Goal: Task Accomplishment & Management: Use online tool/utility

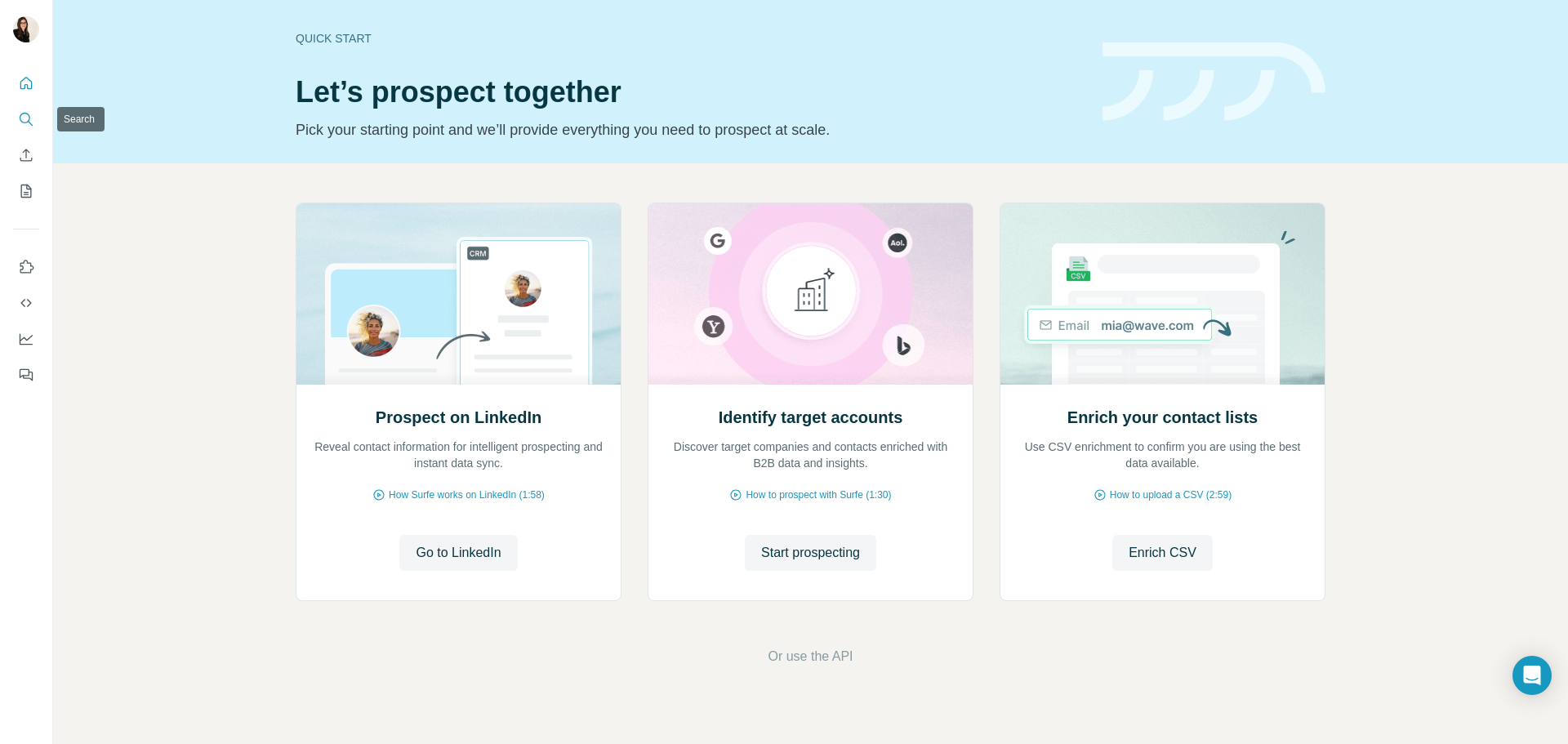
click at [29, 110] on button "Search" at bounding box center [26, 119] width 26 height 30
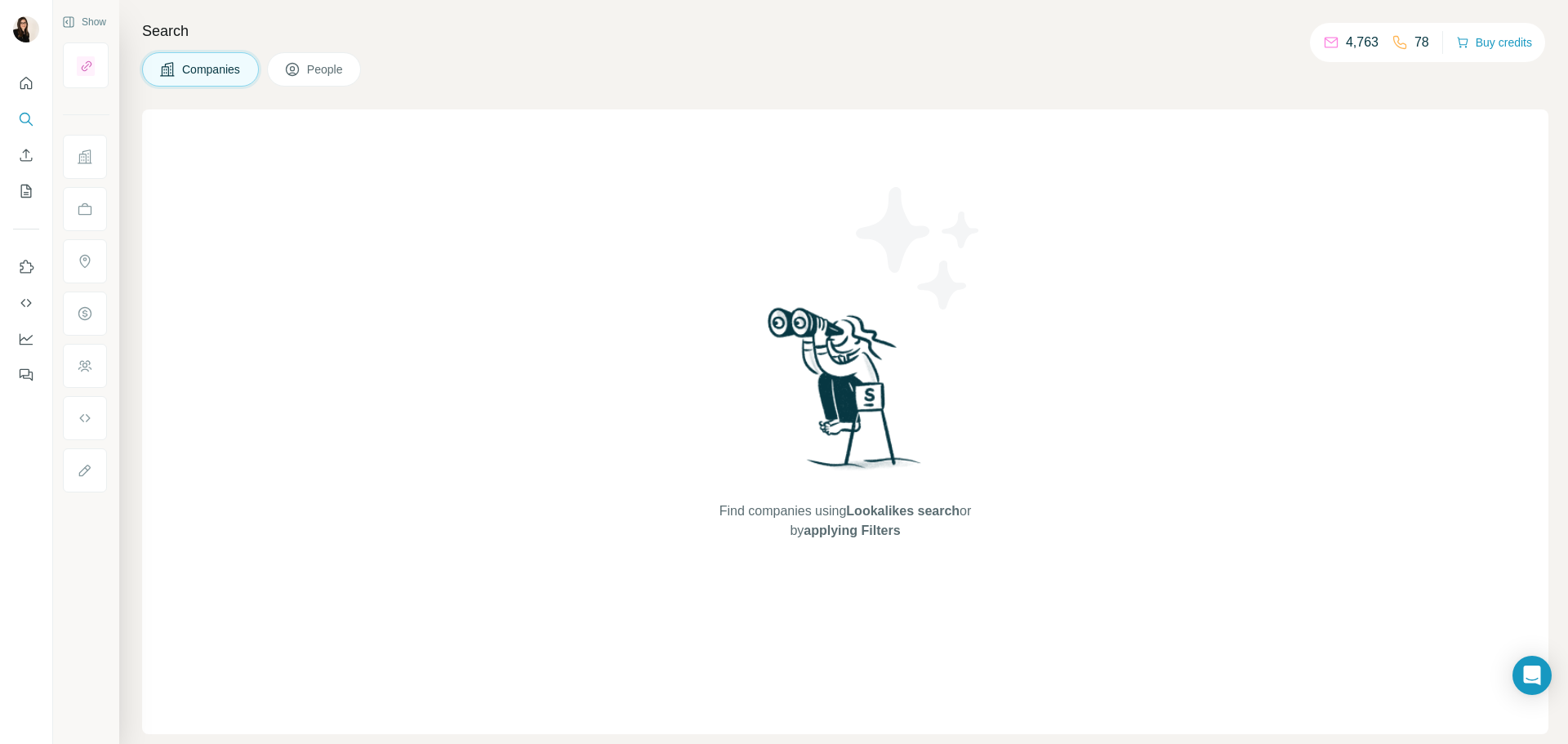
click at [313, 65] on span "People" at bounding box center [326, 69] width 38 height 17
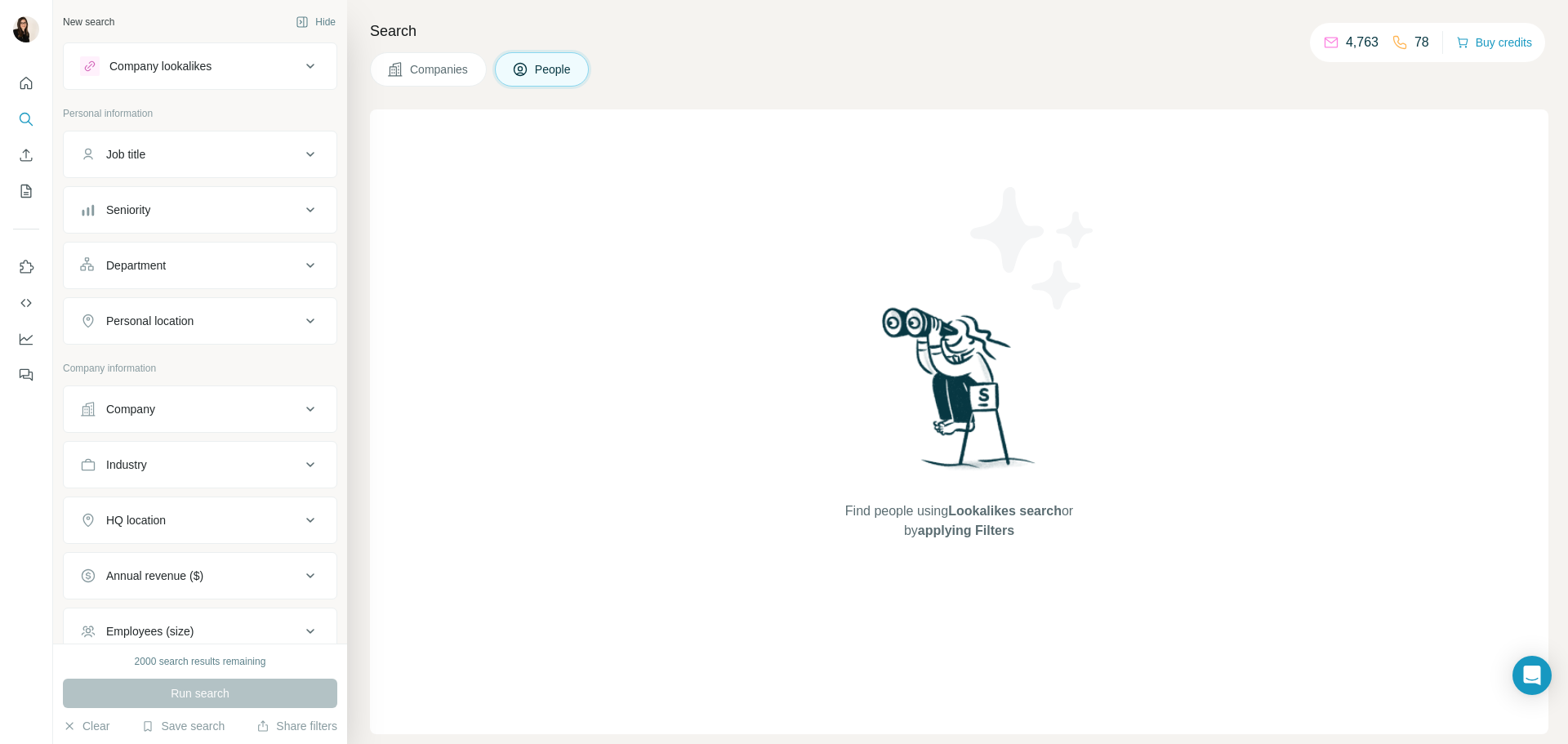
click at [176, 265] on div "Department" at bounding box center [190, 265] width 221 height 17
click at [172, 292] on div at bounding box center [192, 306] width 201 height 28
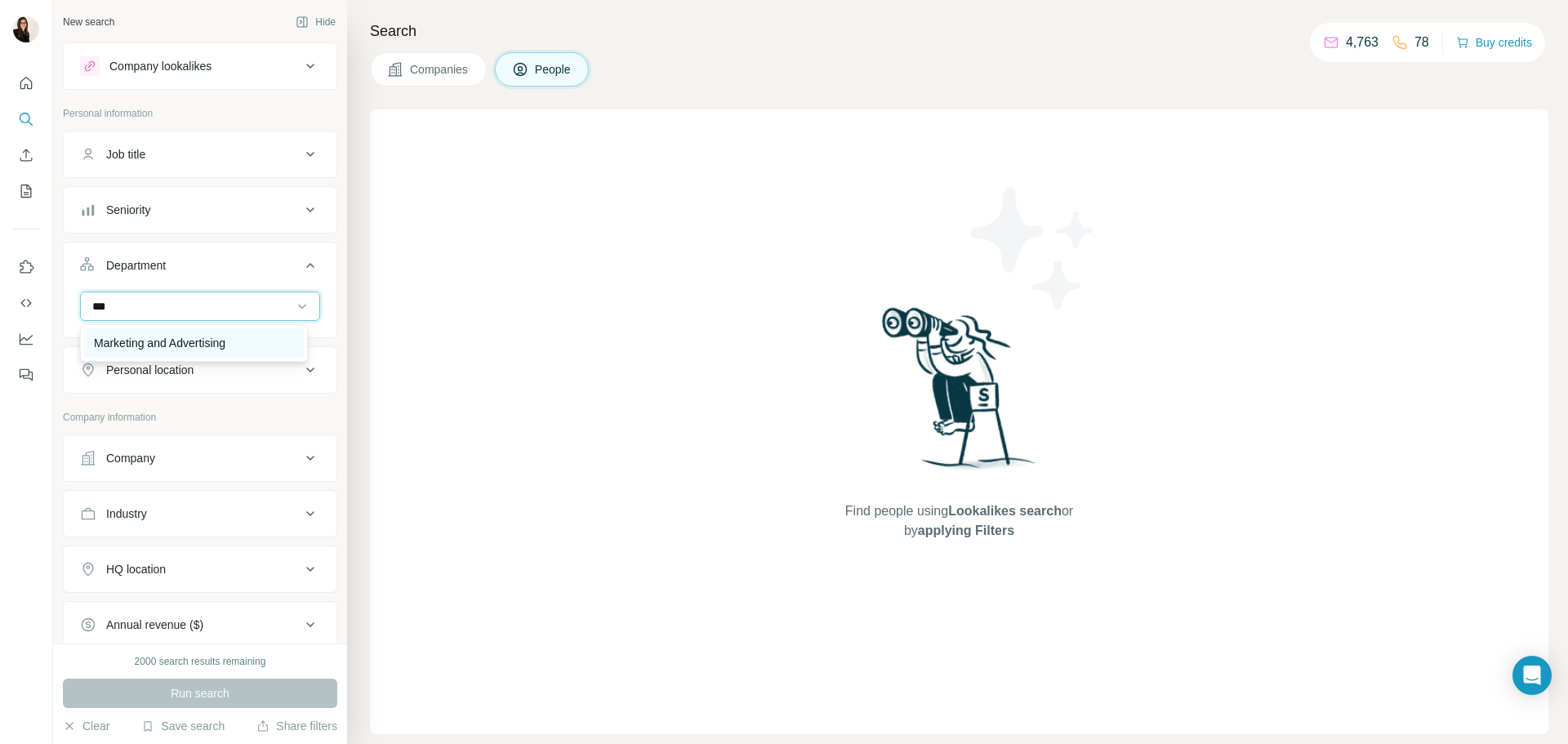
type input "***"
click at [172, 337] on p "Marketing and Advertising" at bounding box center [159, 342] width 131 height 17
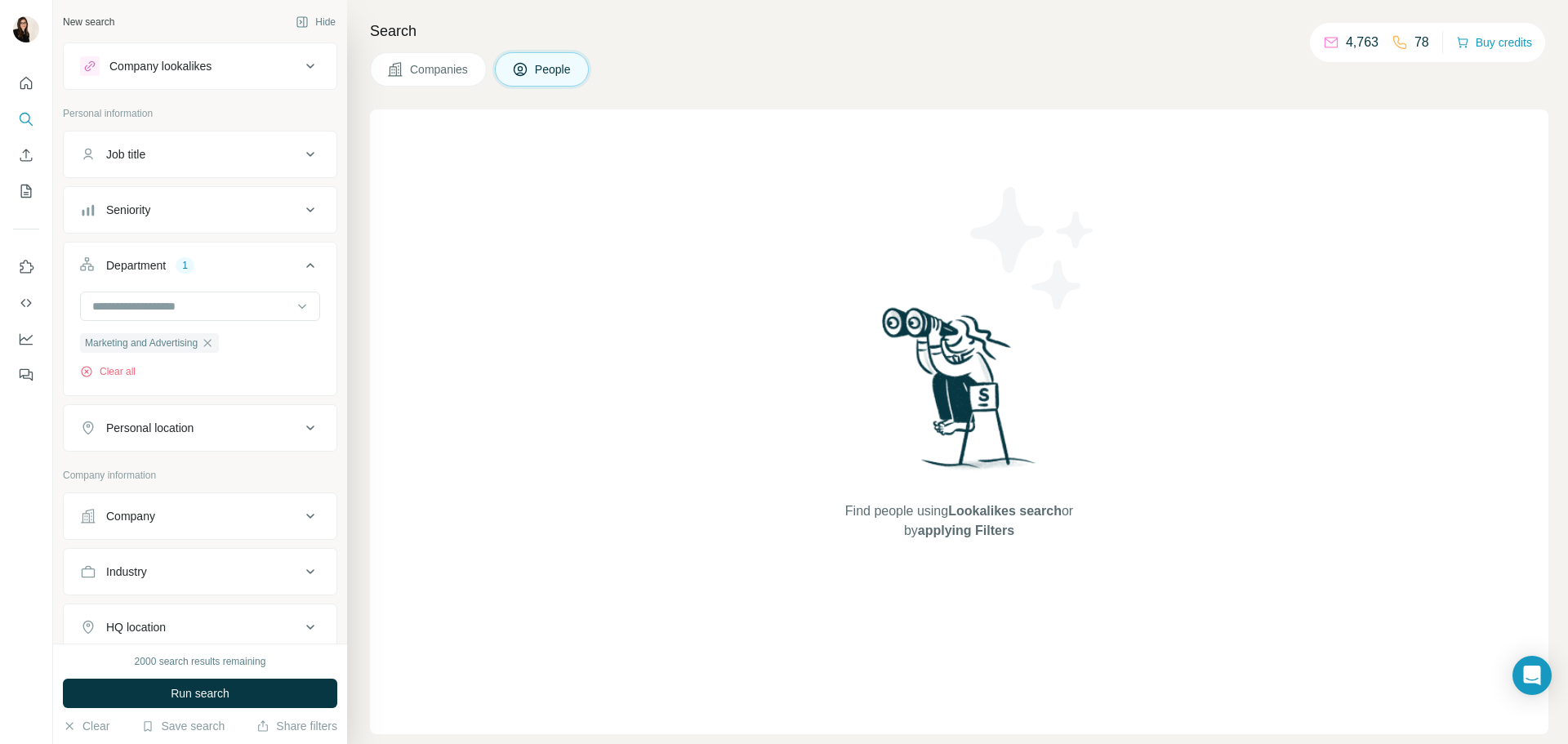
click at [176, 367] on div "Clear all" at bounding box center [200, 371] width 240 height 15
click at [180, 427] on div "Personal location" at bounding box center [150, 427] width 88 height 17
click at [200, 467] on input "text" at bounding box center [200, 469] width 240 height 30
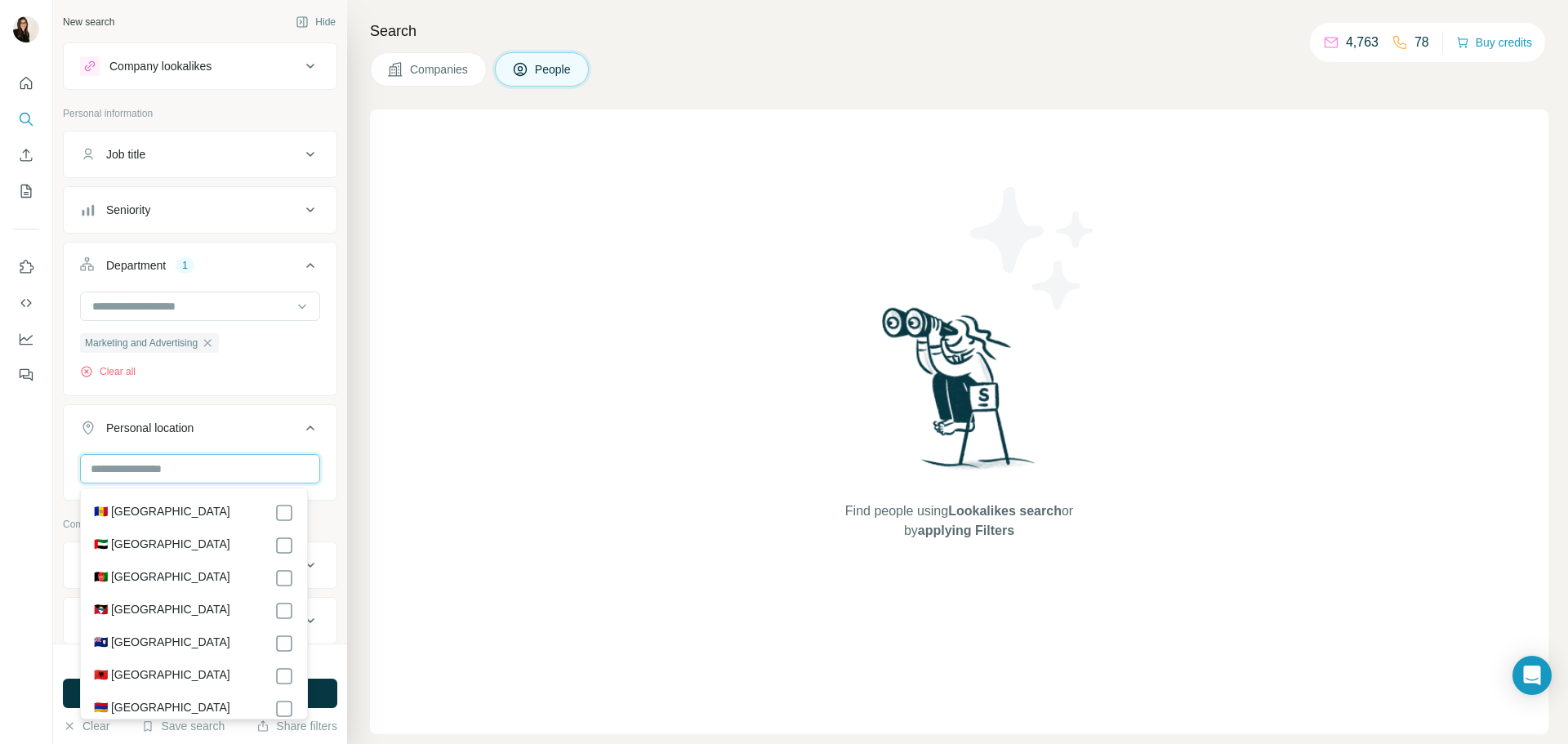
click at [229, 477] on input "text" at bounding box center [200, 469] width 240 height 30
click at [231, 461] on input "text" at bounding box center [200, 469] width 240 height 30
click at [230, 467] on input "text" at bounding box center [200, 469] width 240 height 30
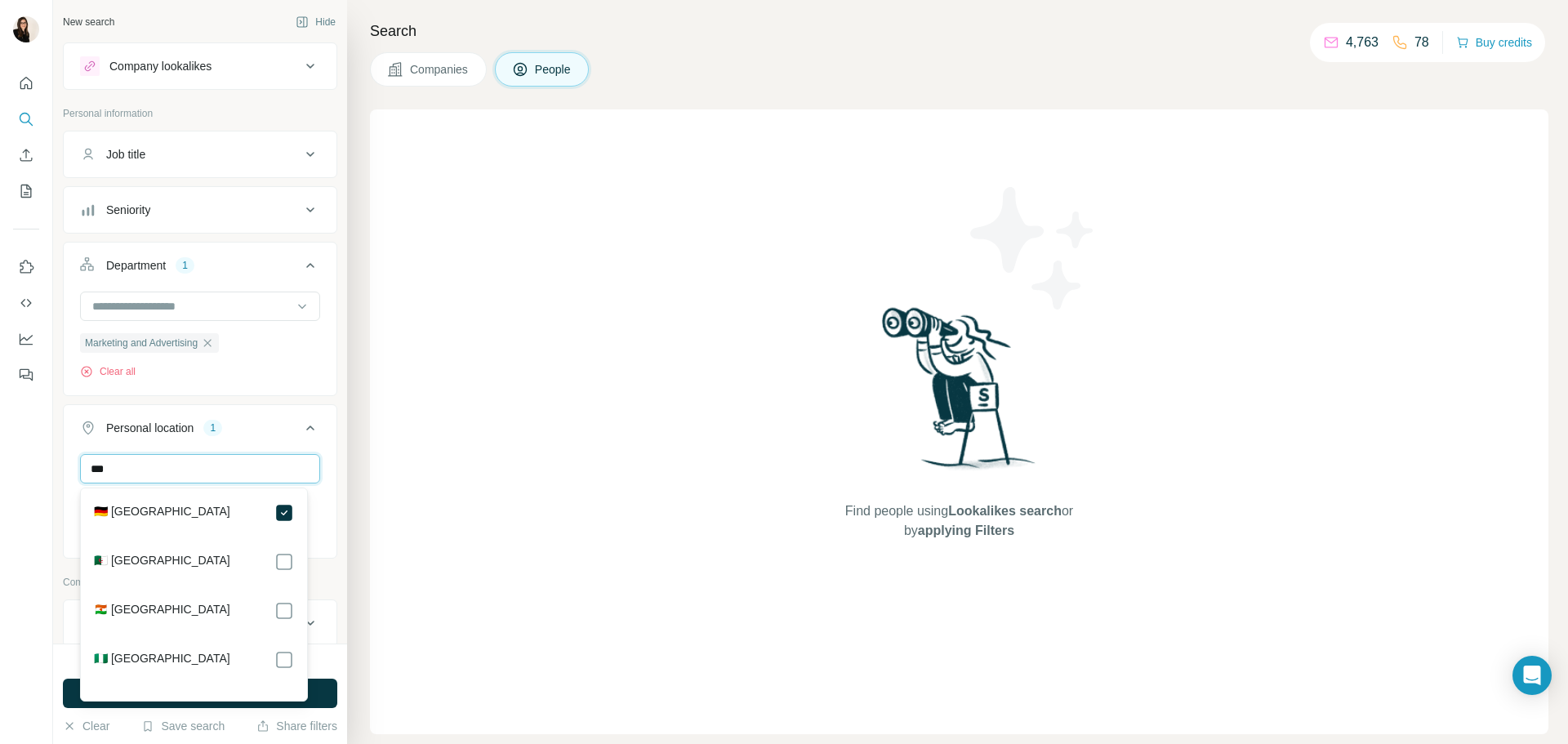
click at [256, 476] on input "***" at bounding box center [200, 469] width 240 height 30
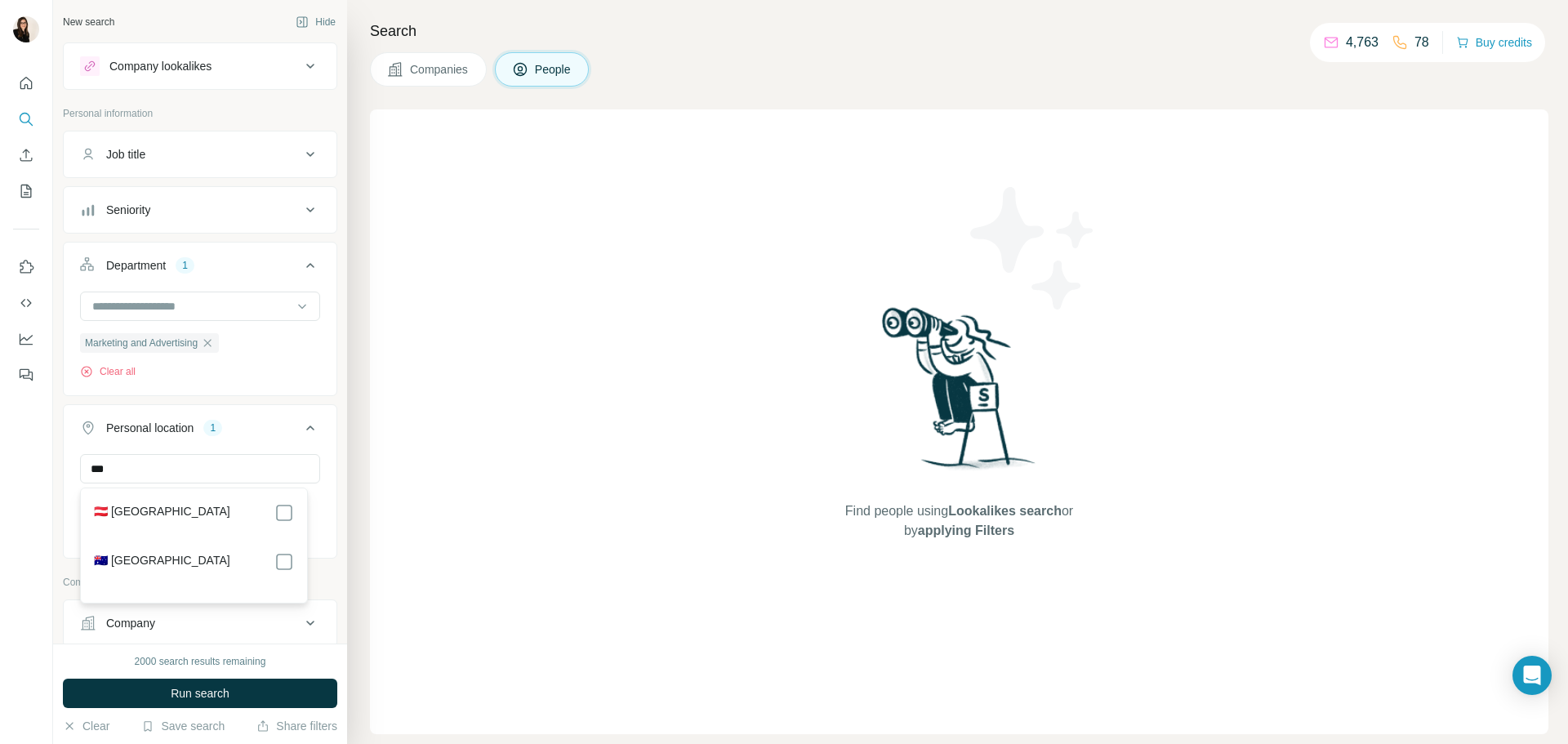
click at [270, 510] on div "🇦🇹 [GEOGRAPHIC_DATA]" at bounding box center [193, 513] width 200 height 19
click at [274, 507] on div "🇦🇹 [GEOGRAPHIC_DATA]" at bounding box center [193, 513] width 200 height 19
click at [262, 473] on input "***" at bounding box center [200, 469] width 240 height 30
type input "***"
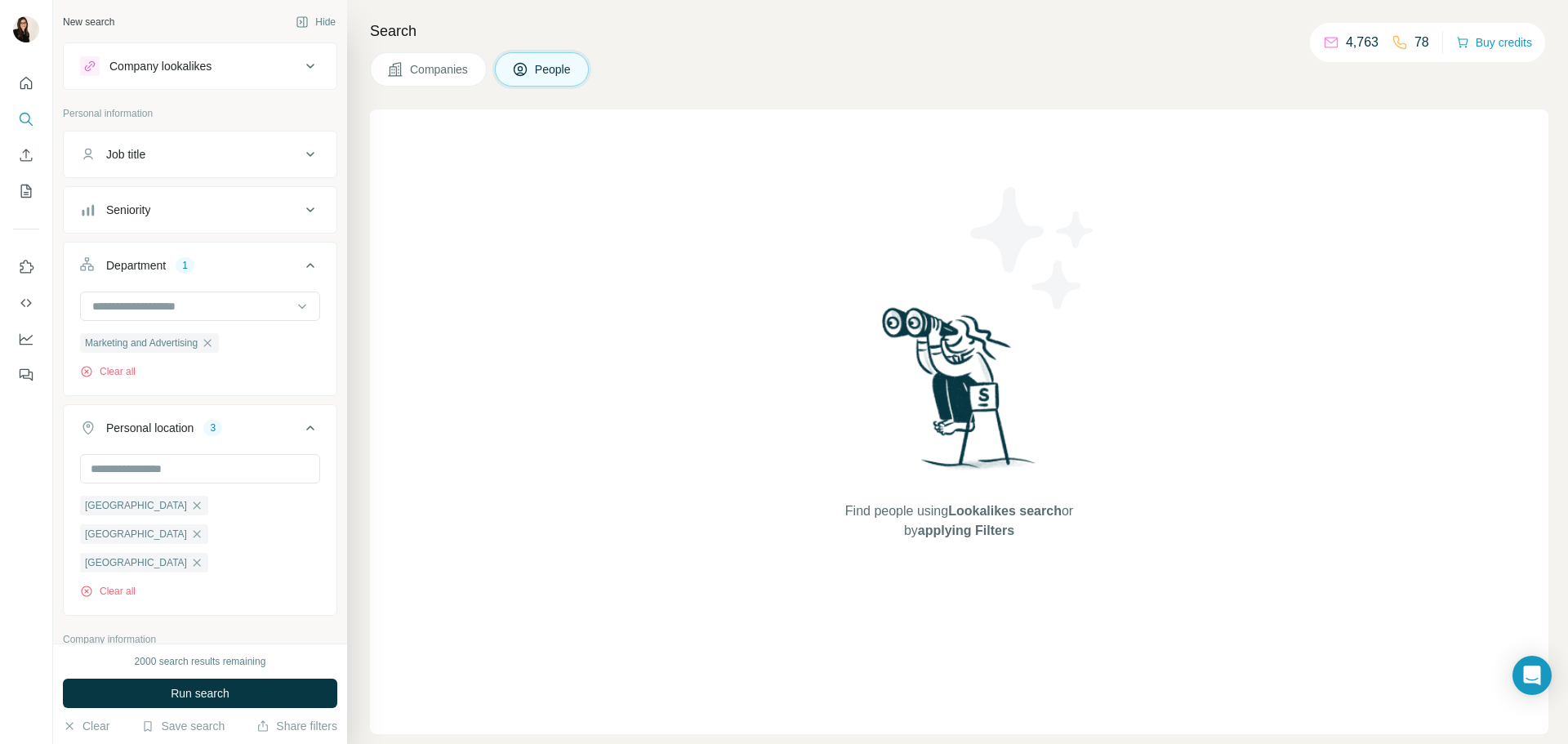
click at [286, 444] on button "Personal location 3" at bounding box center [200, 431] width 273 height 46
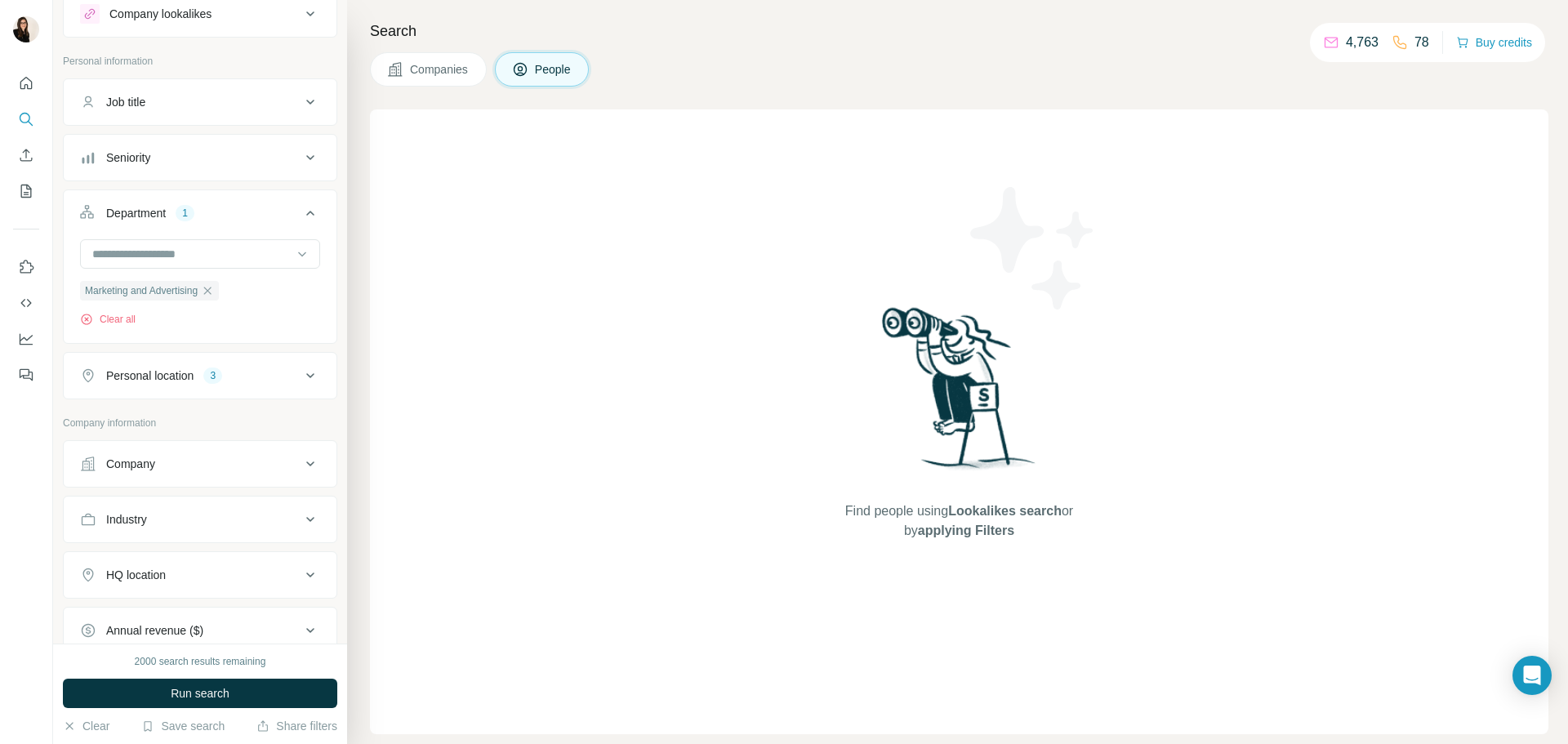
scroll to position [81, 0]
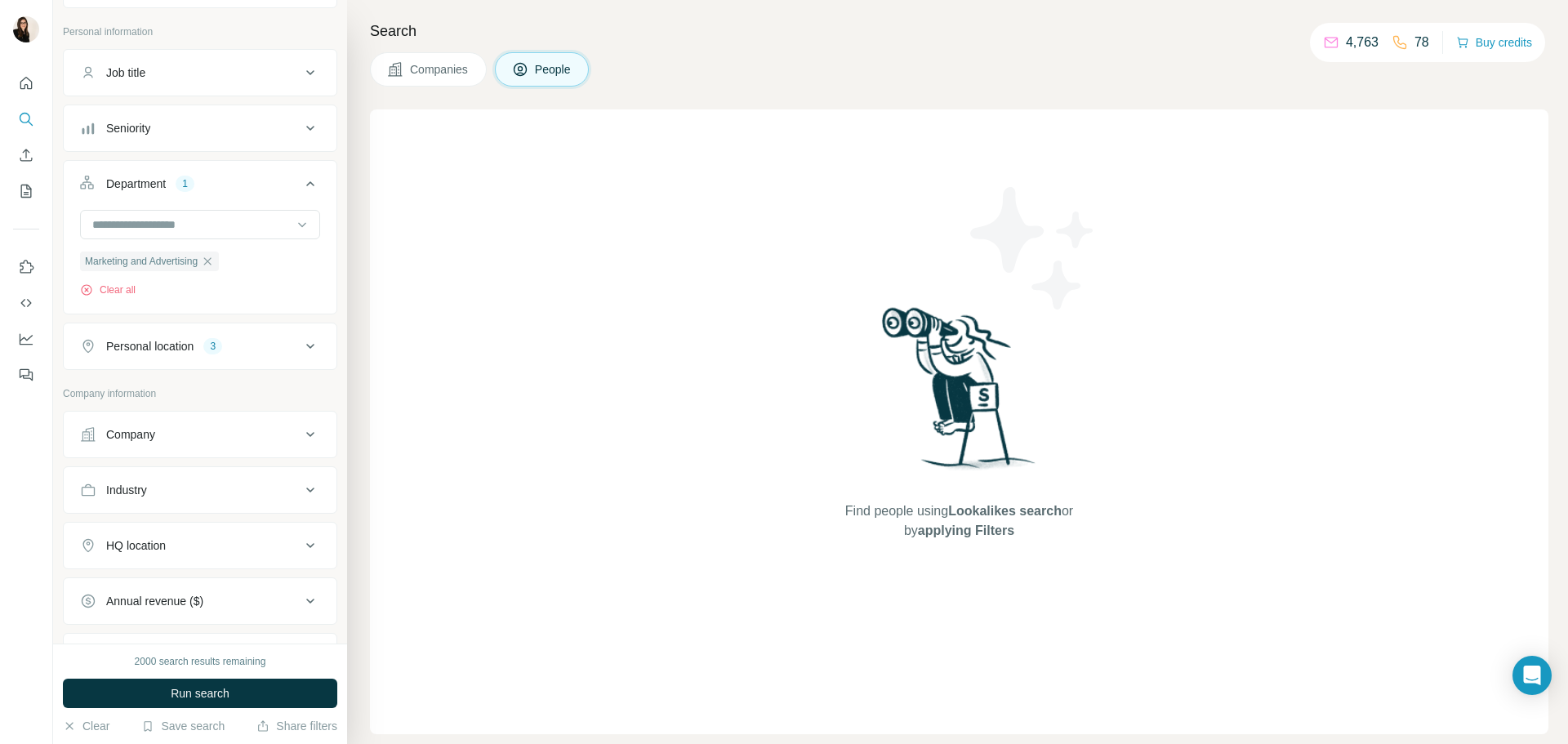
click at [262, 486] on div "Industry" at bounding box center [190, 489] width 221 height 17
click at [244, 526] on input at bounding box center [192, 530] width 201 height 18
type input "***"
click at [217, 560] on div "Fashion" at bounding box center [193, 568] width 200 height 17
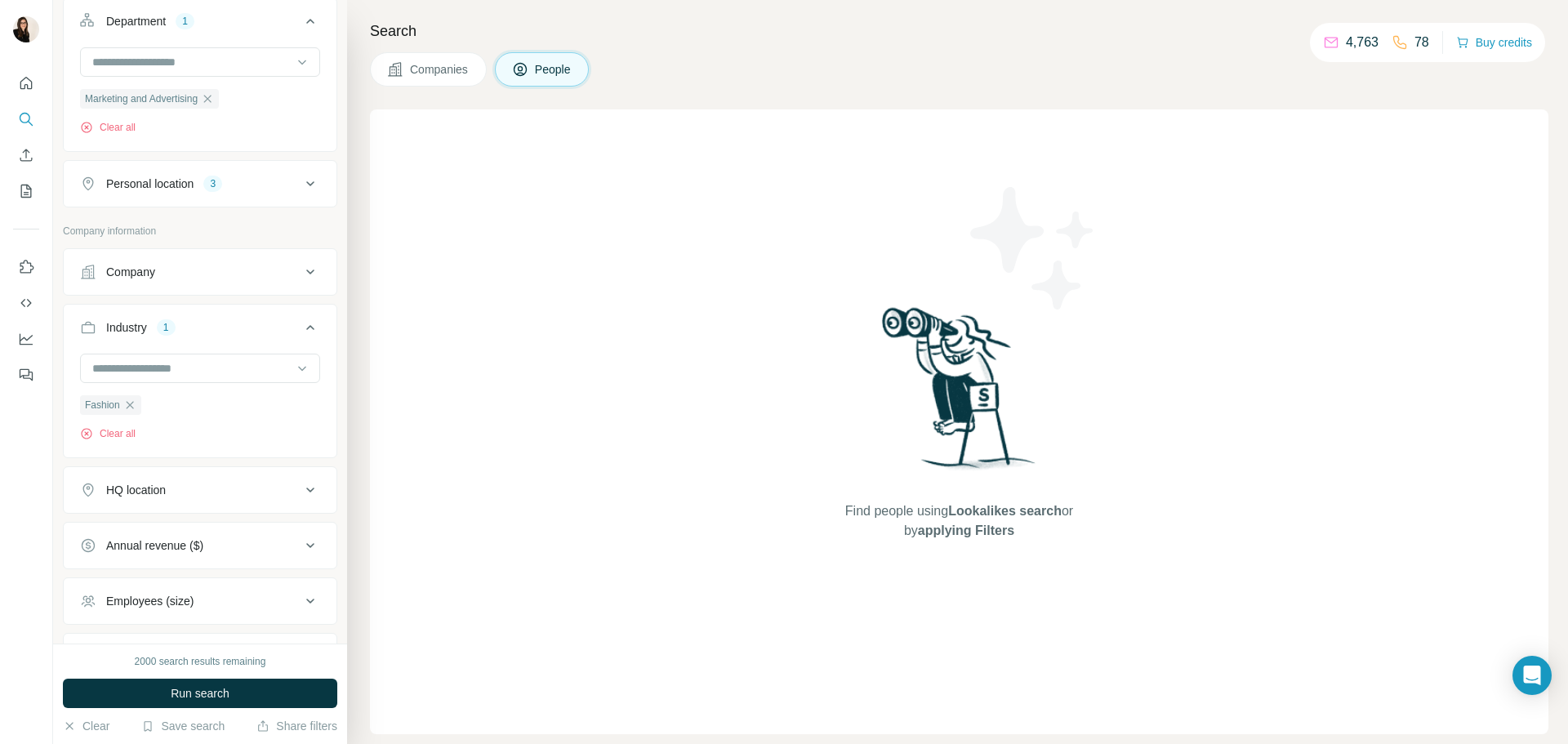
scroll to position [245, 0]
click at [188, 691] on span "Run search" at bounding box center [200, 693] width 59 height 17
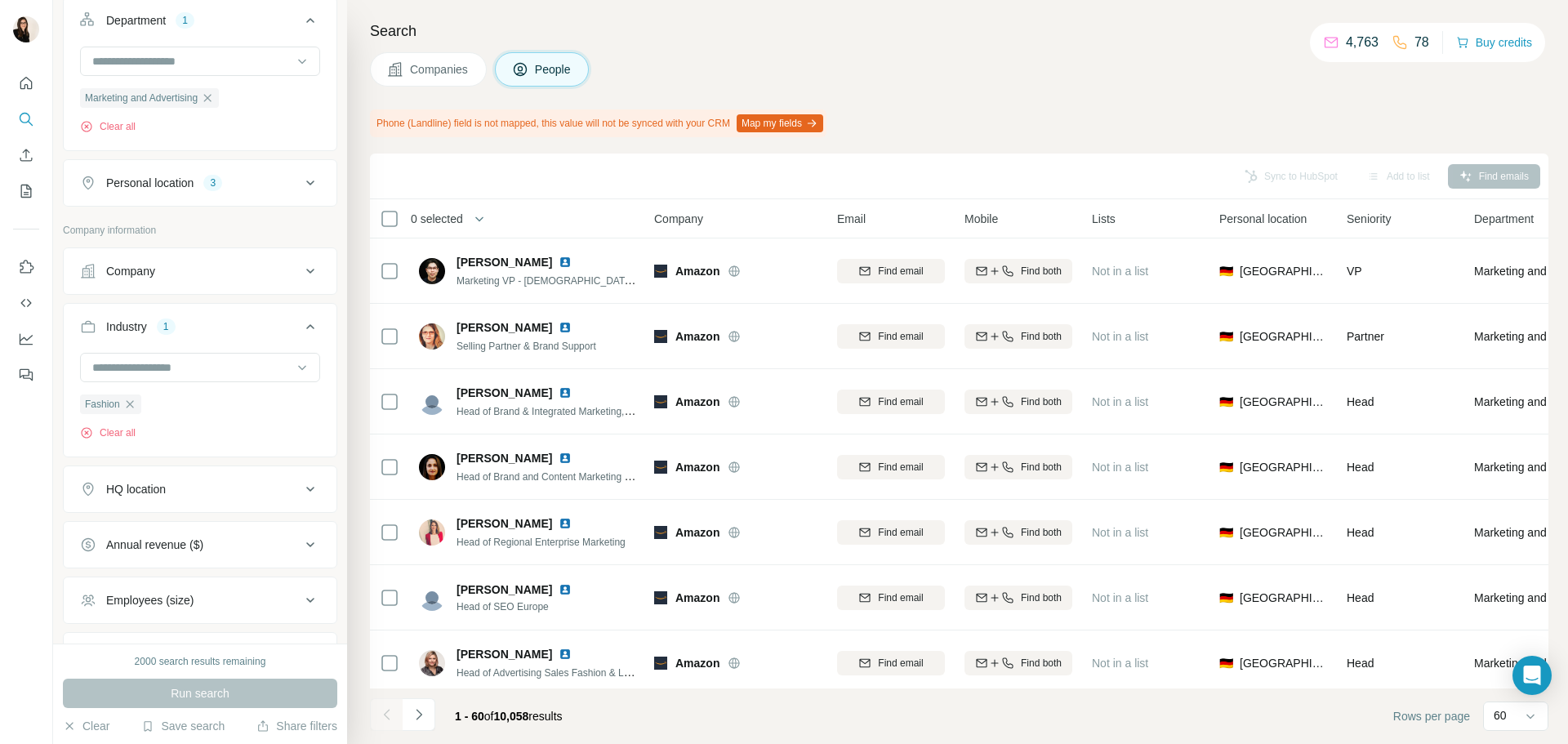
click at [615, 65] on div "Companies People" at bounding box center [960, 69] width 1178 height 34
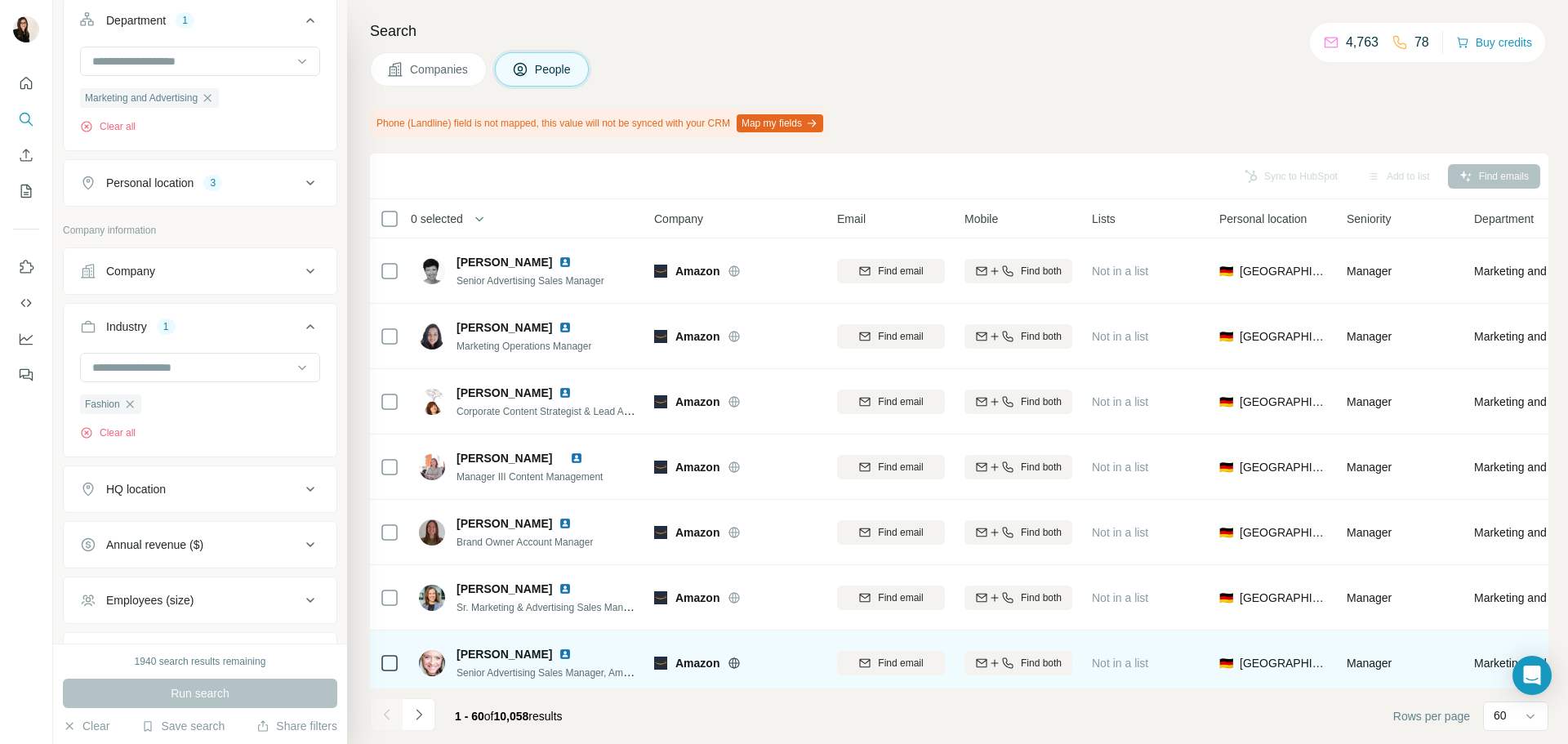
scroll to position [3478, 0]
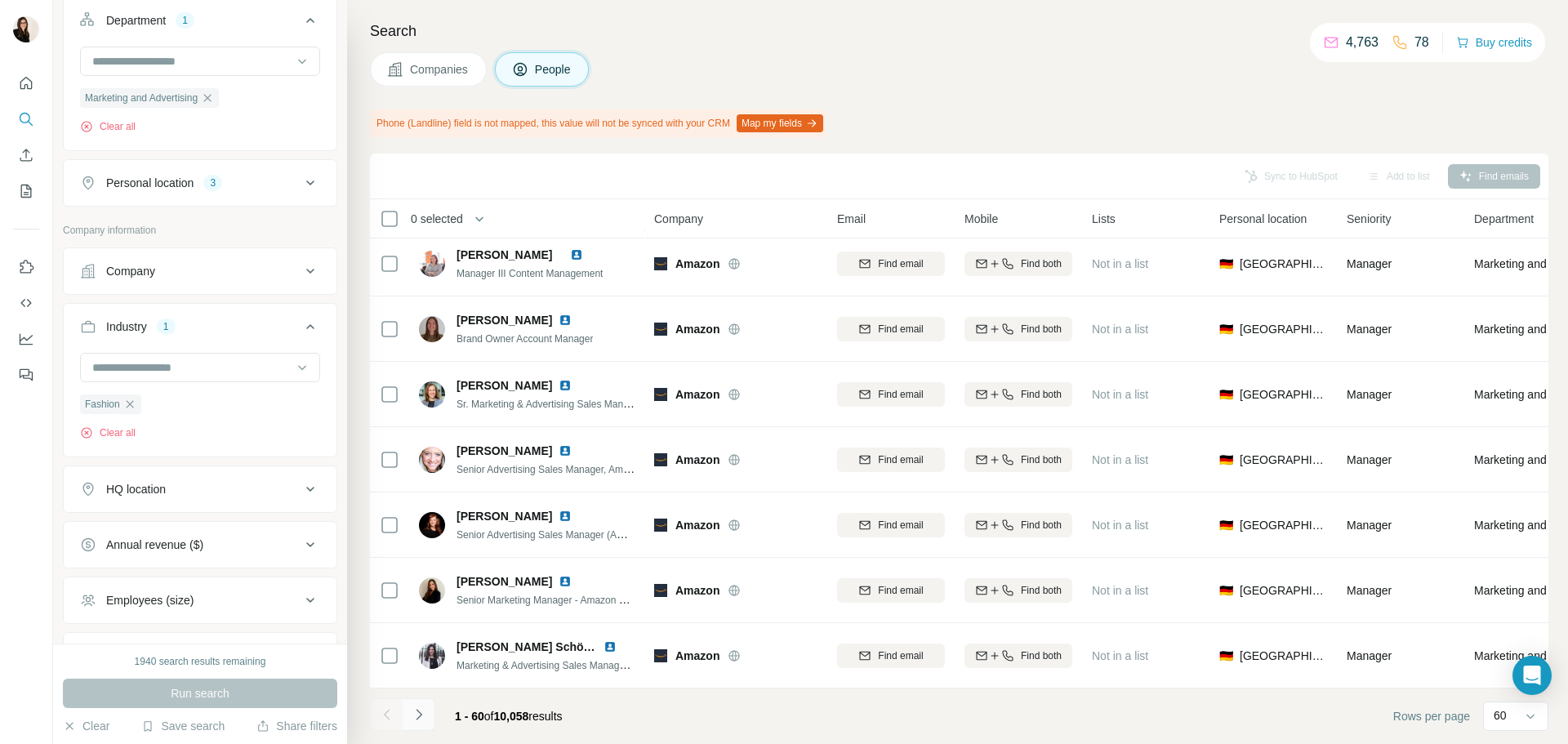
click at [432, 713] on button "Navigate to next page" at bounding box center [418, 714] width 32 height 32
click at [421, 67] on span "Companies" at bounding box center [439, 69] width 60 height 17
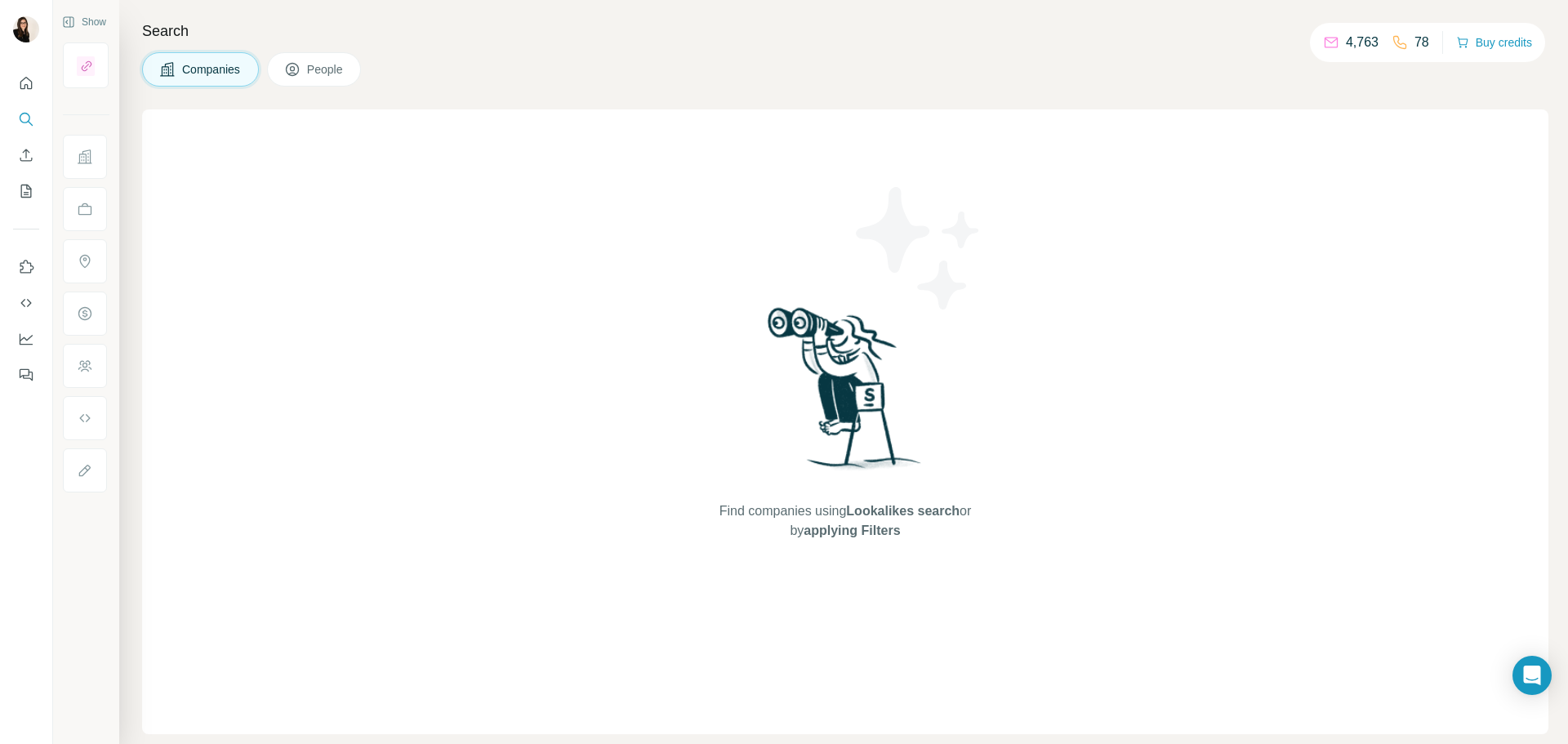
scroll to position [0, 0]
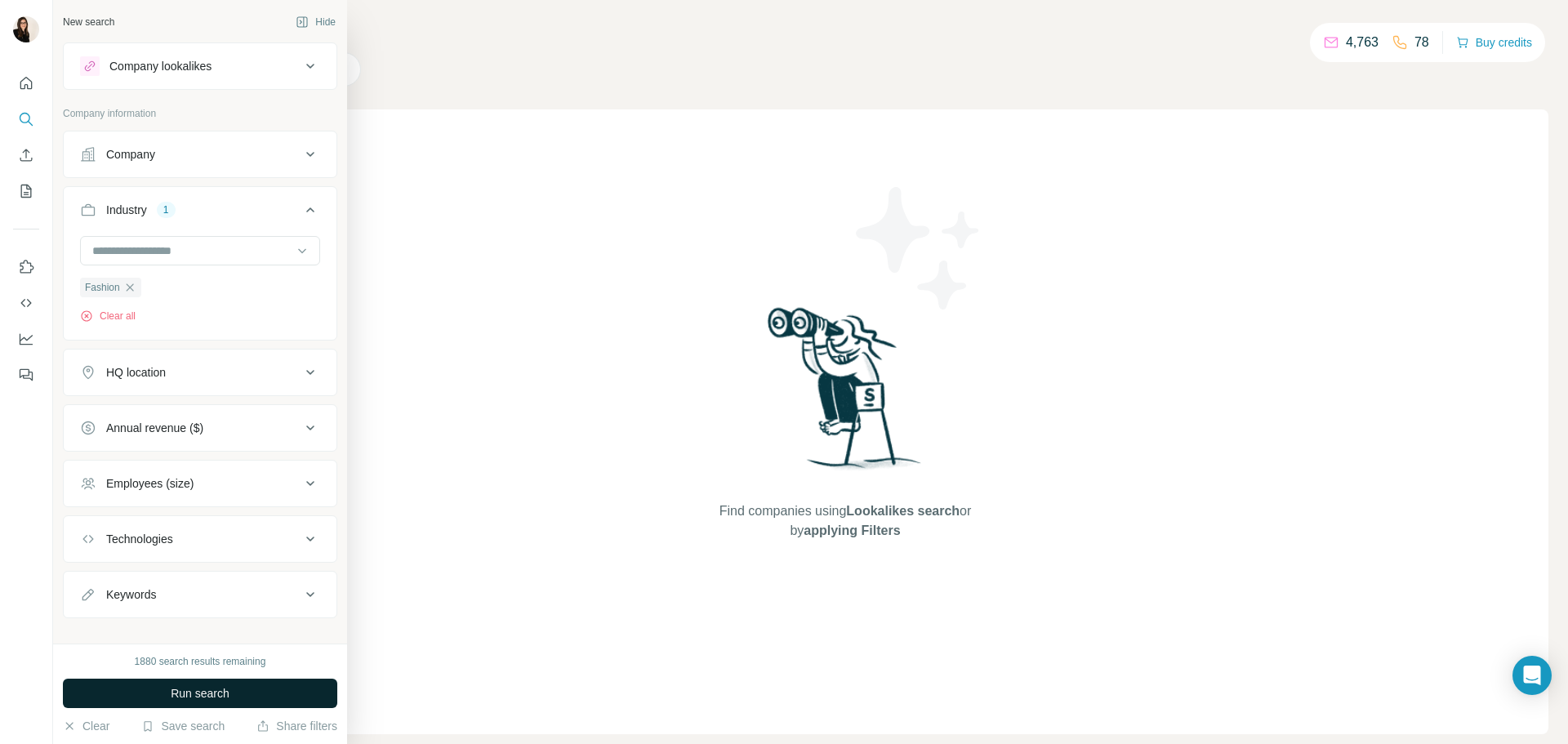
click at [161, 696] on button "Run search" at bounding box center [200, 693] width 274 height 30
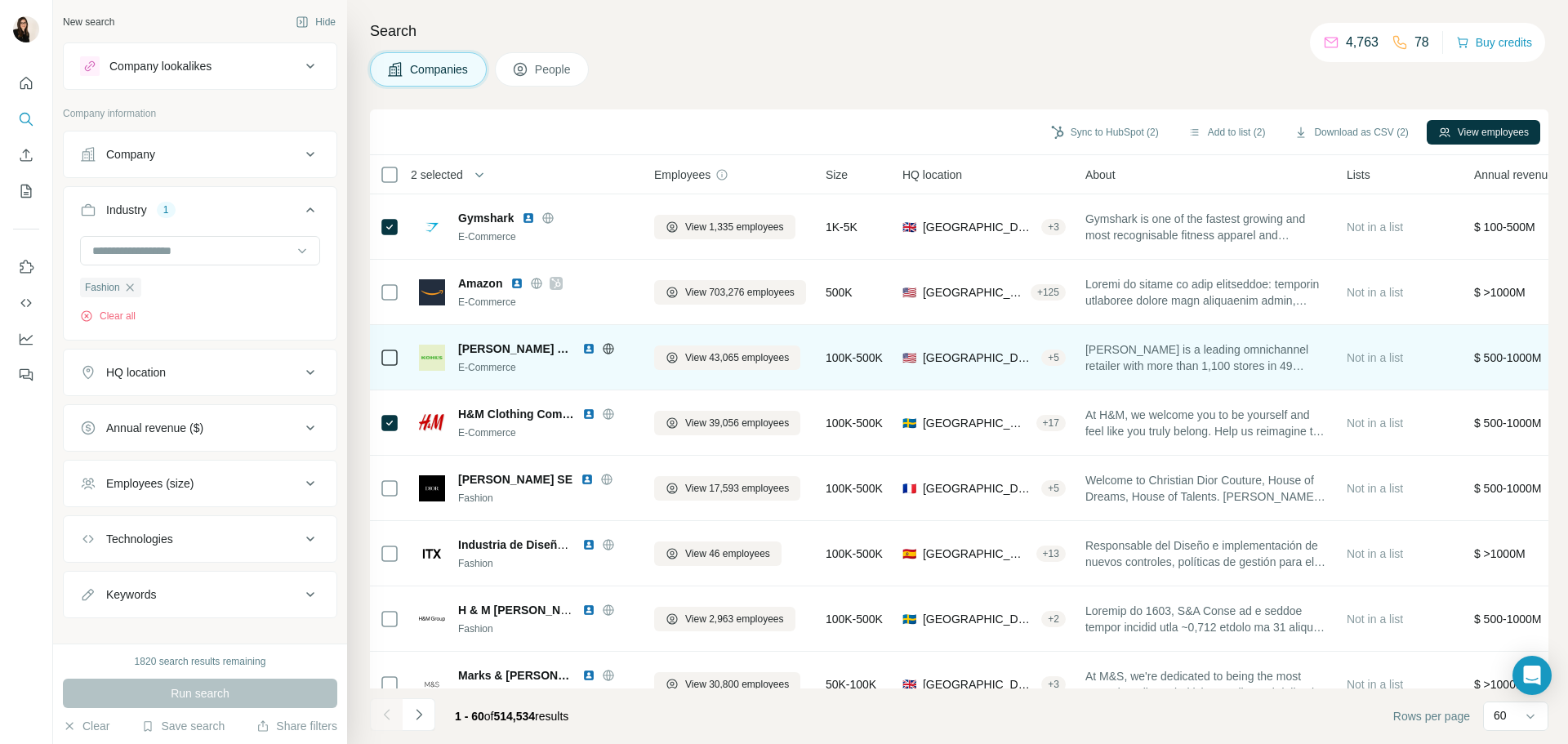
click at [602, 350] on icon at bounding box center [608, 348] width 11 height 11
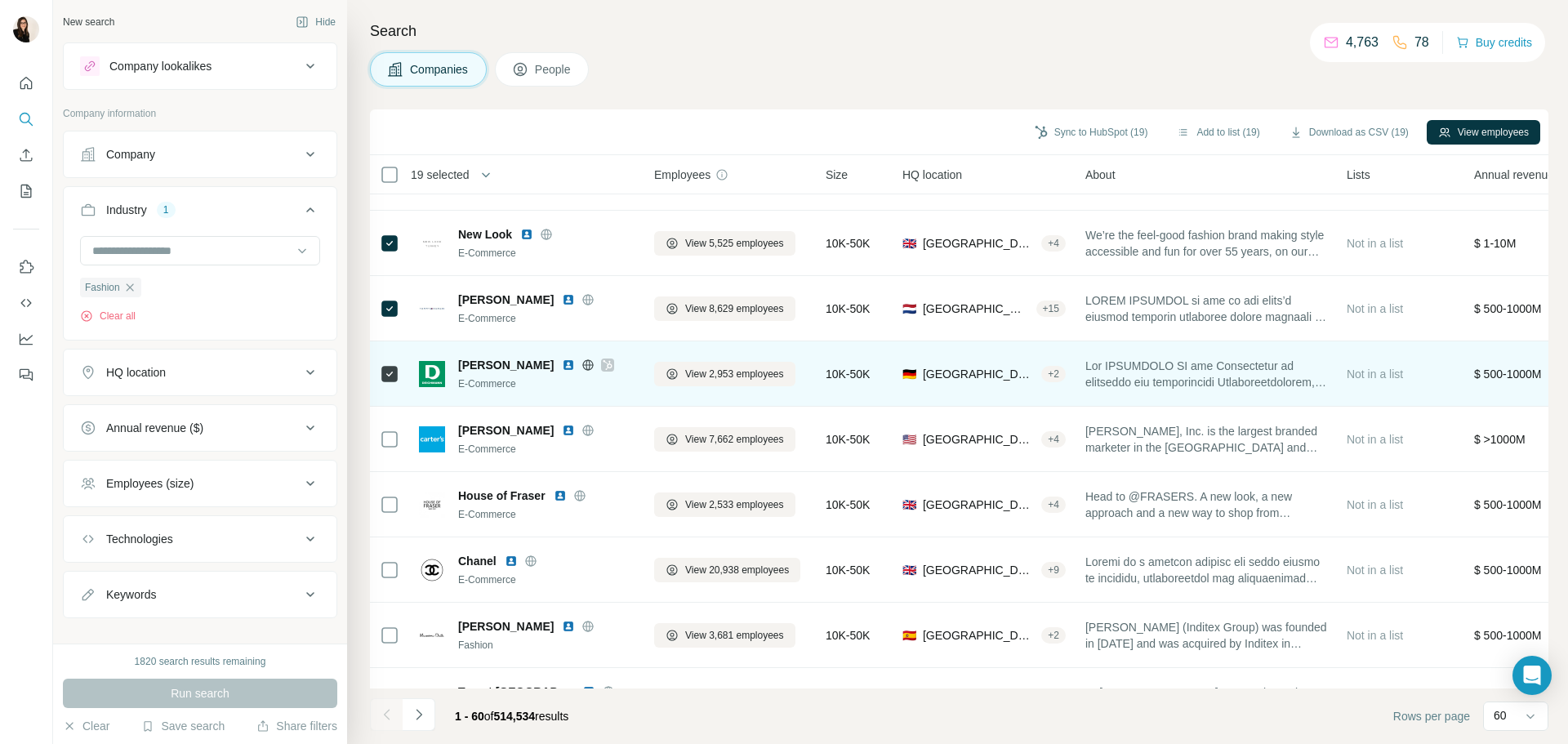
scroll to position [2286, 0]
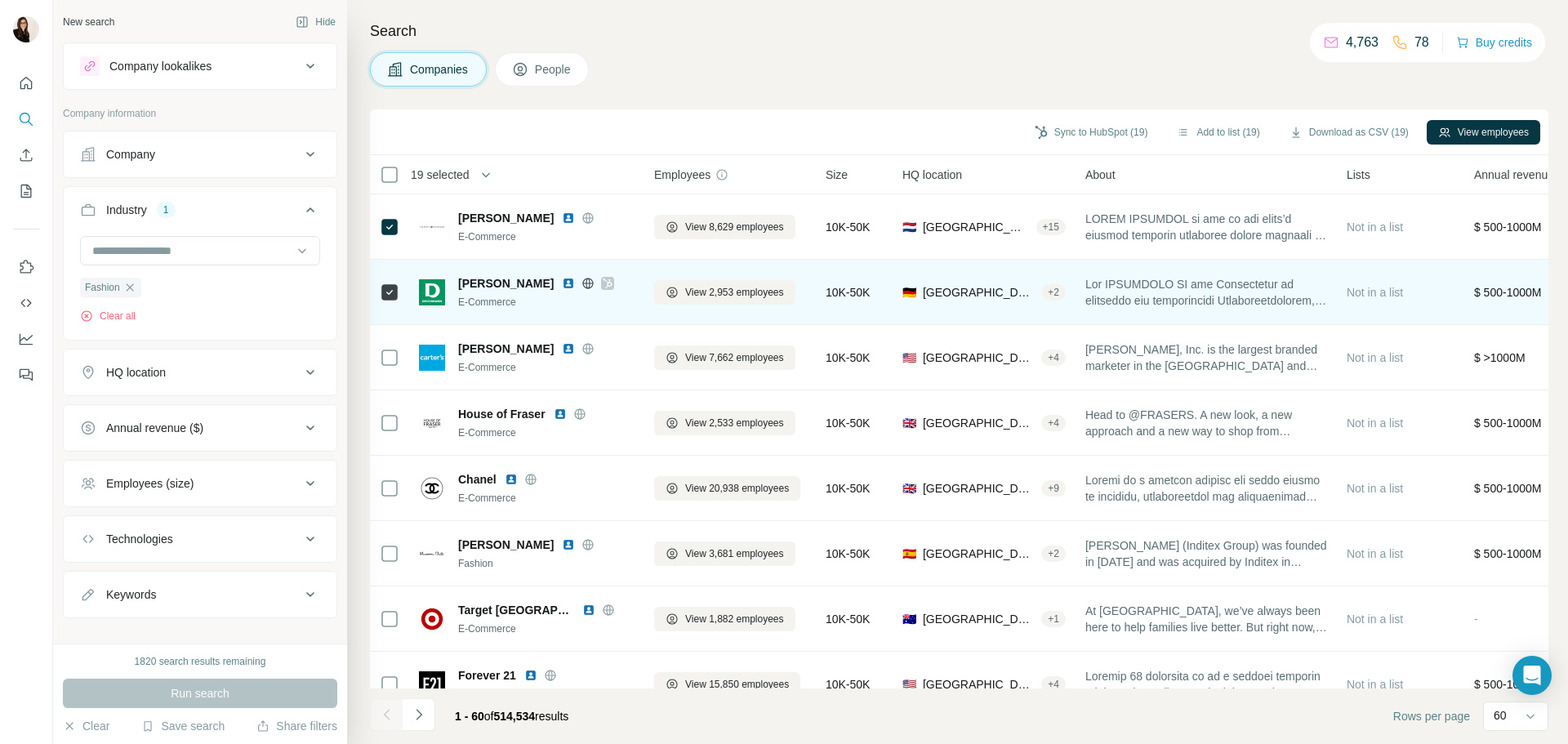
click at [387, 544] on icon at bounding box center [390, 553] width 19 height 19
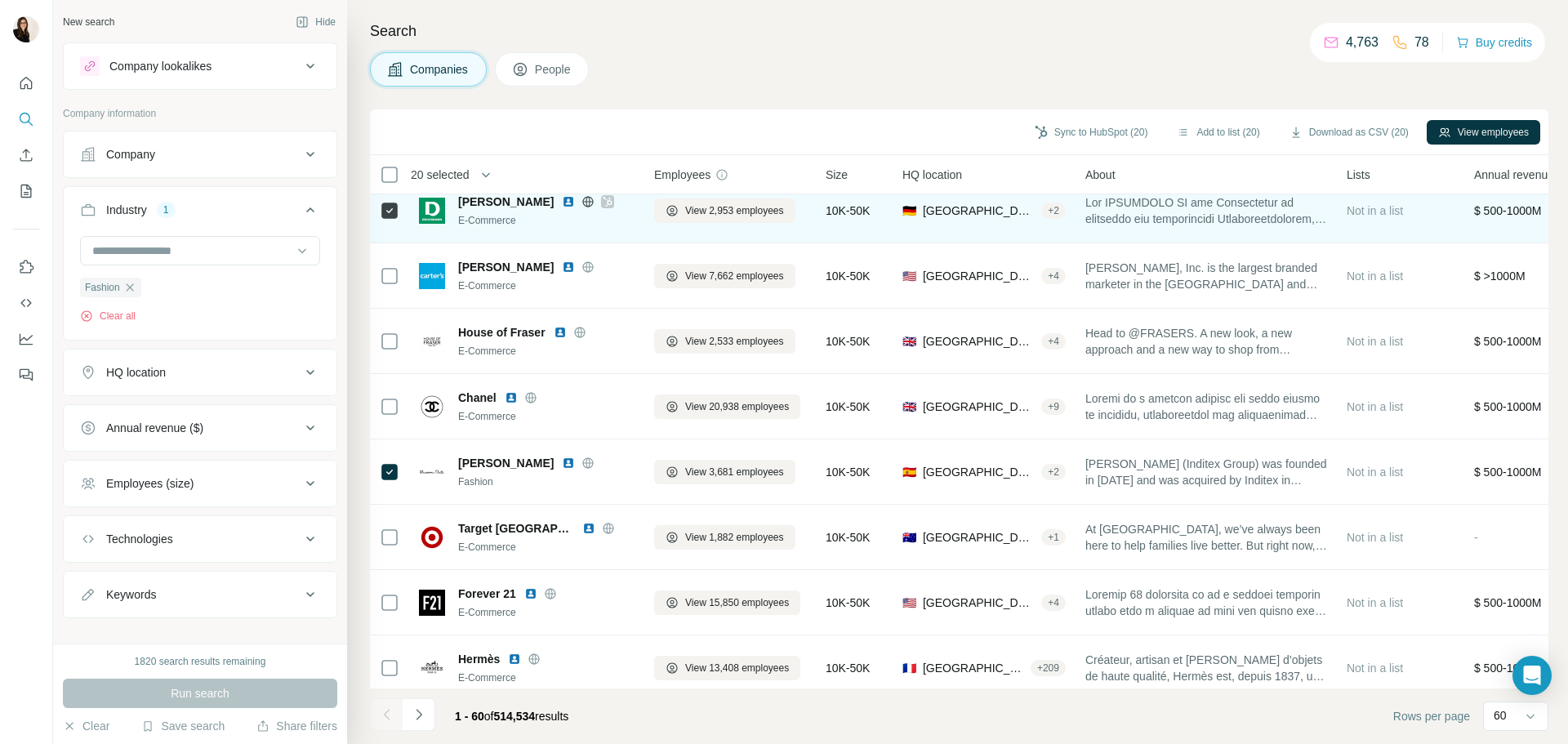
scroll to position [2450, 0]
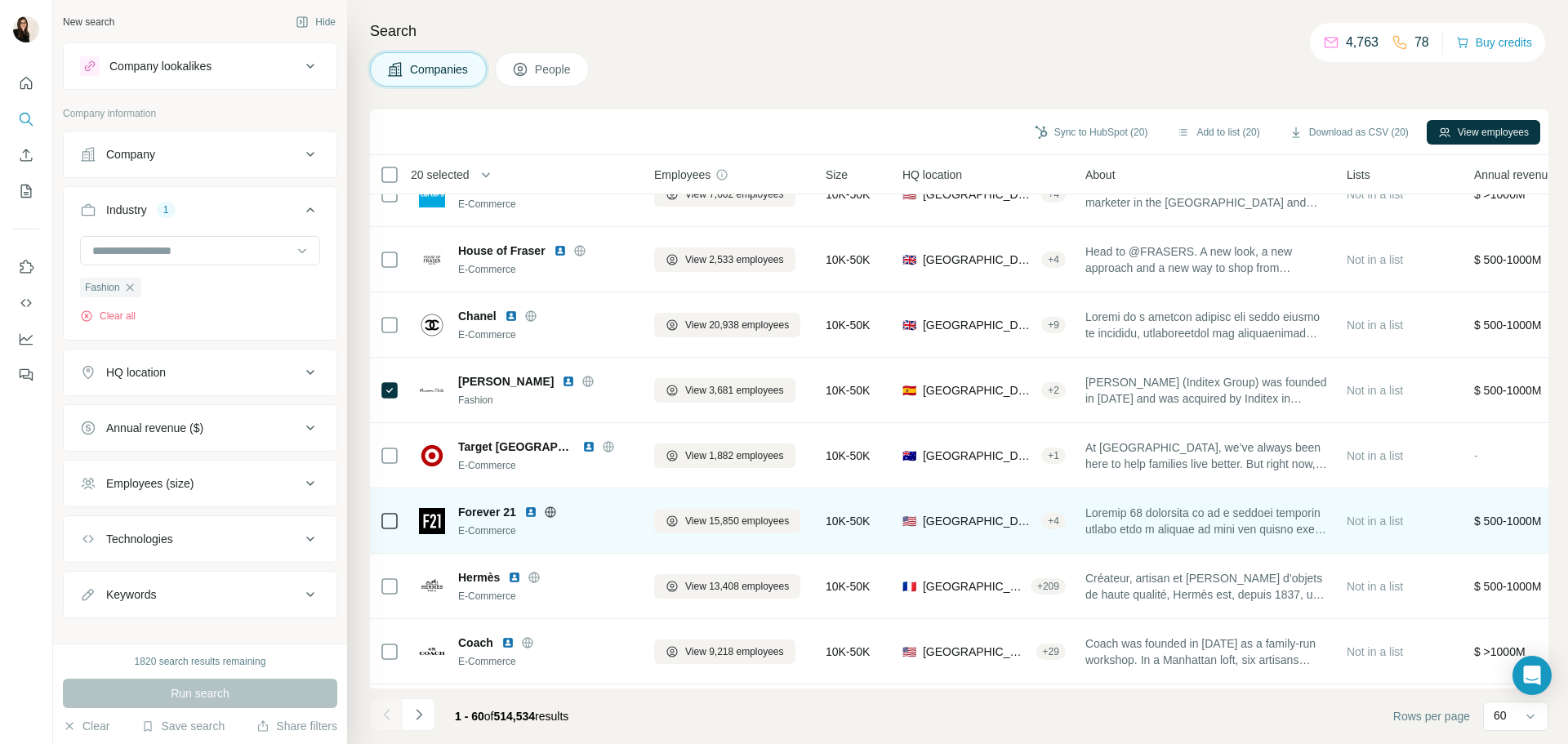
click at [388, 530] on icon at bounding box center [390, 521] width 19 height 19
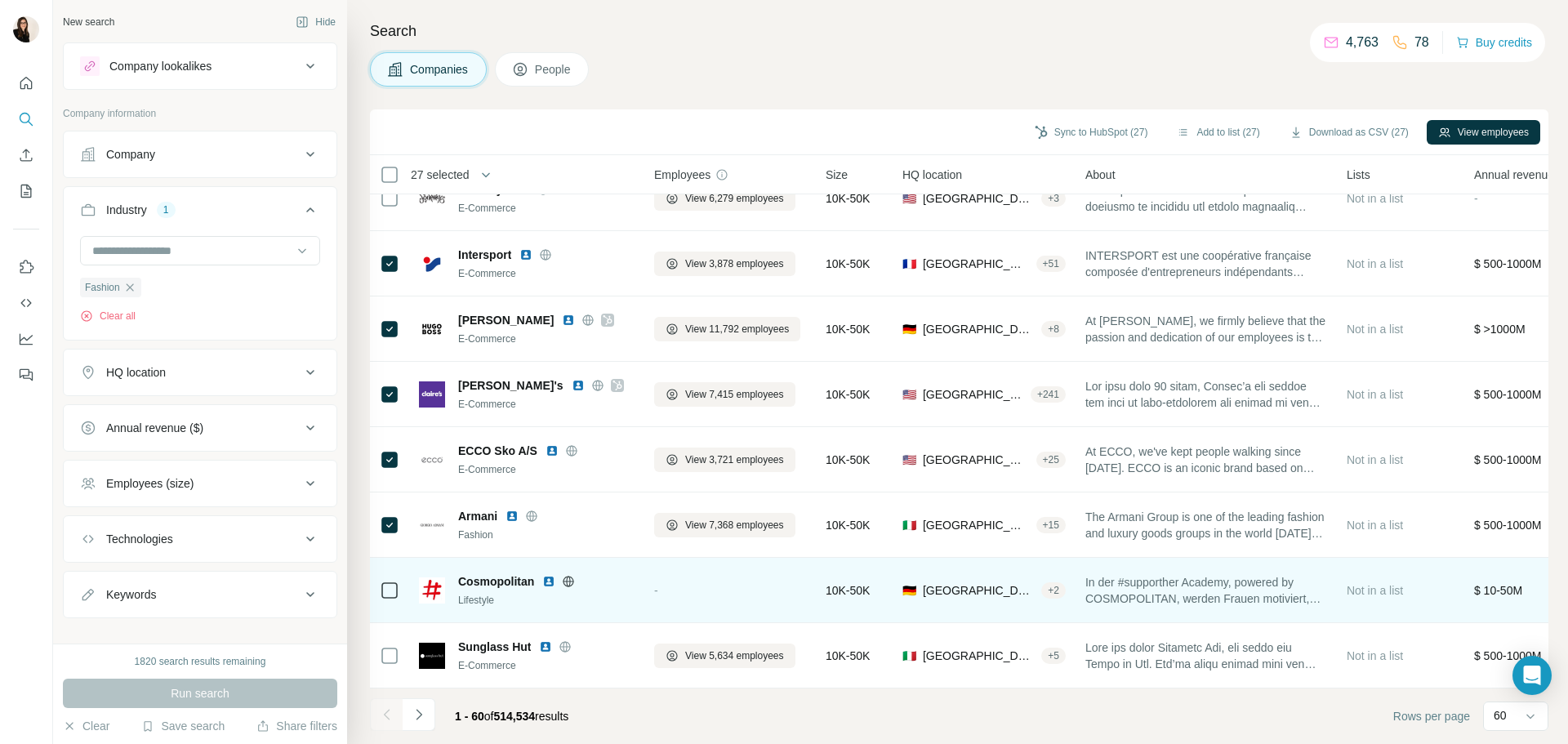
scroll to position [3434, 0]
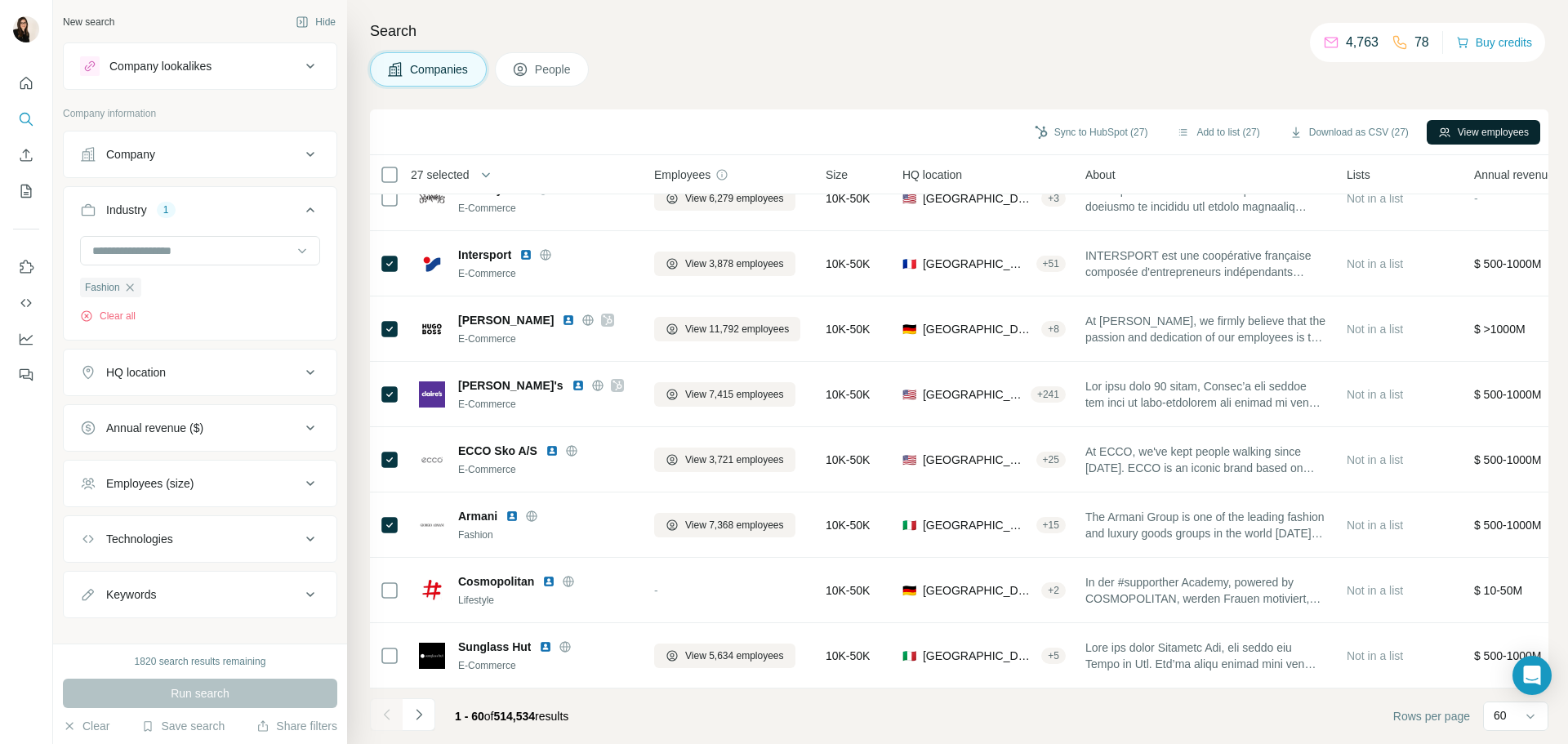
click at [1456, 130] on button "View employees" at bounding box center [1484, 132] width 114 height 25
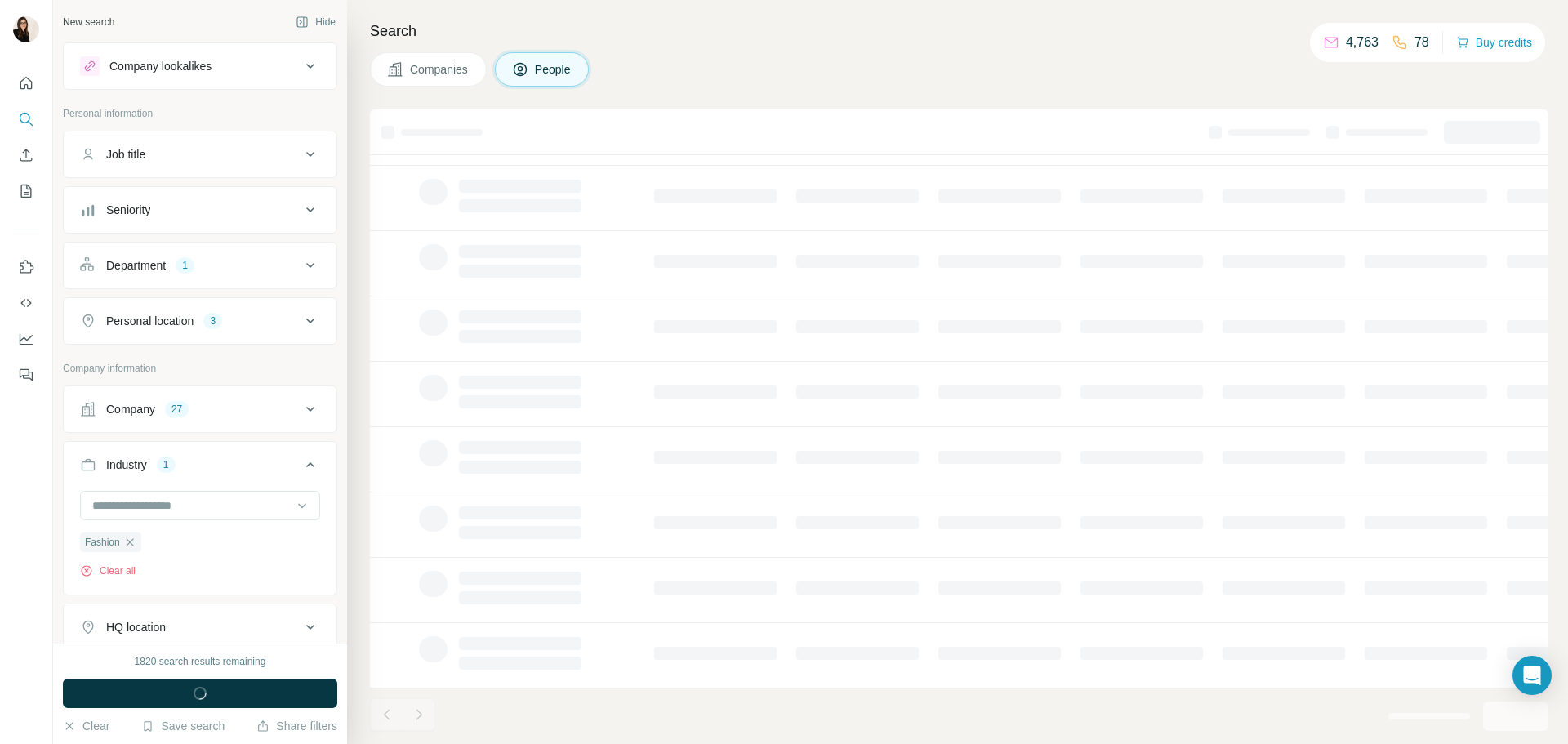
scroll to position [167, 0]
click at [234, 271] on div "Department 1" at bounding box center [190, 265] width 221 height 17
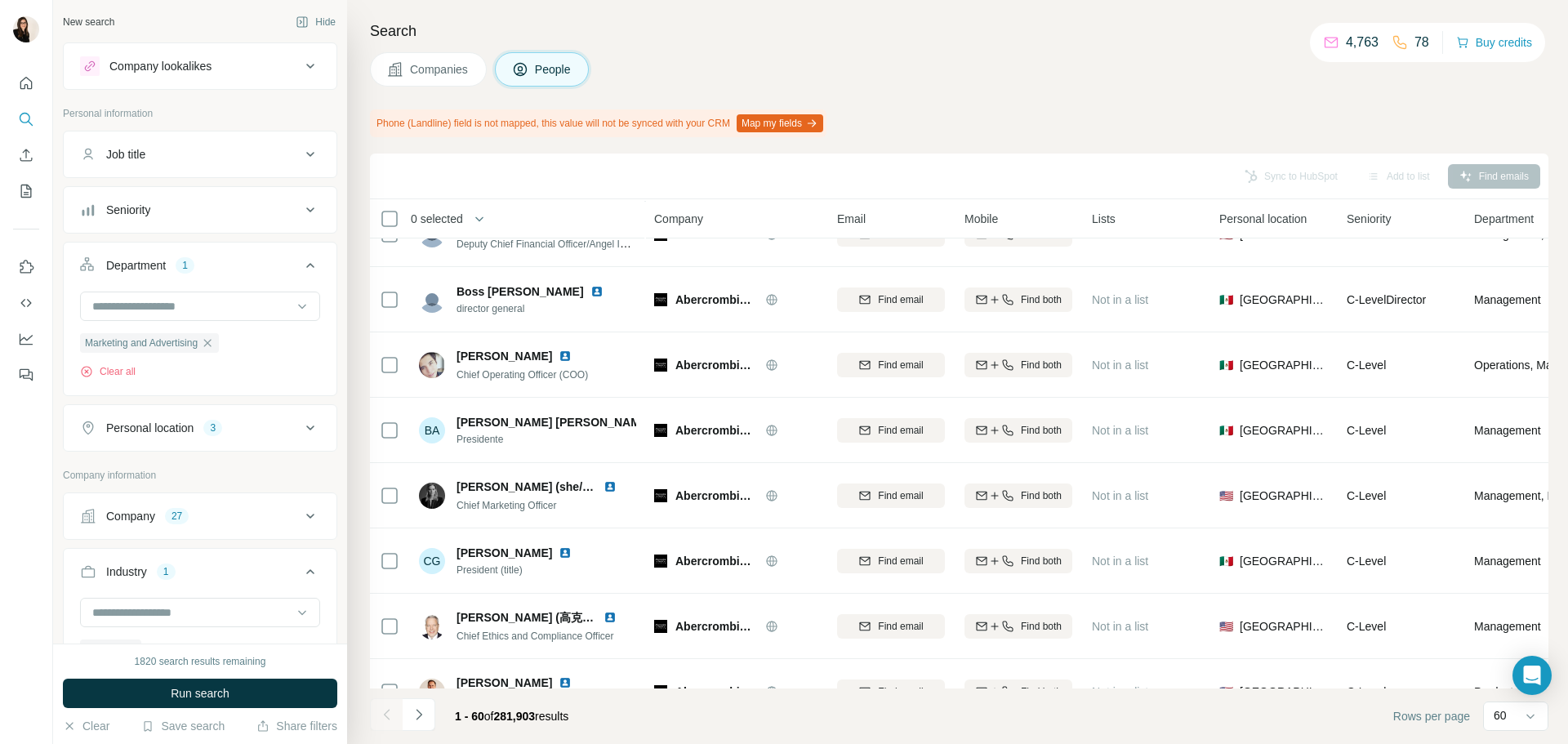
scroll to position [3434, 0]
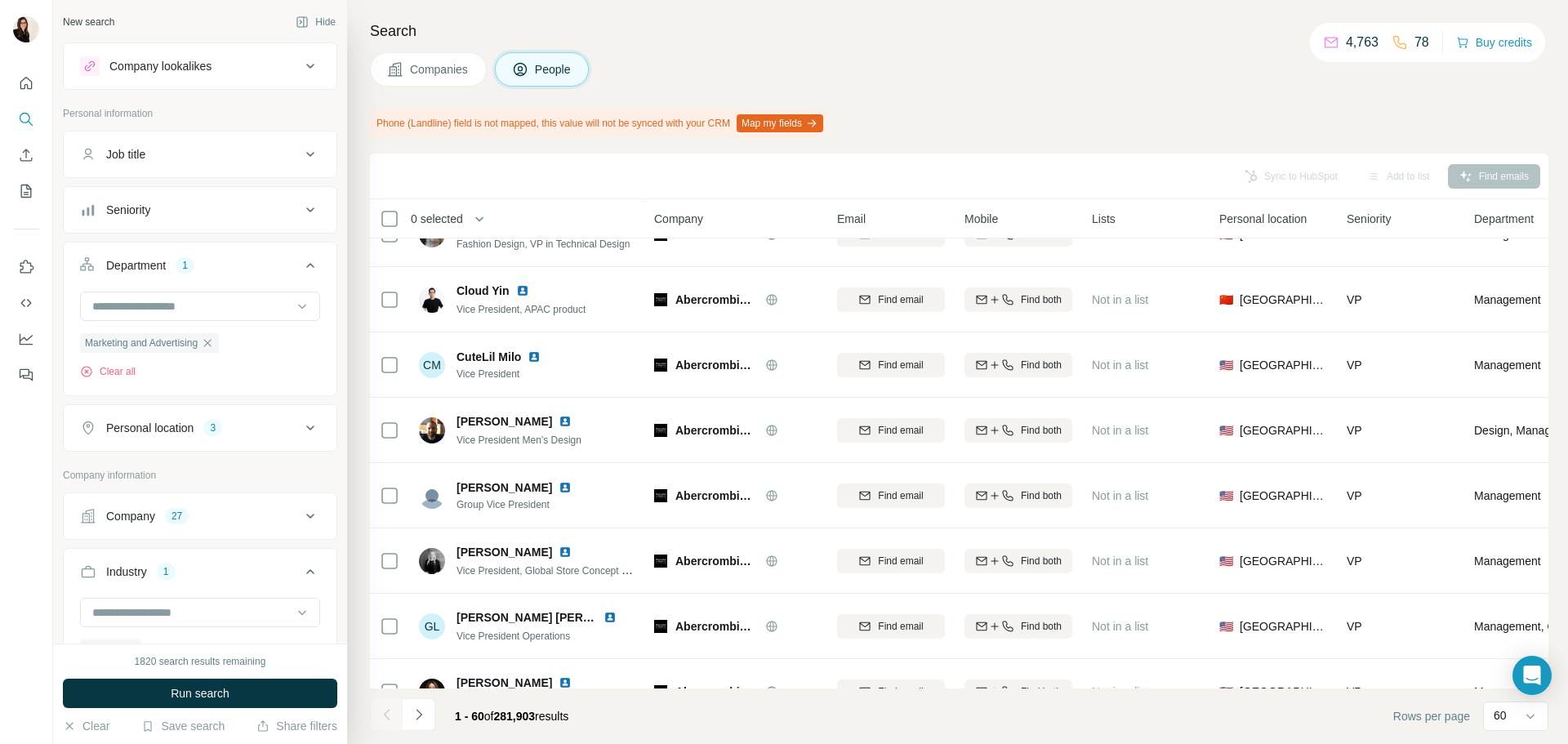
click at [234, 271] on div "Department 1" at bounding box center [190, 265] width 221 height 17
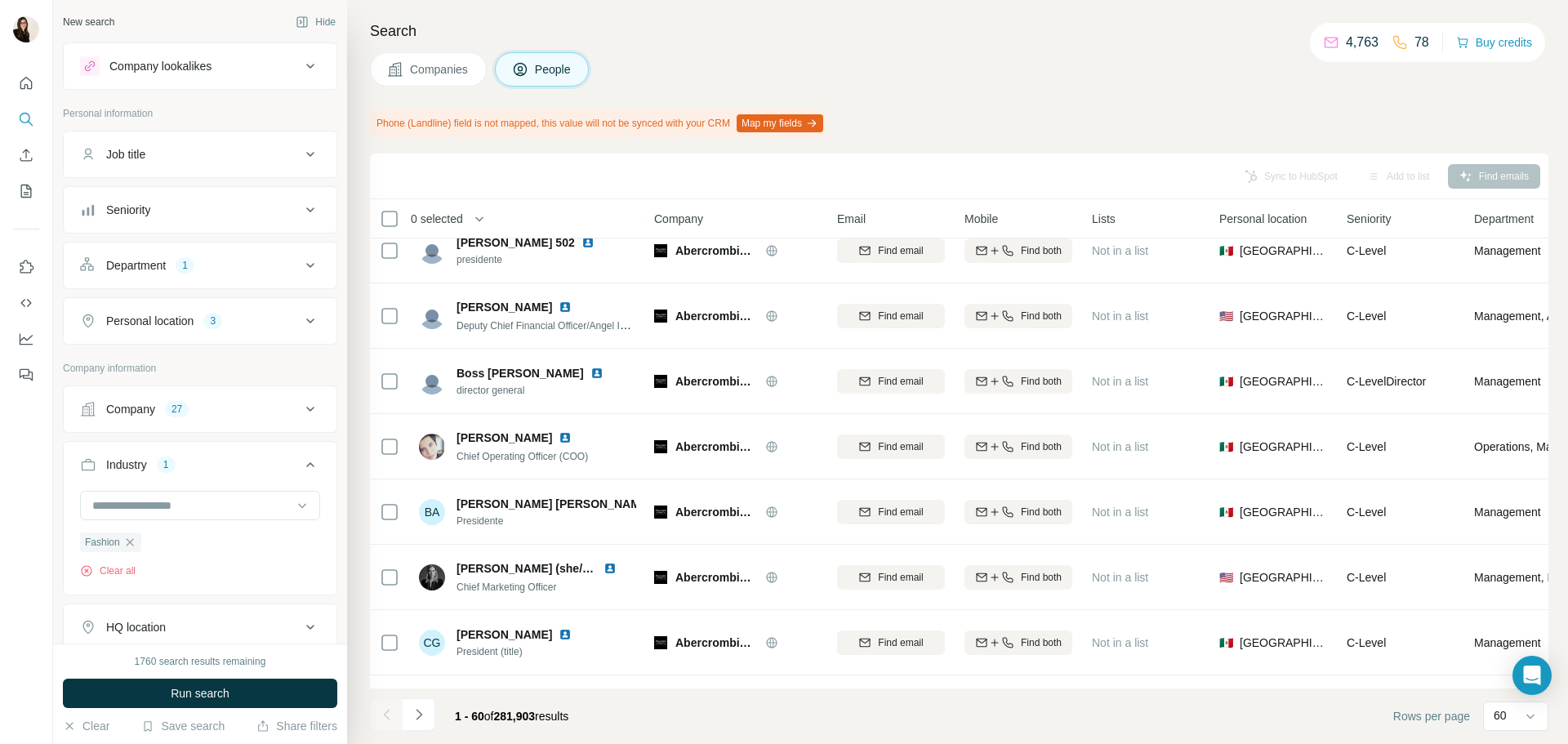
scroll to position [0, 0]
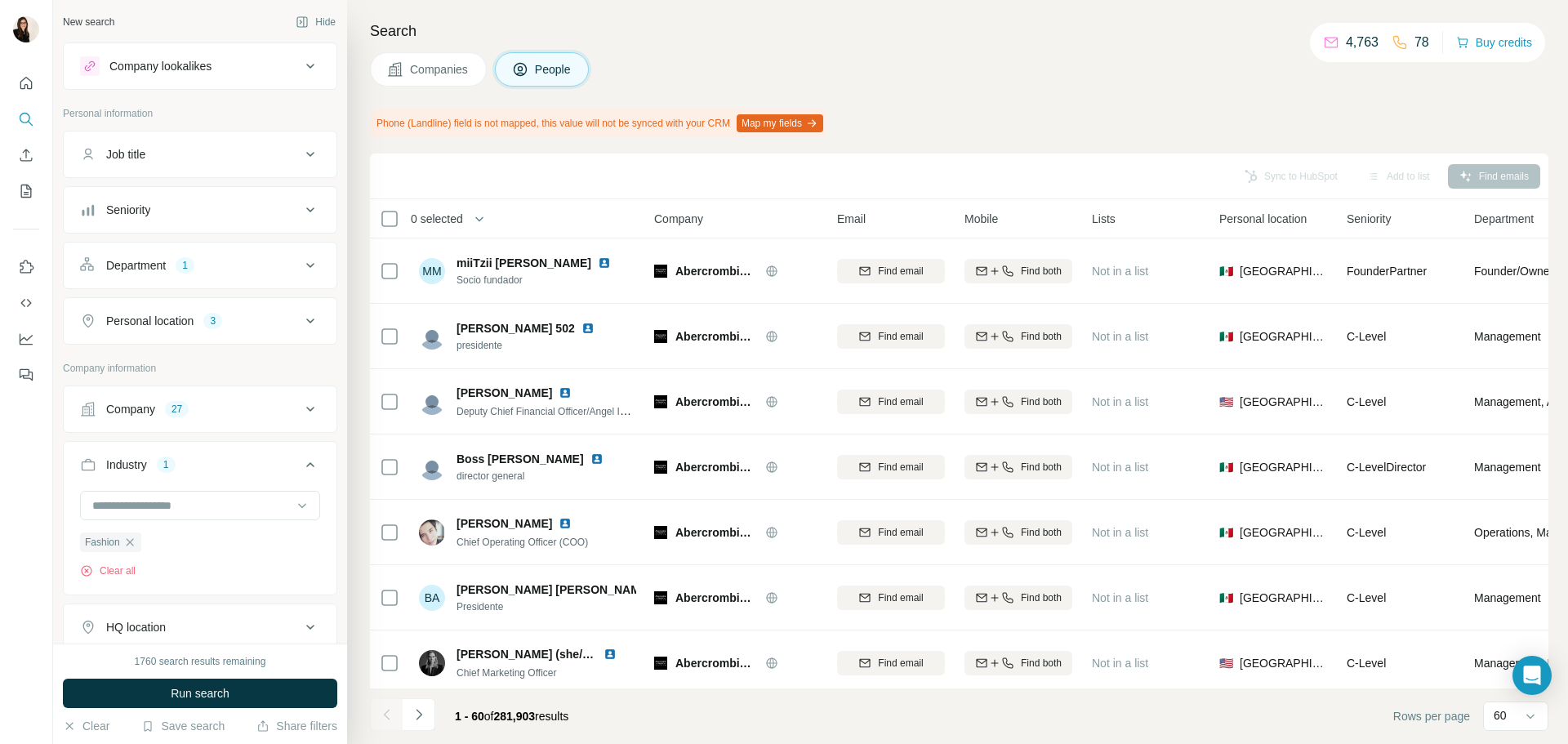
click at [200, 327] on div "Personal location 3" at bounding box center [190, 320] width 221 height 17
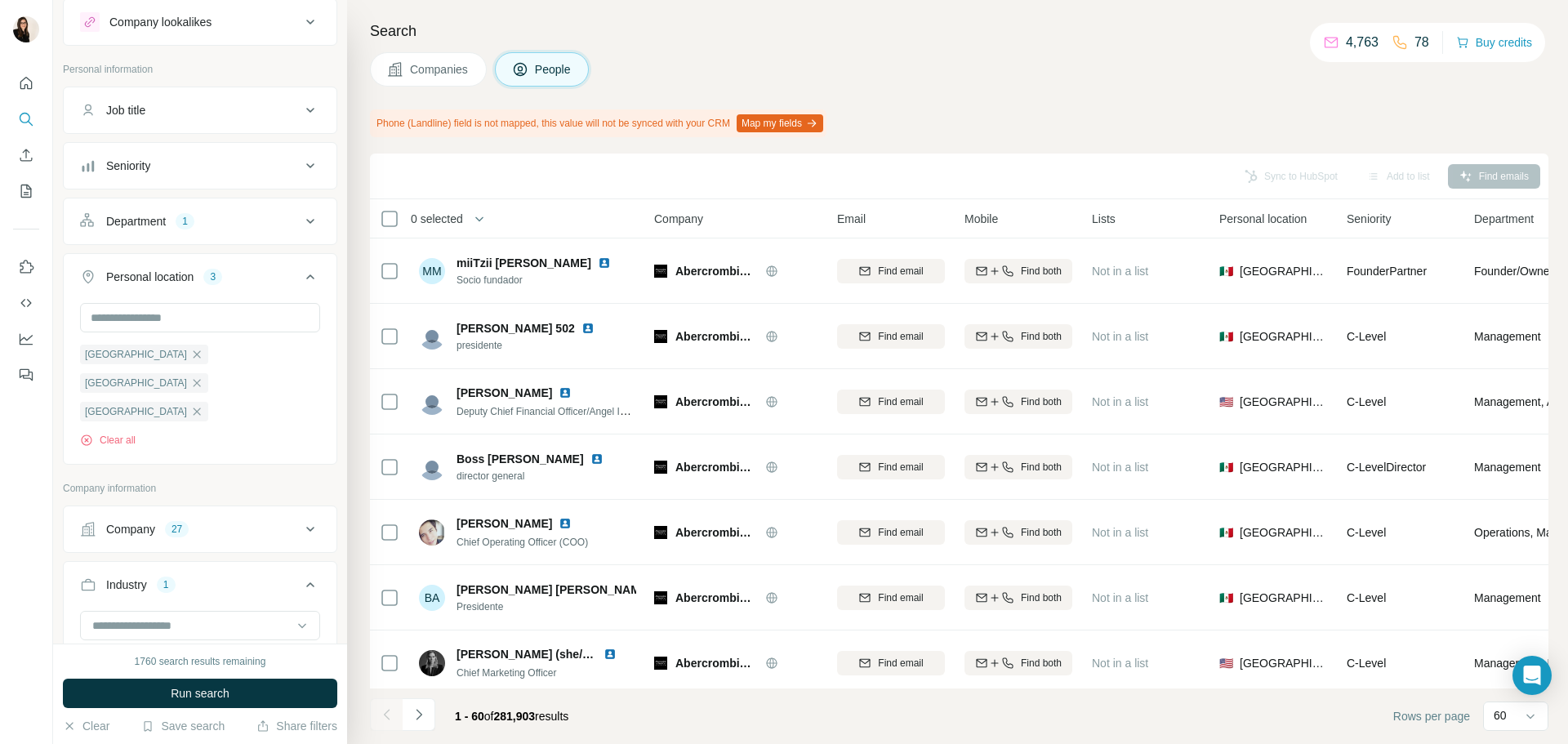
scroll to position [81, 0]
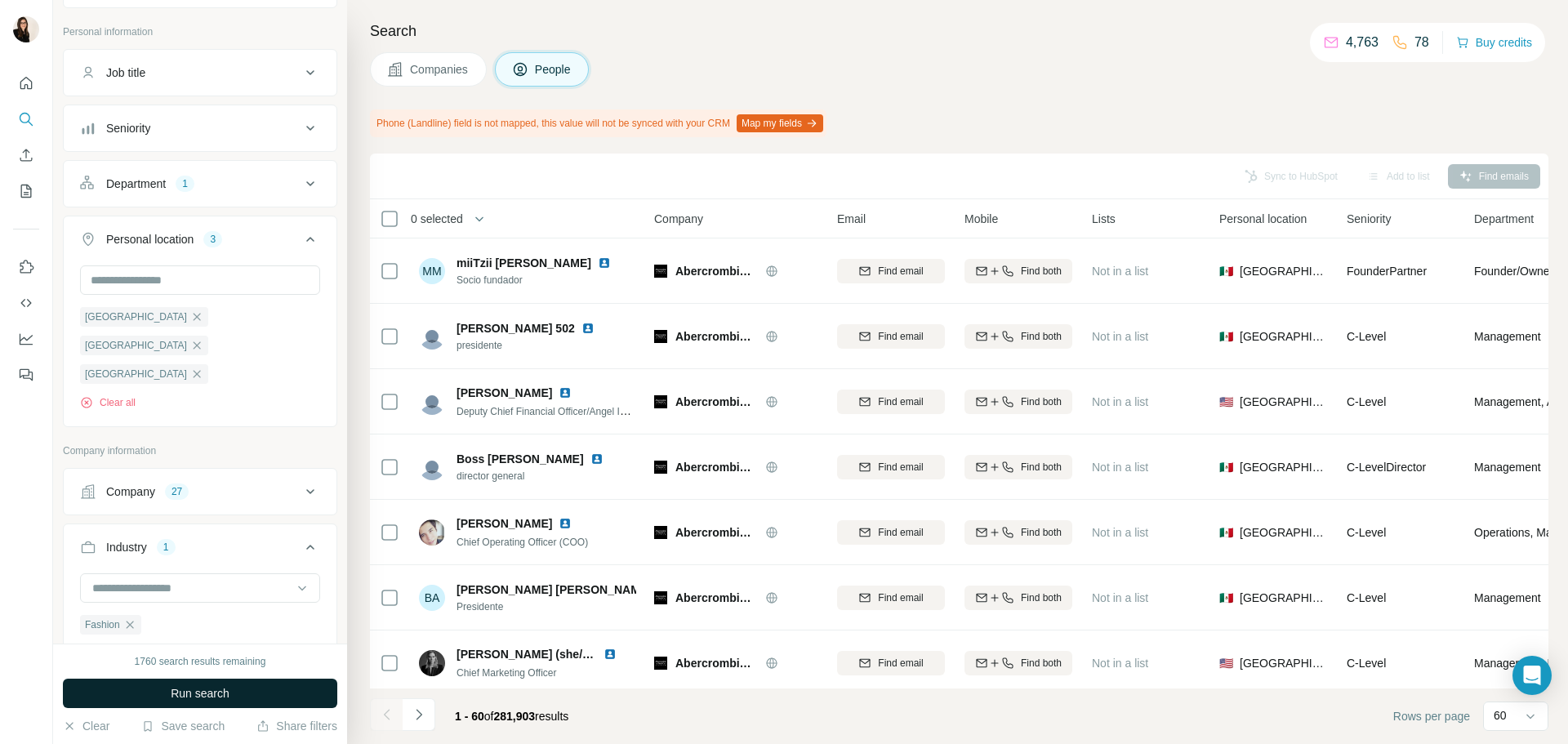
click at [210, 696] on span "Run search" at bounding box center [200, 693] width 59 height 17
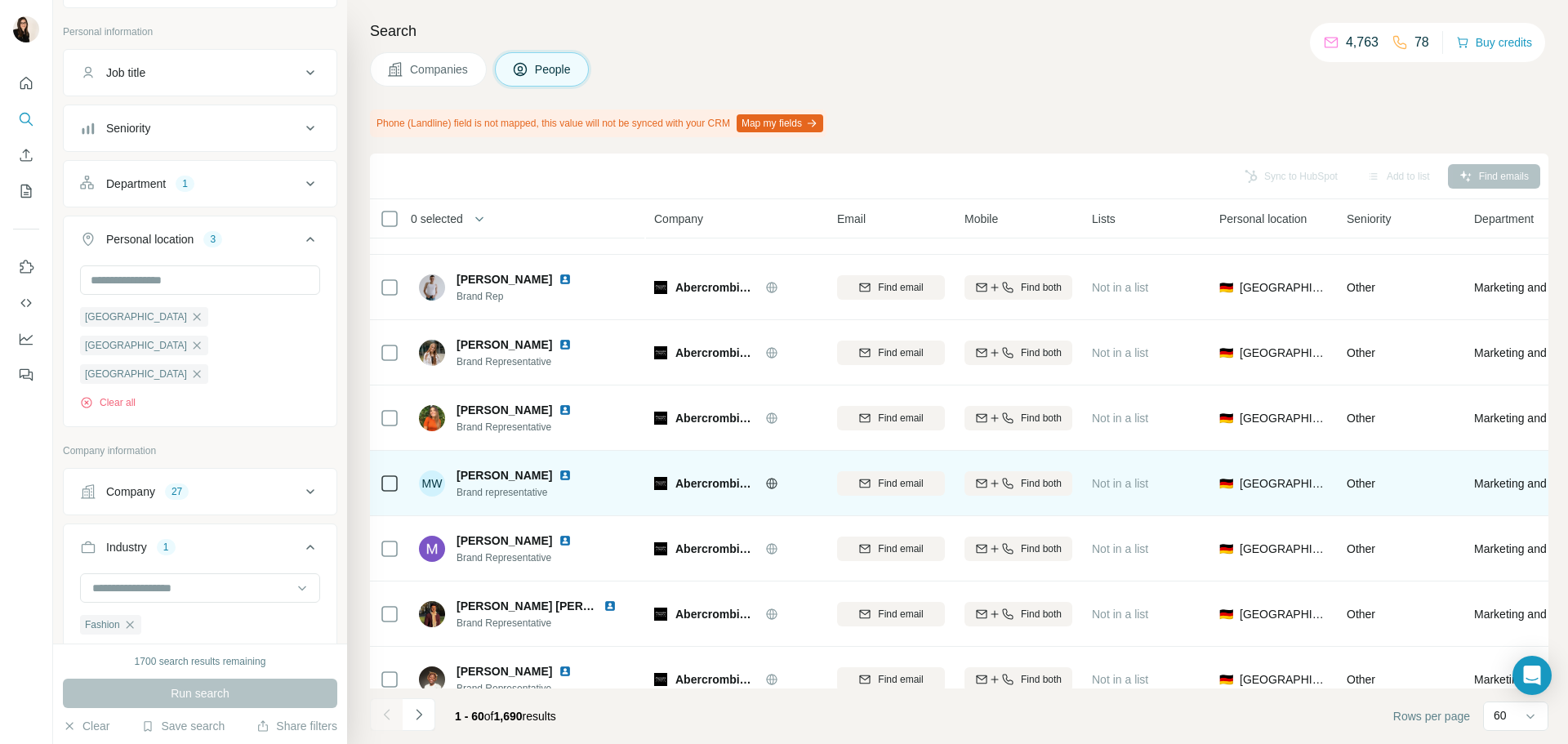
scroll to position [735, 0]
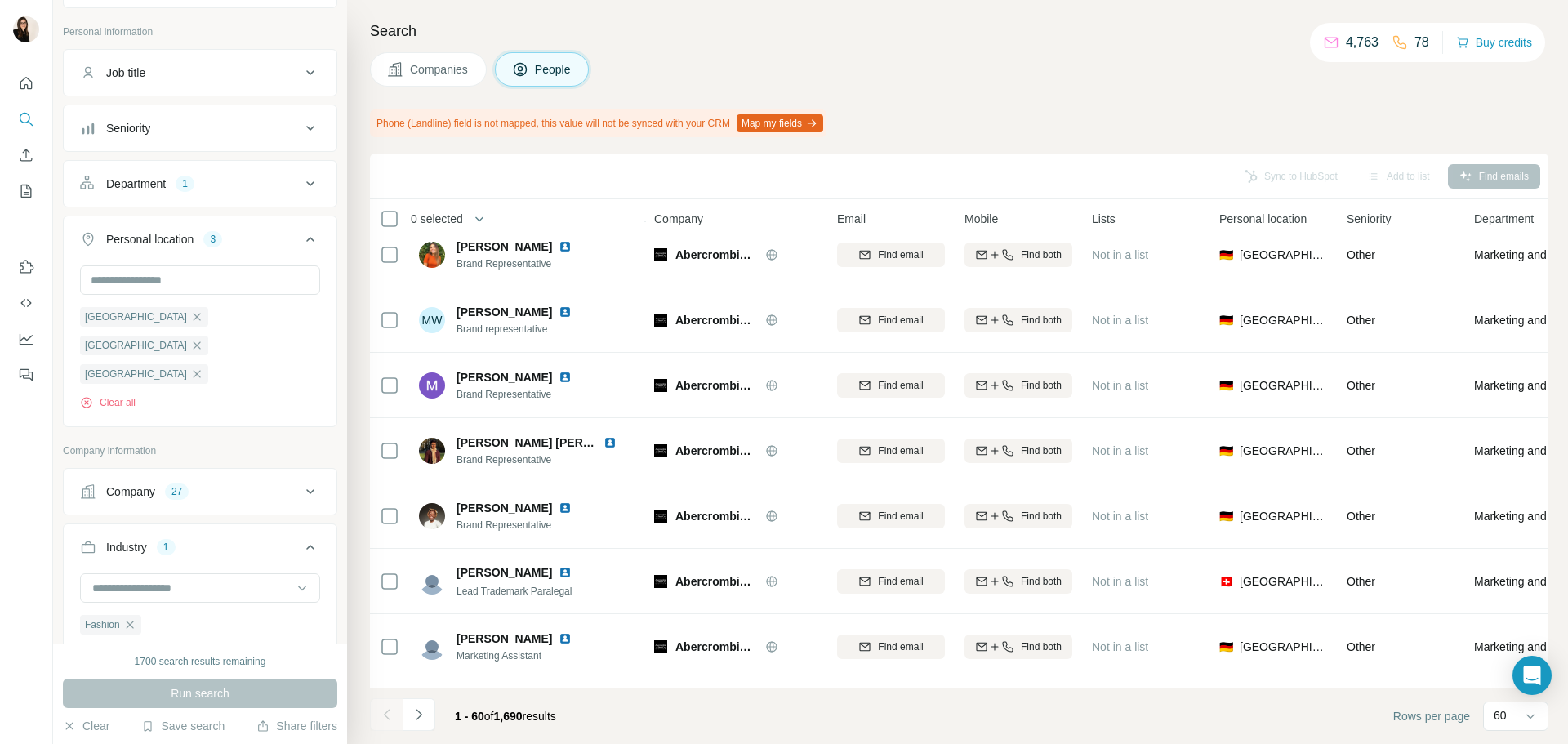
click at [235, 176] on div "Department 1" at bounding box center [190, 184] width 221 height 17
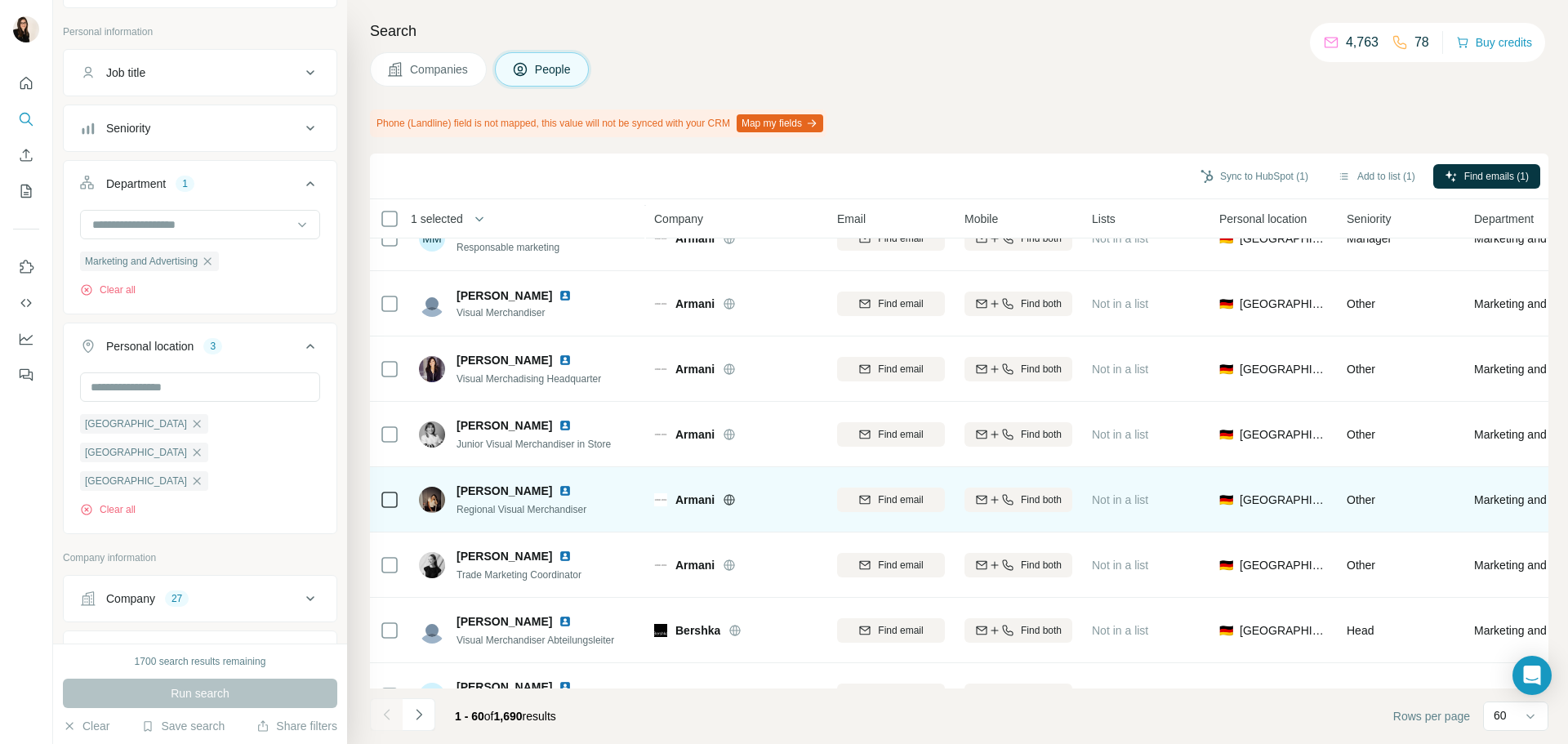
scroll to position [2205, 0]
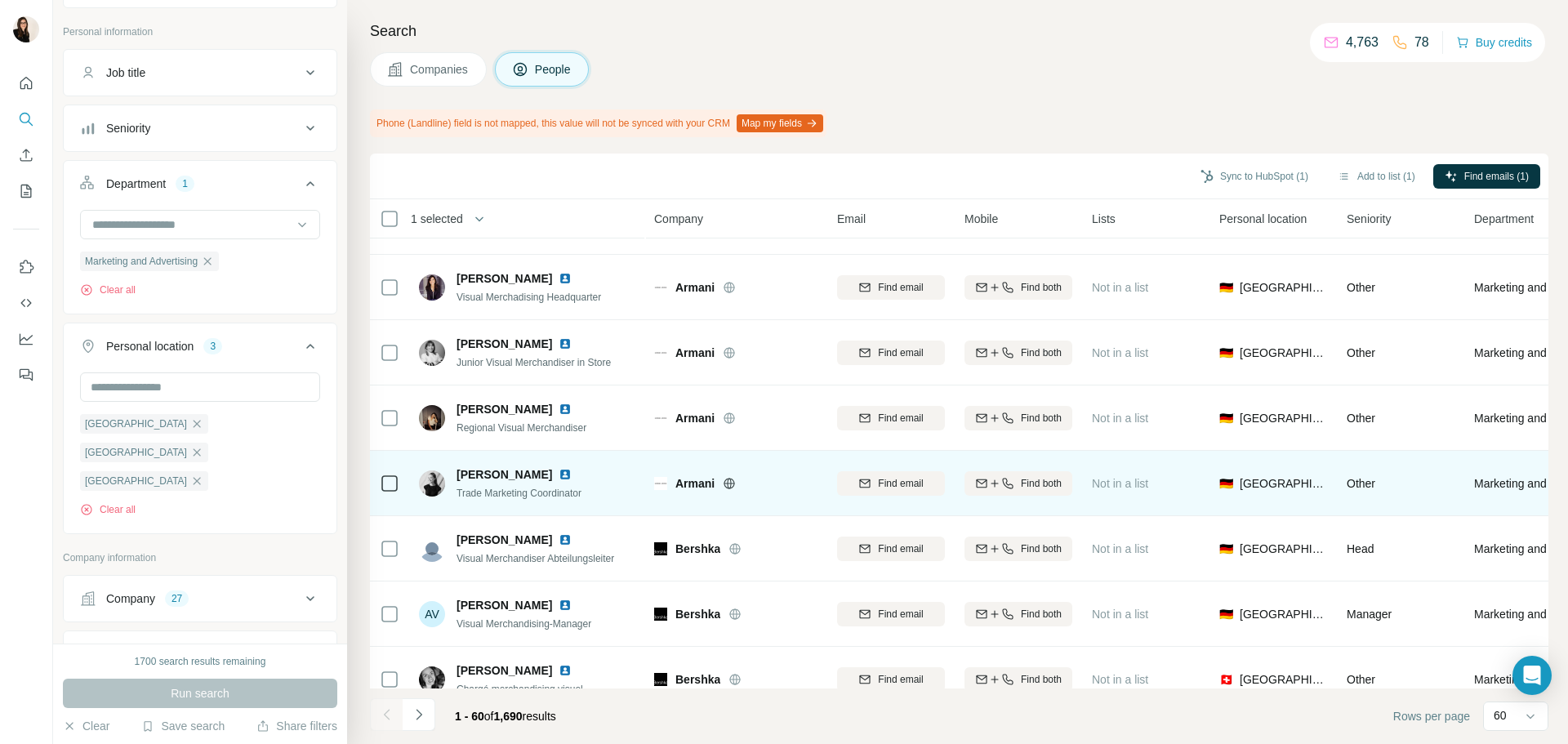
click at [397, 481] on icon at bounding box center [390, 483] width 19 height 19
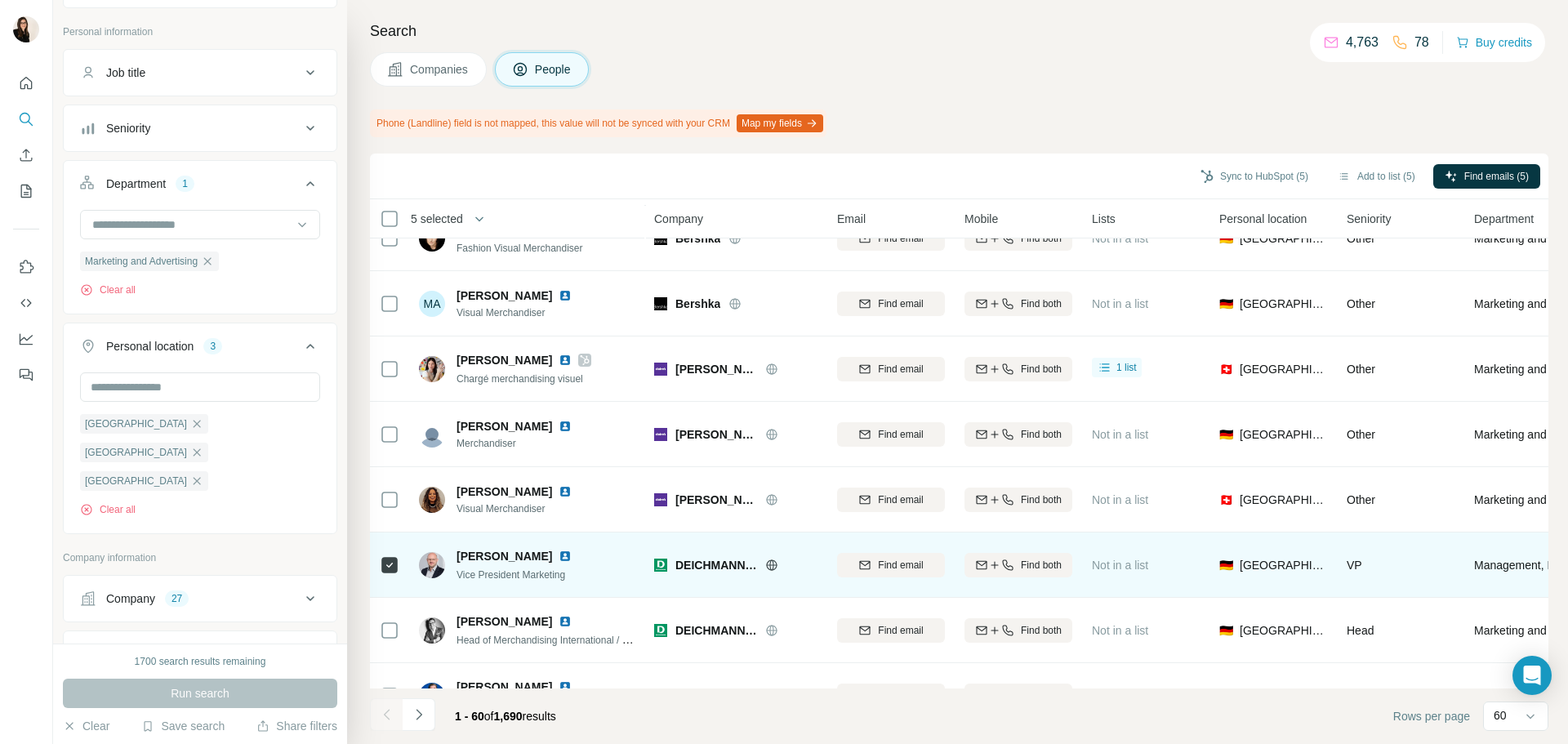
scroll to position [3478, 0]
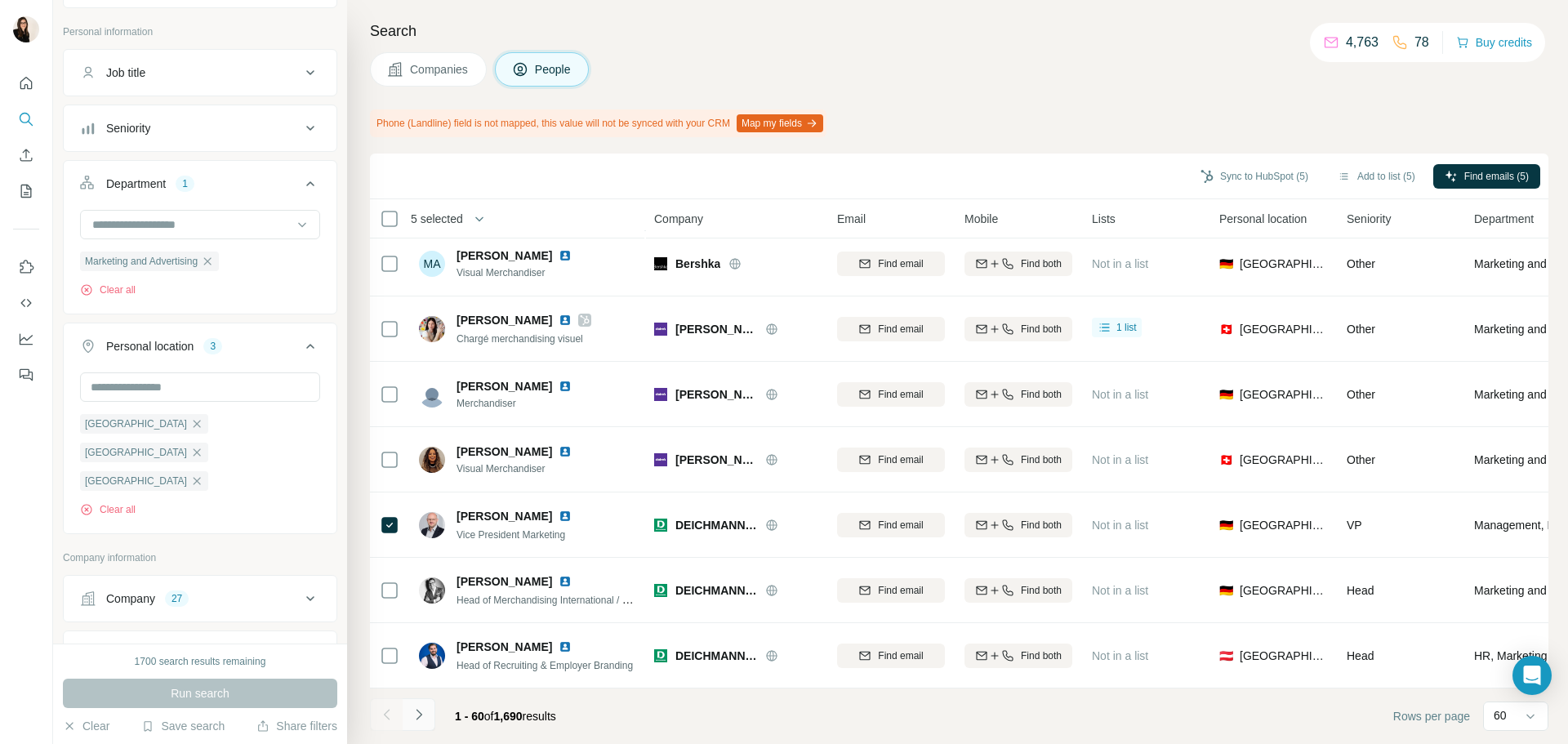
click at [427, 722] on button "Navigate to next page" at bounding box center [418, 714] width 32 height 32
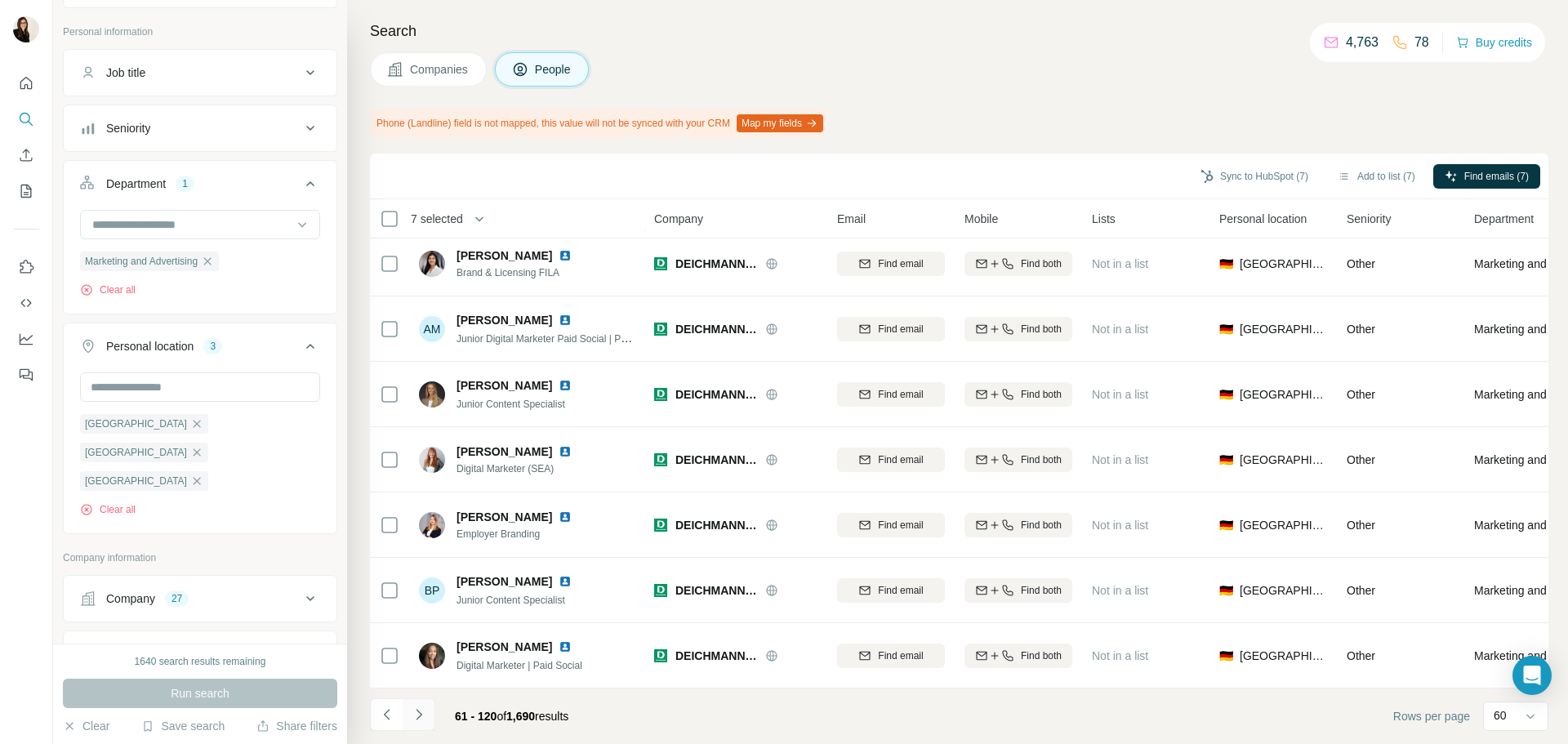
click at [420, 705] on button "Navigate to next page" at bounding box center [418, 714] width 32 height 32
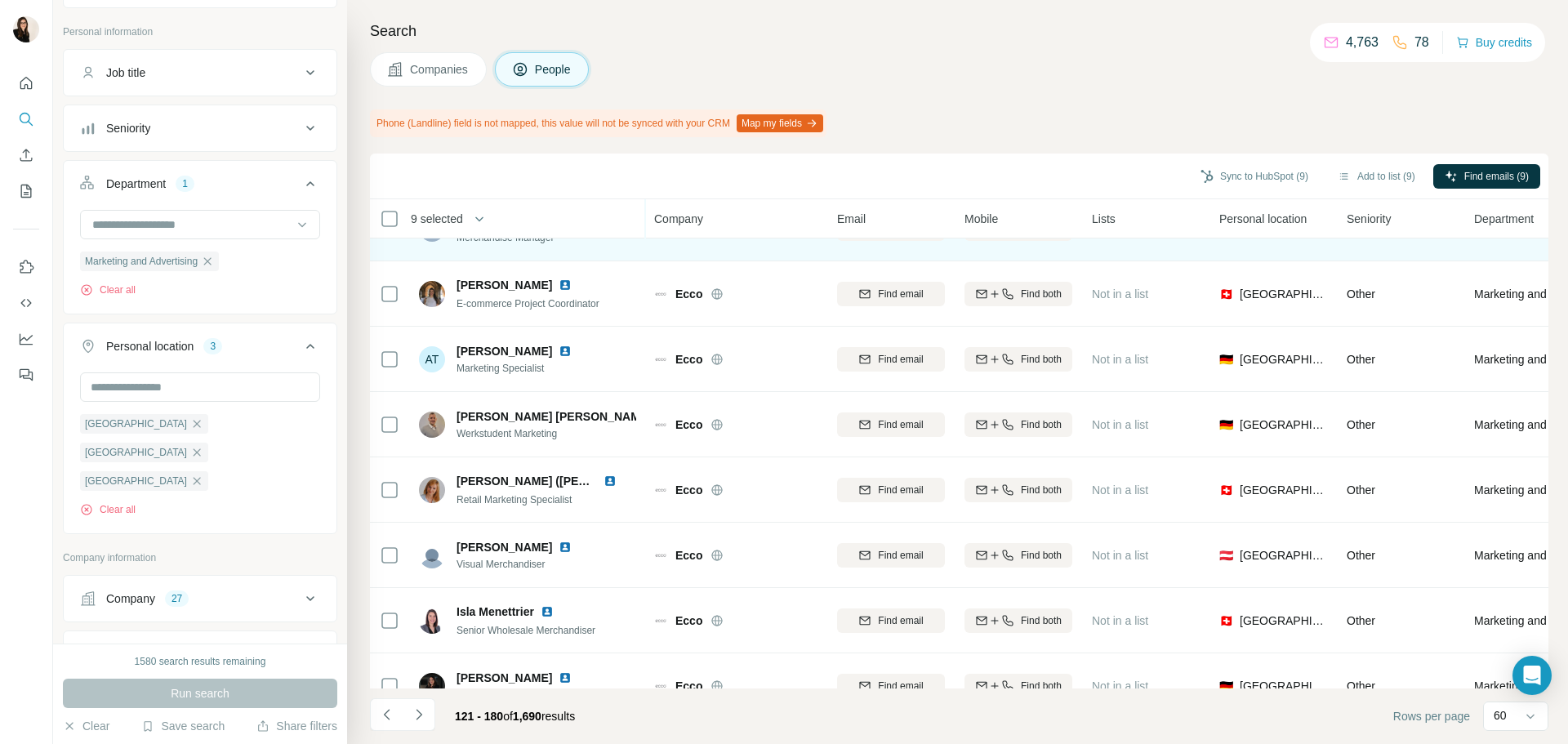
scroll to position [3184, 0]
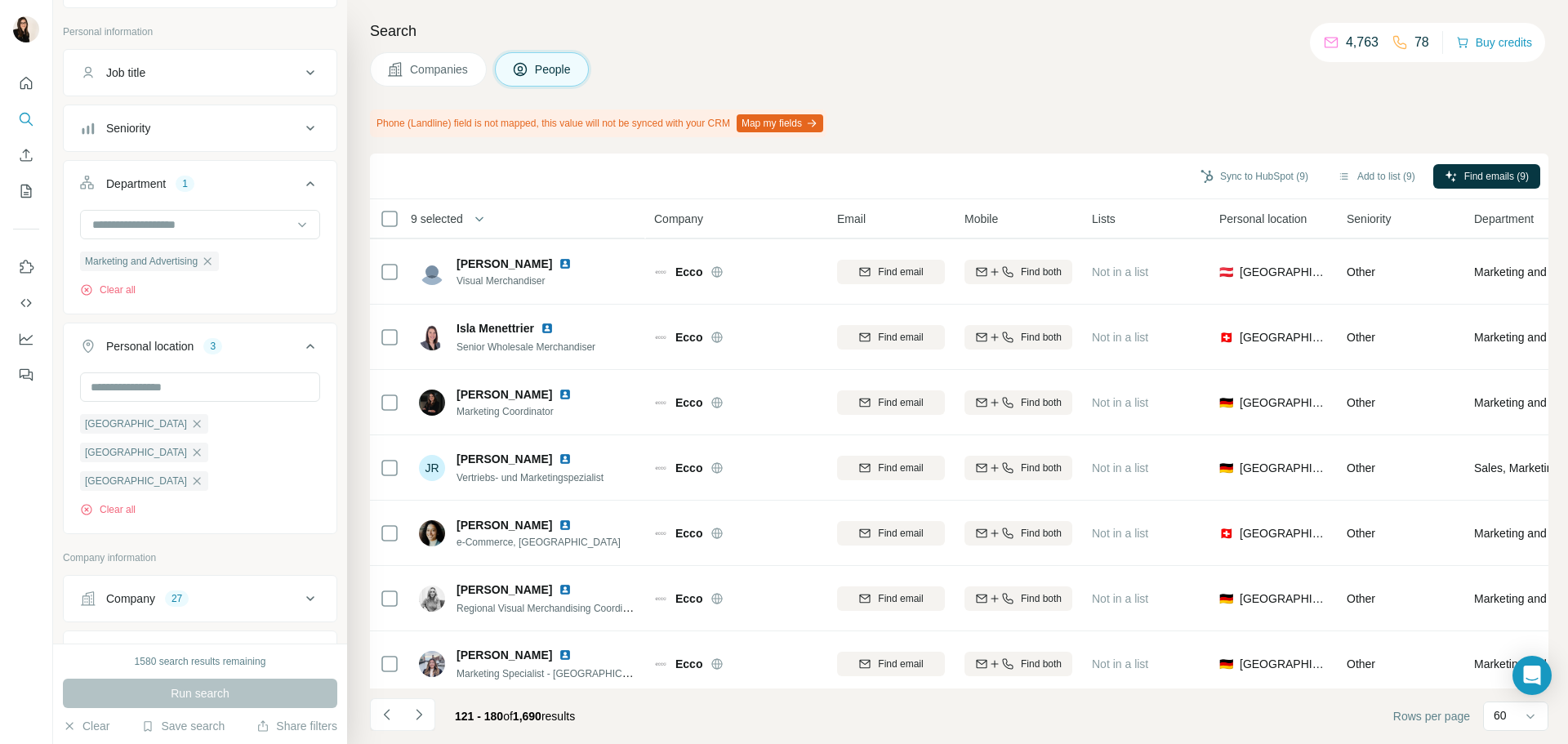
scroll to position [3478, 0]
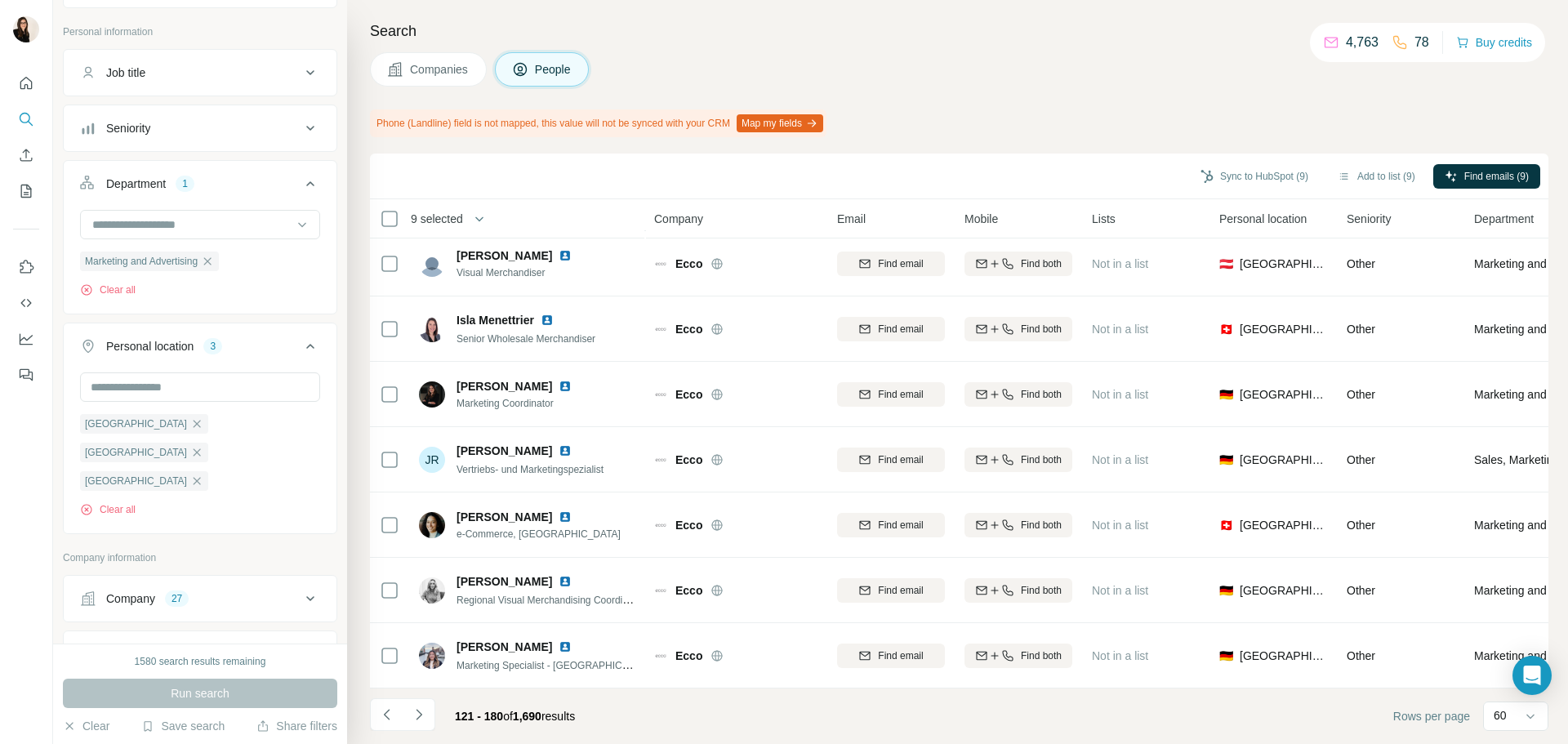
click at [417, 706] on icon "Navigate to next page" at bounding box center [418, 714] width 17 height 17
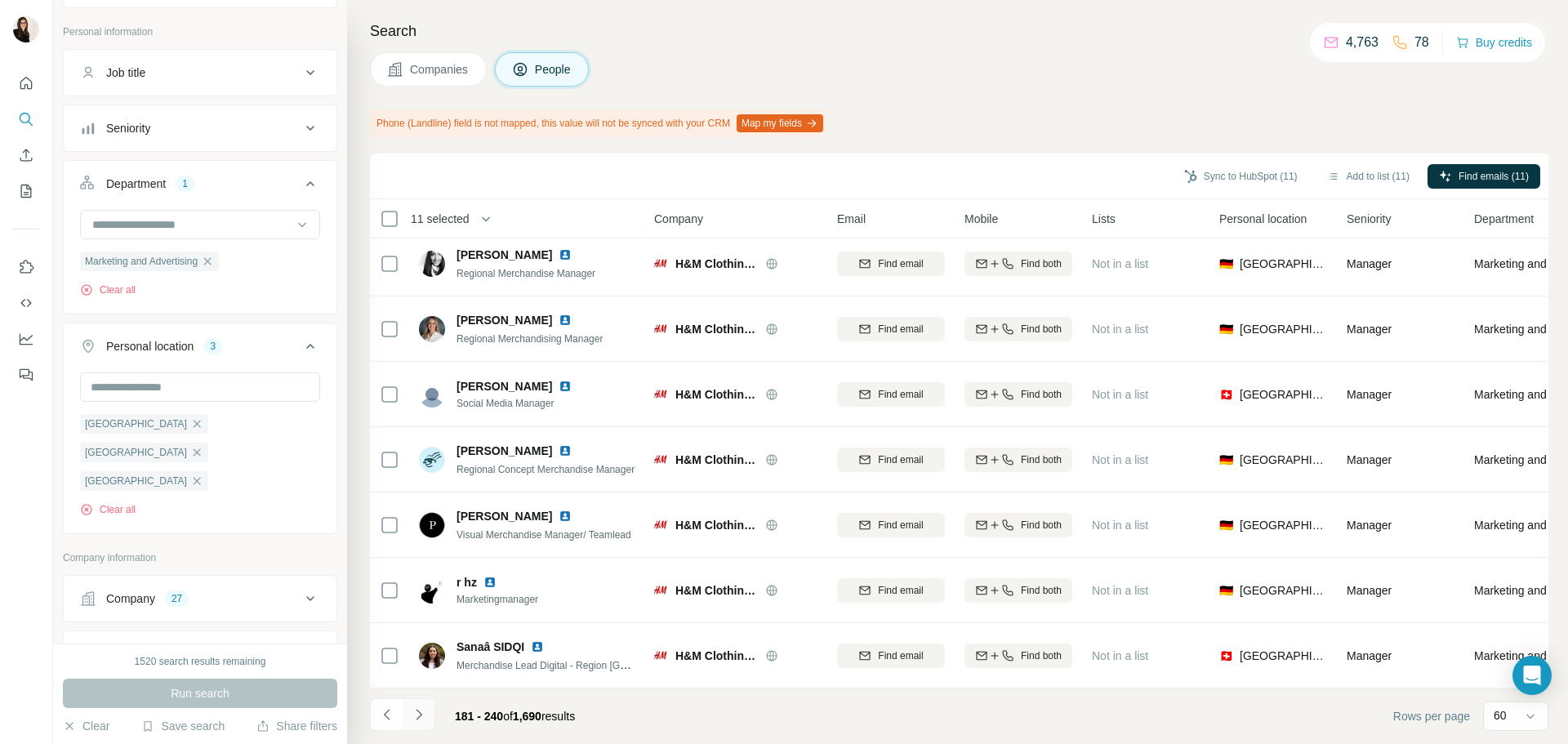
click at [418, 707] on icon "Navigate to next page" at bounding box center [418, 714] width 17 height 17
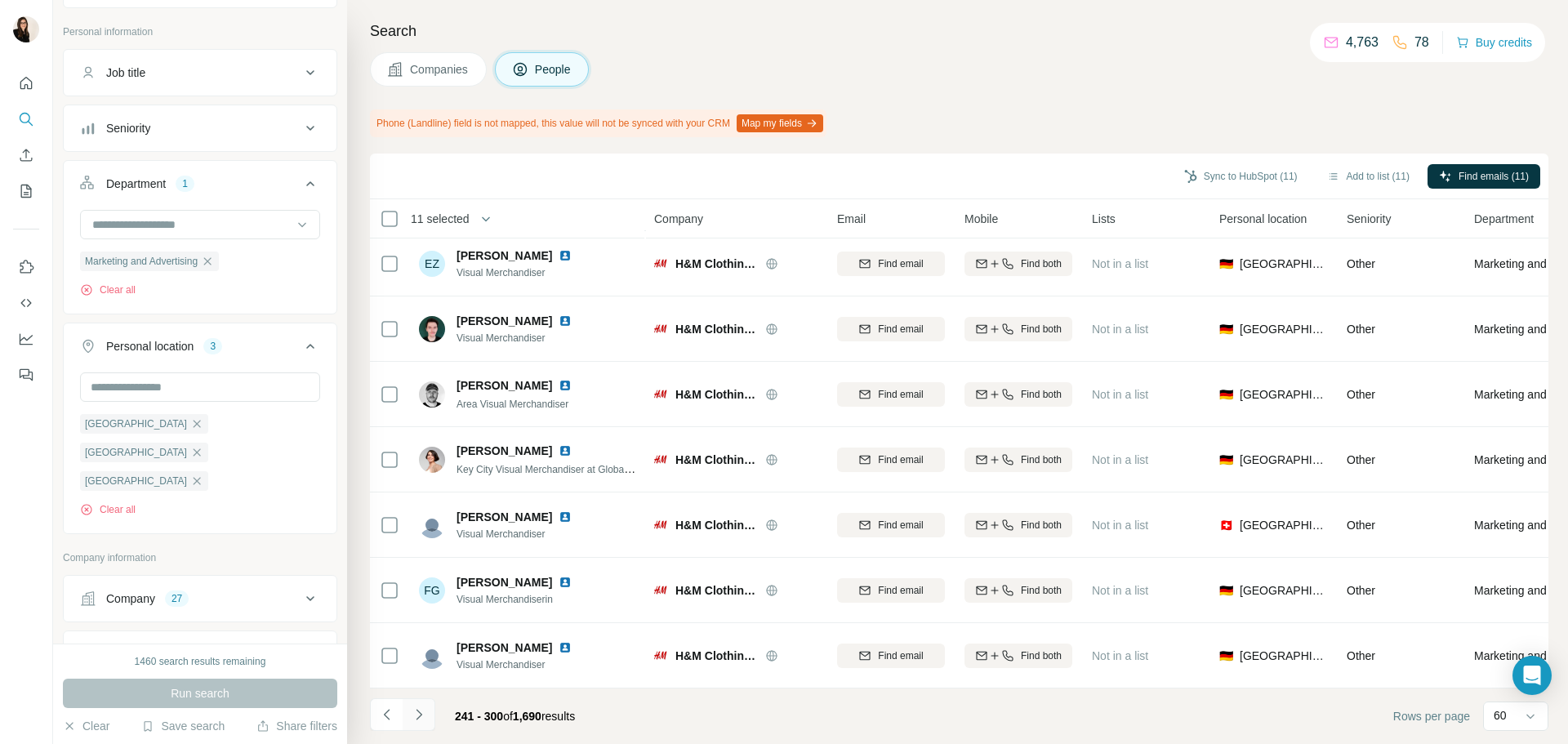
click at [427, 719] on button "Navigate to next page" at bounding box center [418, 714] width 32 height 32
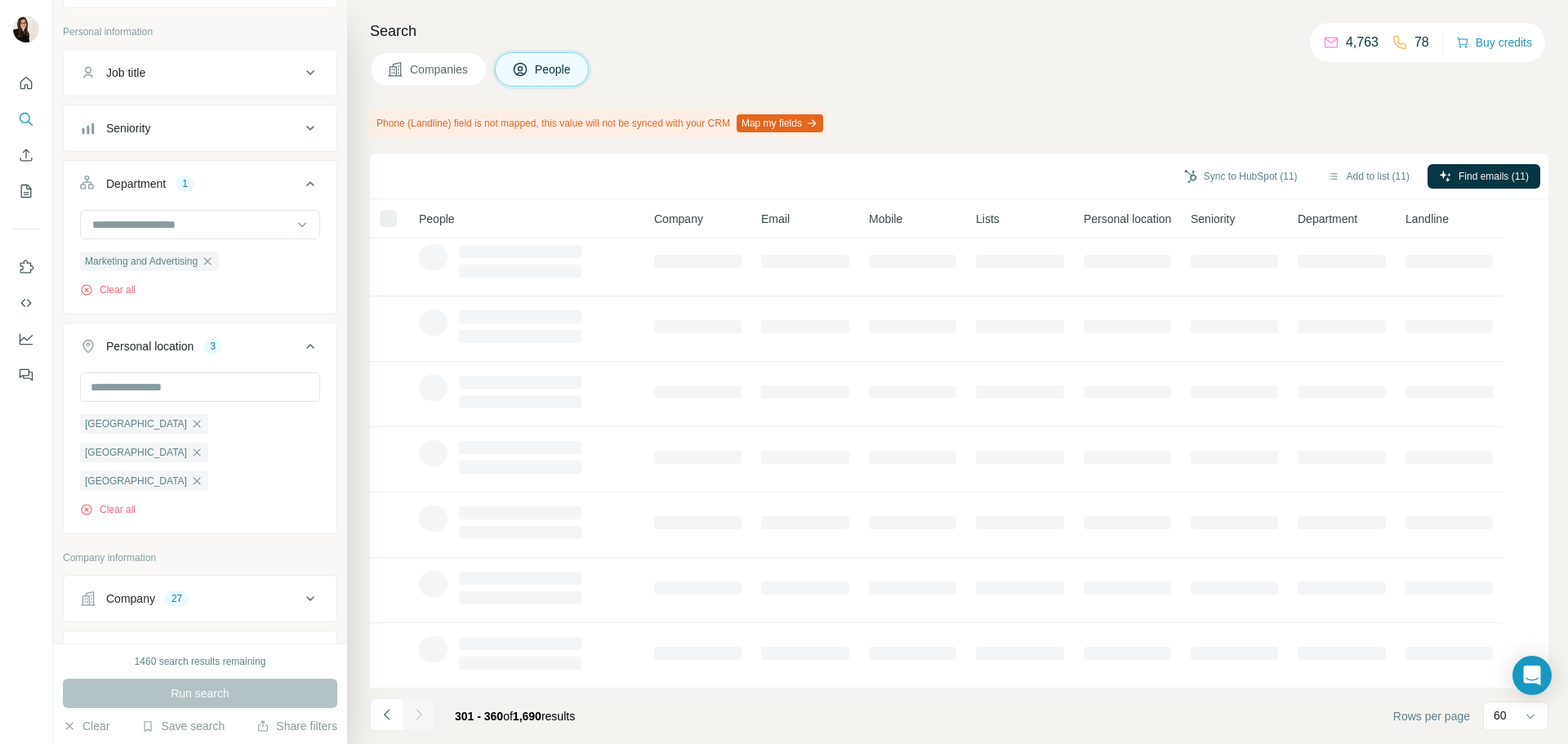
scroll to position [212, 0]
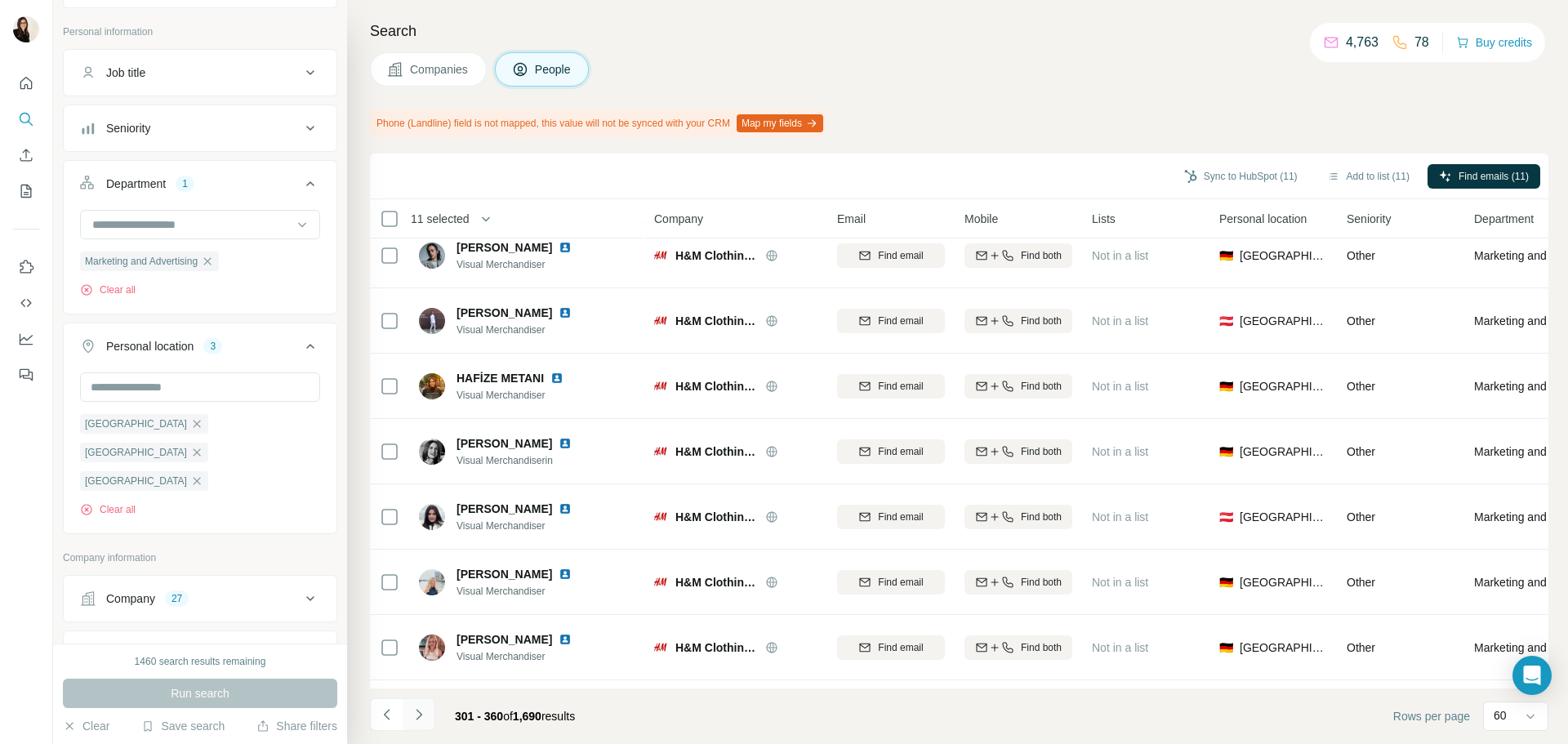
click at [427, 719] on button "Navigate to next page" at bounding box center [418, 714] width 32 height 32
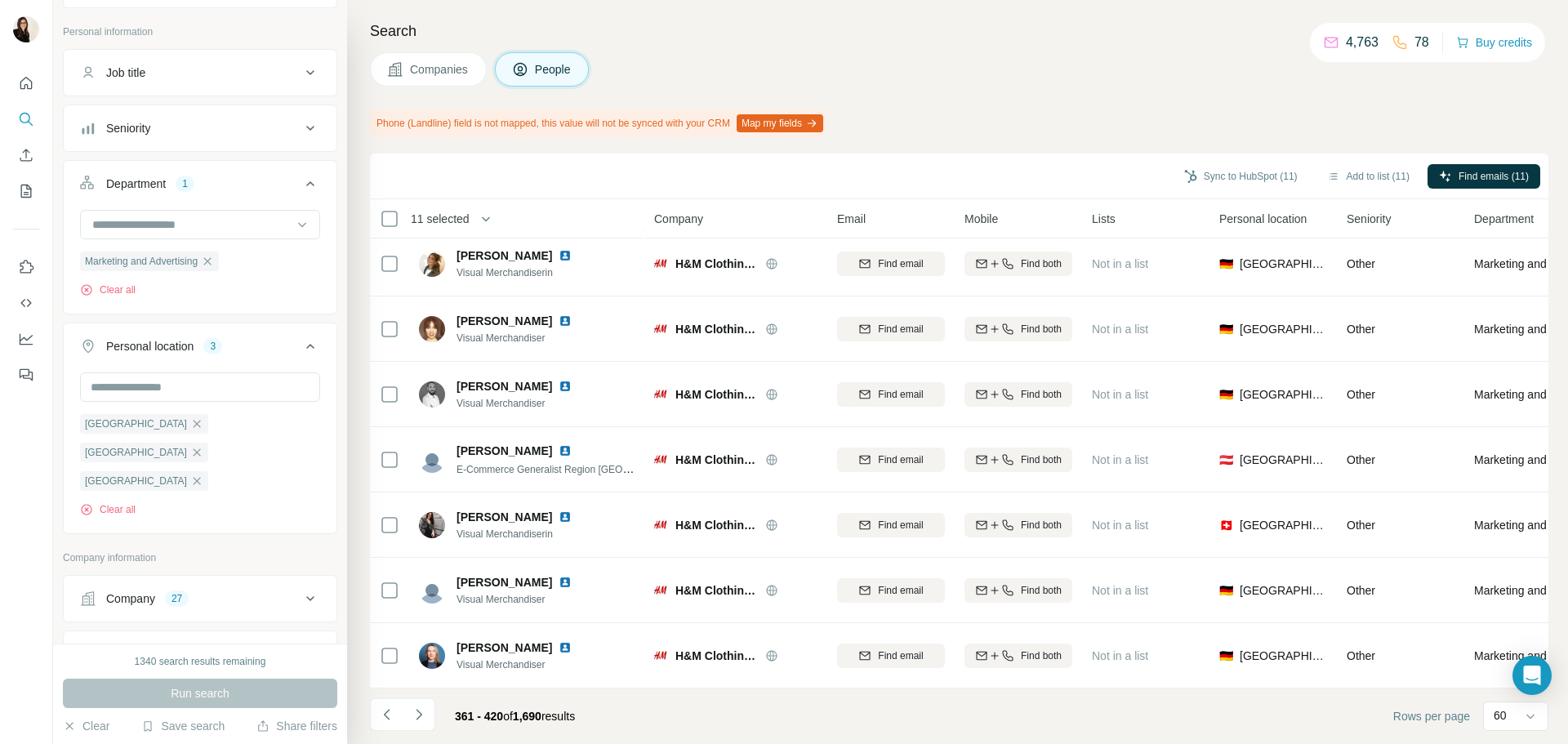
click at [178, 591] on div "27" at bounding box center [176, 598] width 24 height 15
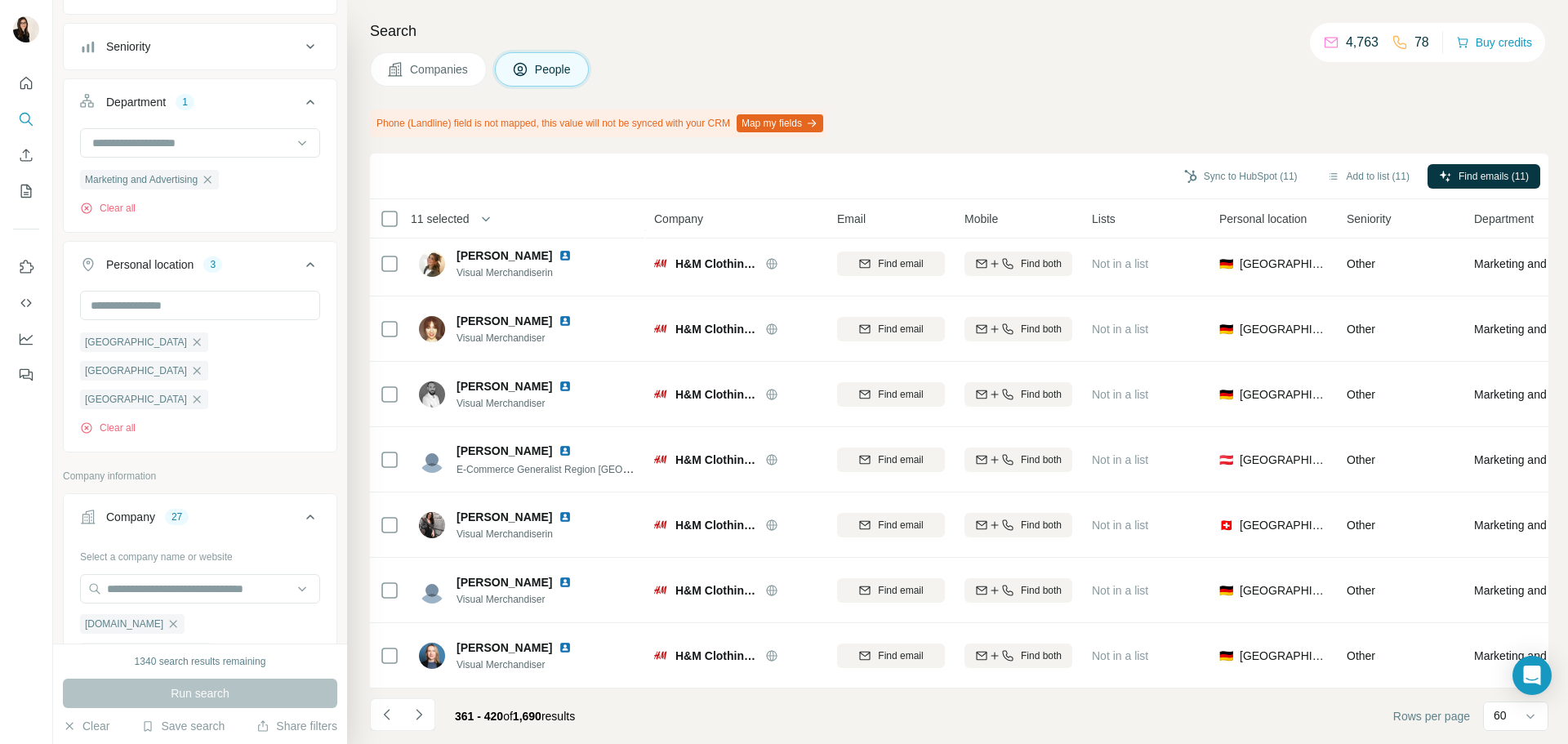
scroll to position [245, 0]
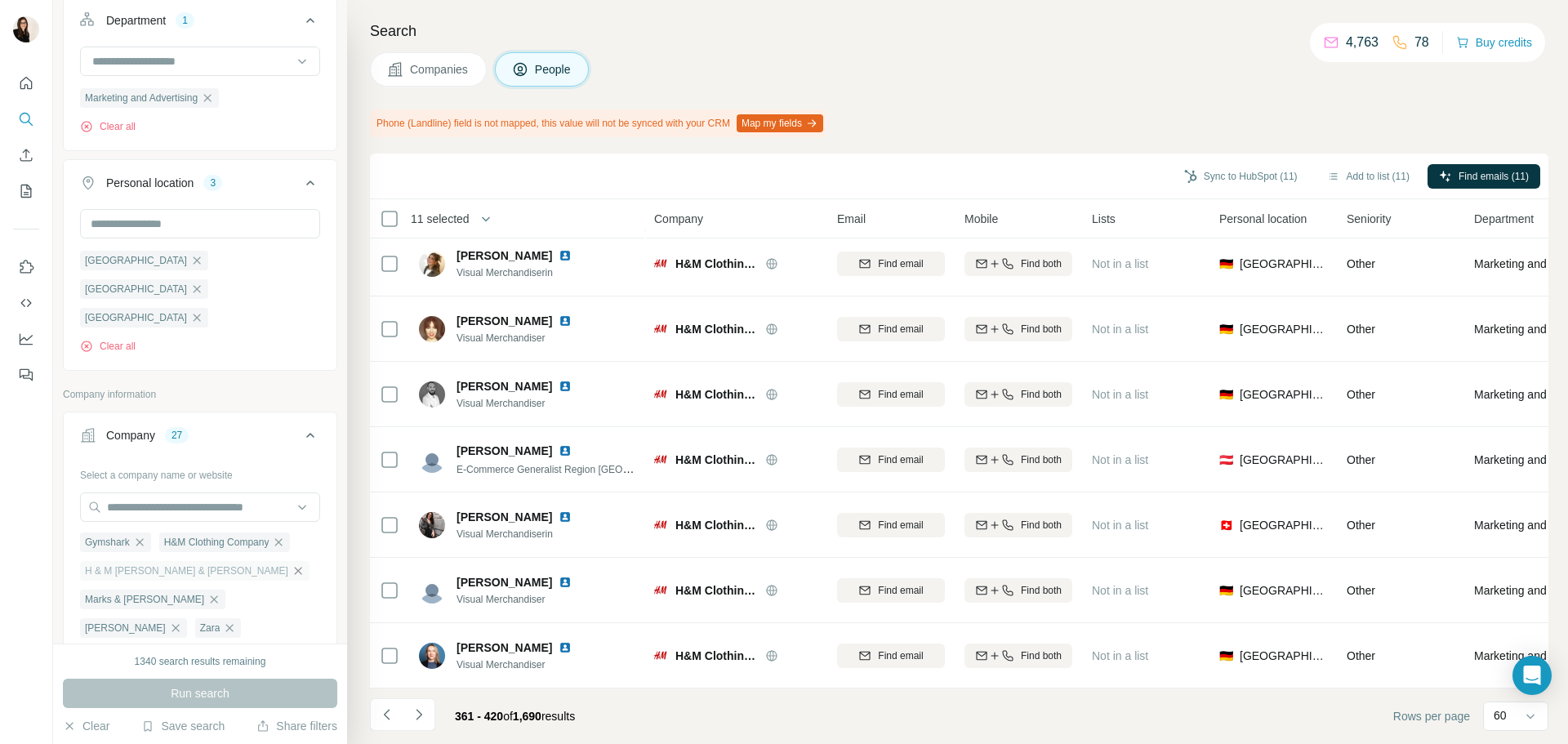
click at [292, 565] on icon "button" at bounding box center [298, 571] width 13 height 13
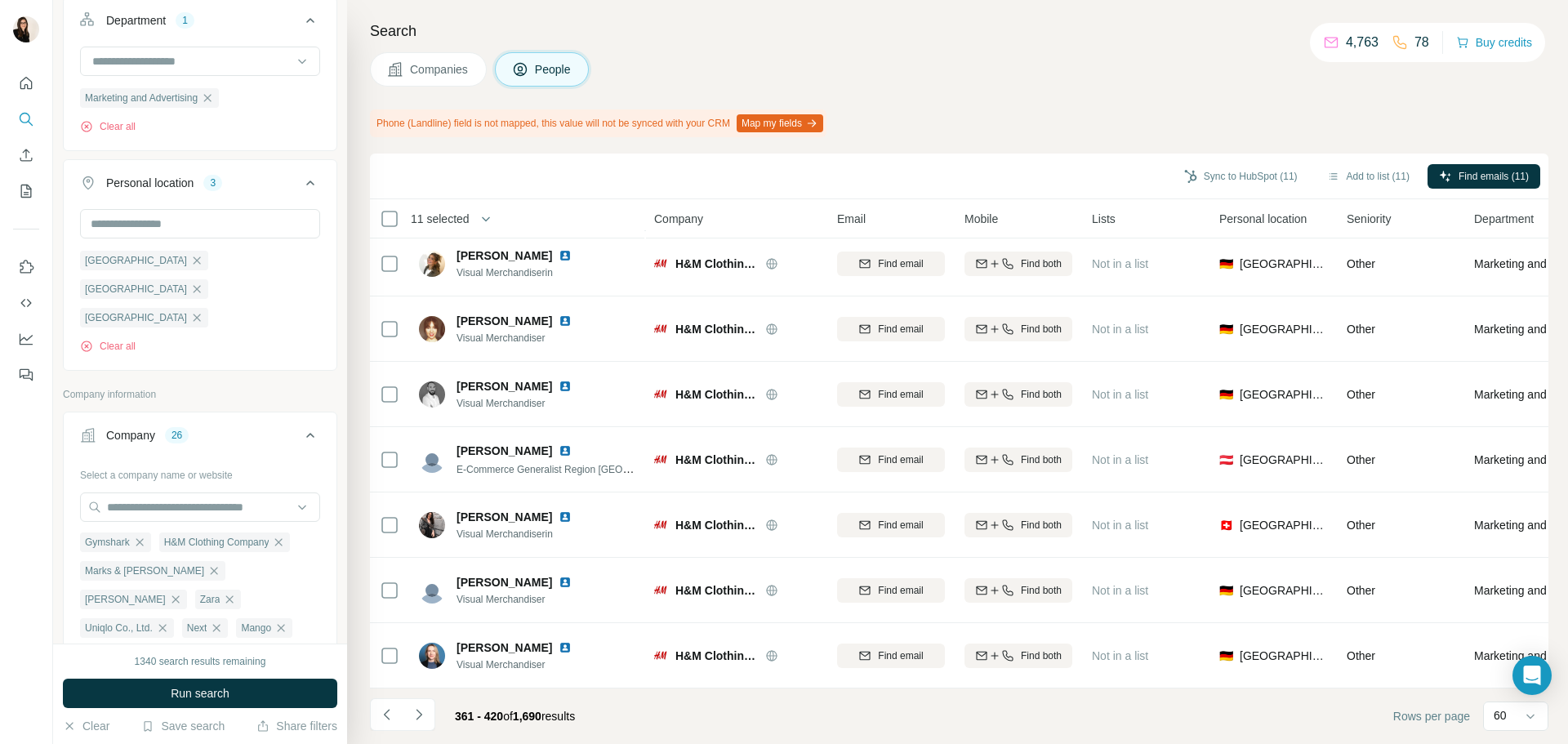
click at [173, 692] on span "Run search" at bounding box center [200, 693] width 59 height 17
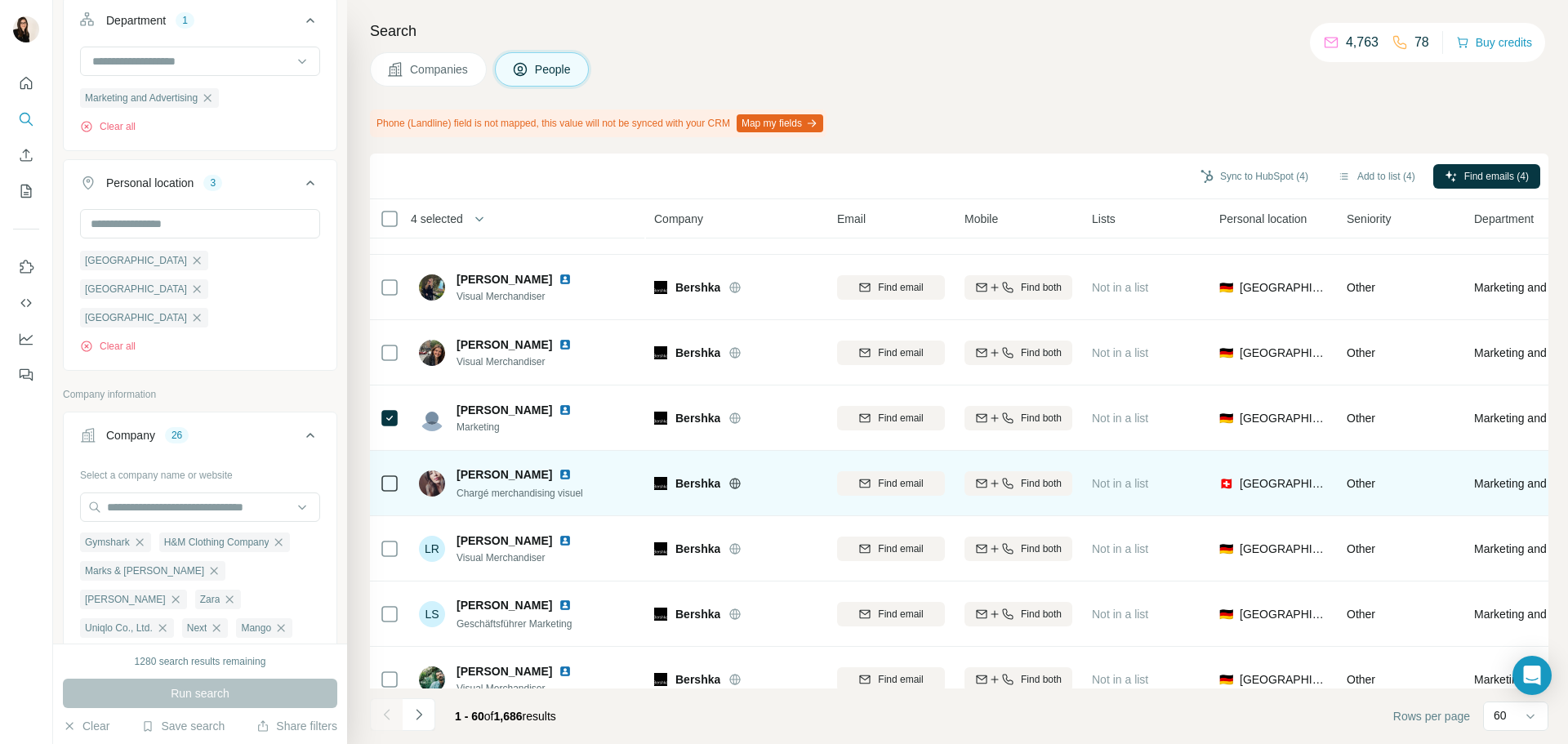
scroll to position [2939, 0]
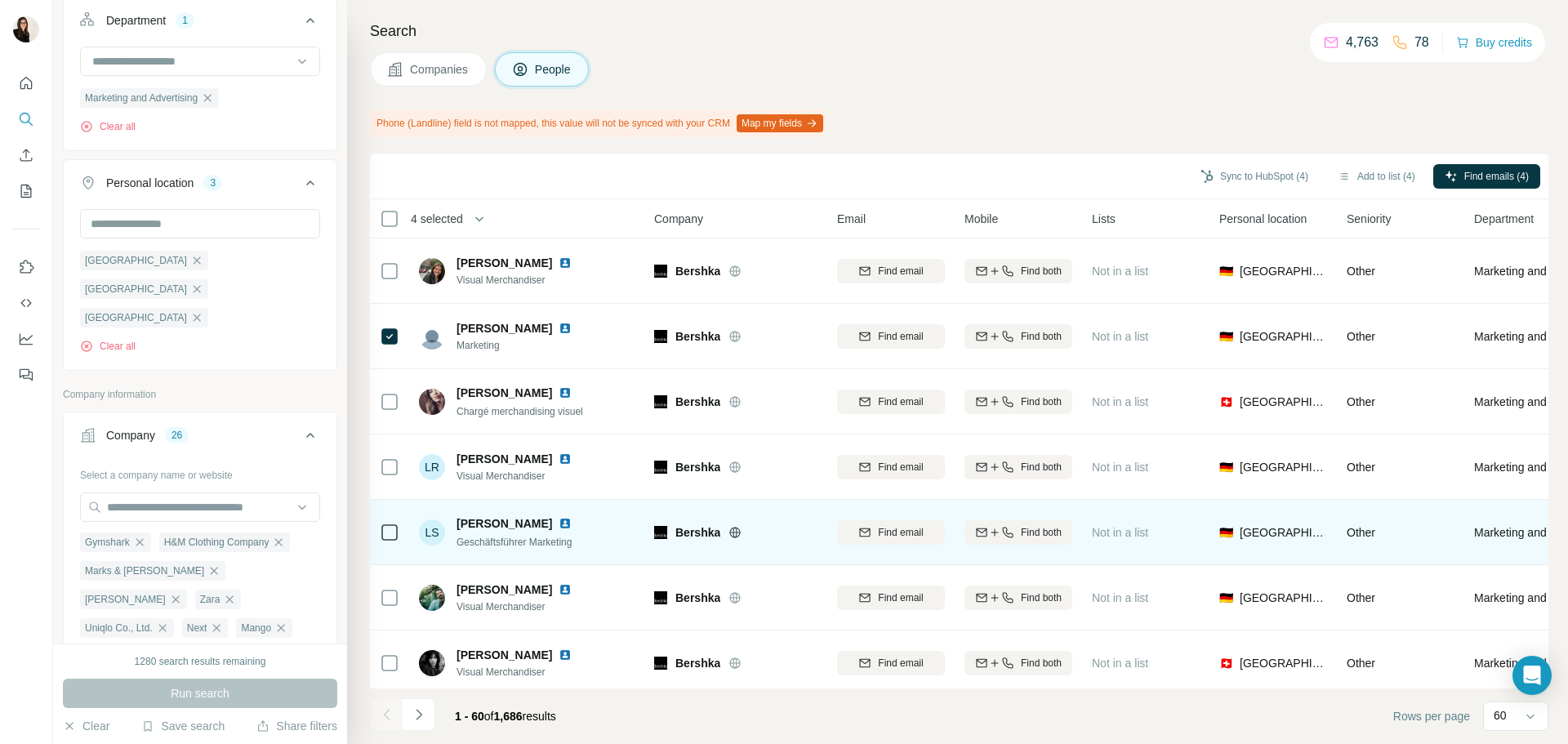
click at [376, 530] on td at bounding box center [390, 532] width 39 height 66
click at [382, 531] on div at bounding box center [390, 532] width 19 height 19
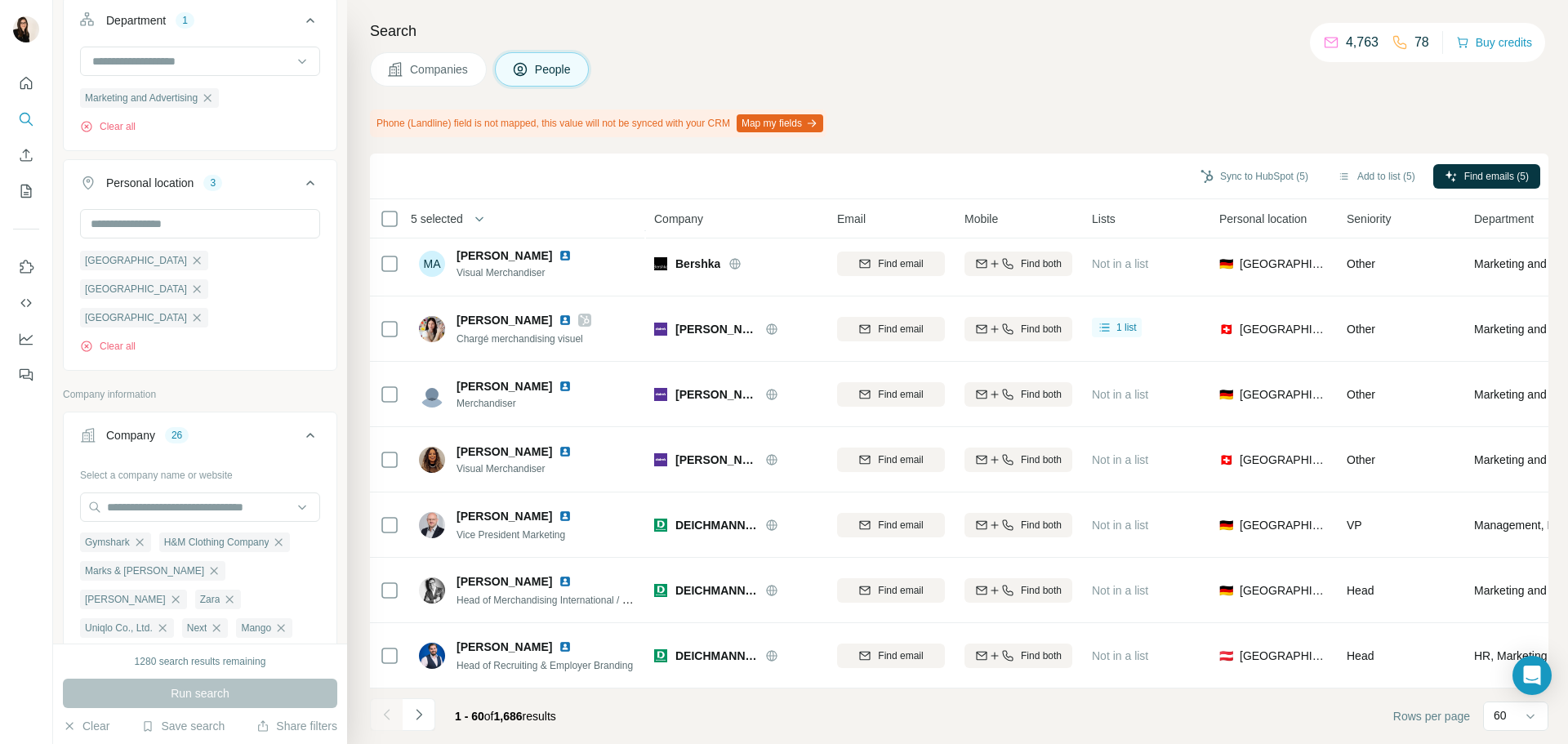
scroll to position [3478, 0]
click at [431, 725] on button "Navigate to next page" at bounding box center [418, 714] width 32 height 32
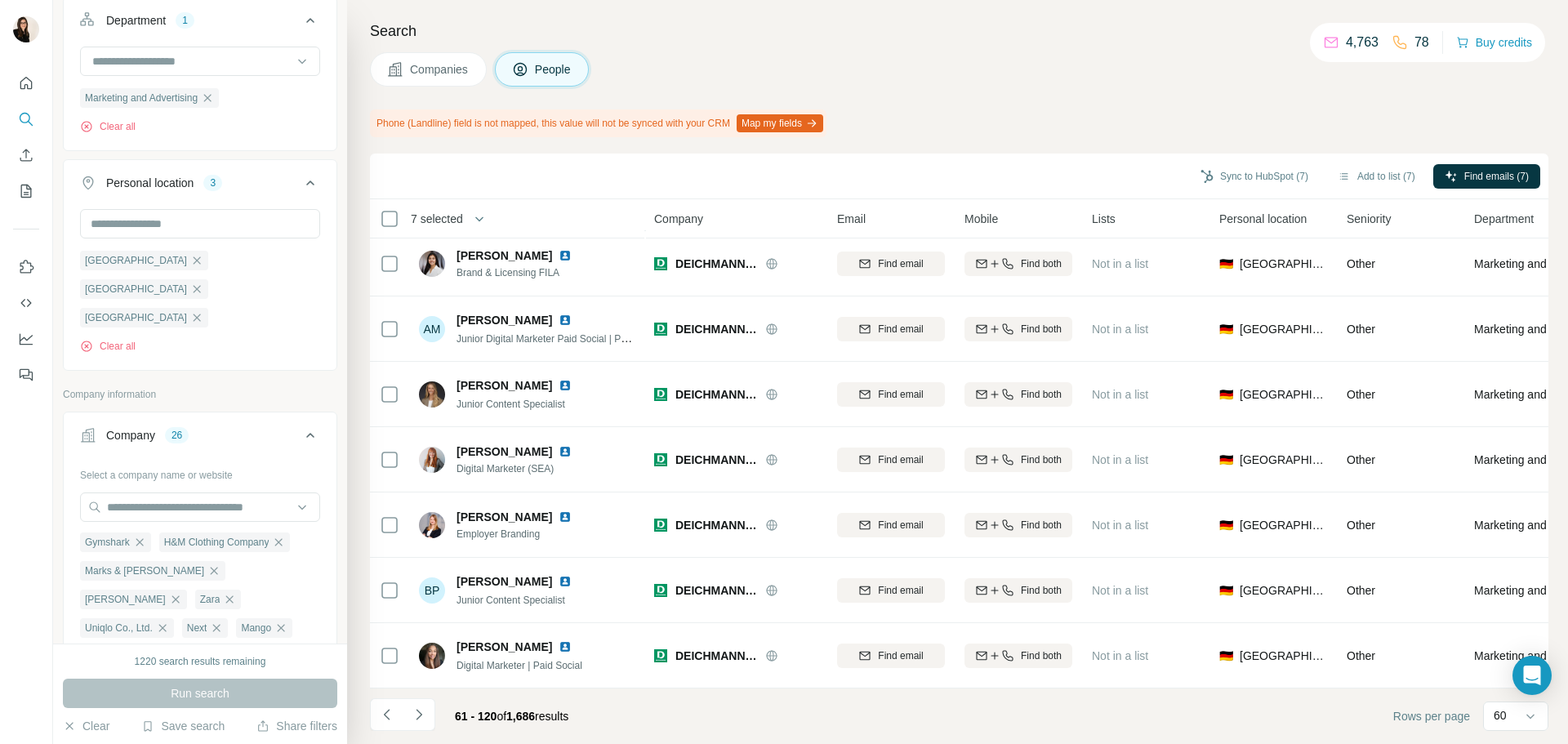
click at [422, 719] on icon "Navigate to next page" at bounding box center [418, 714] width 17 height 17
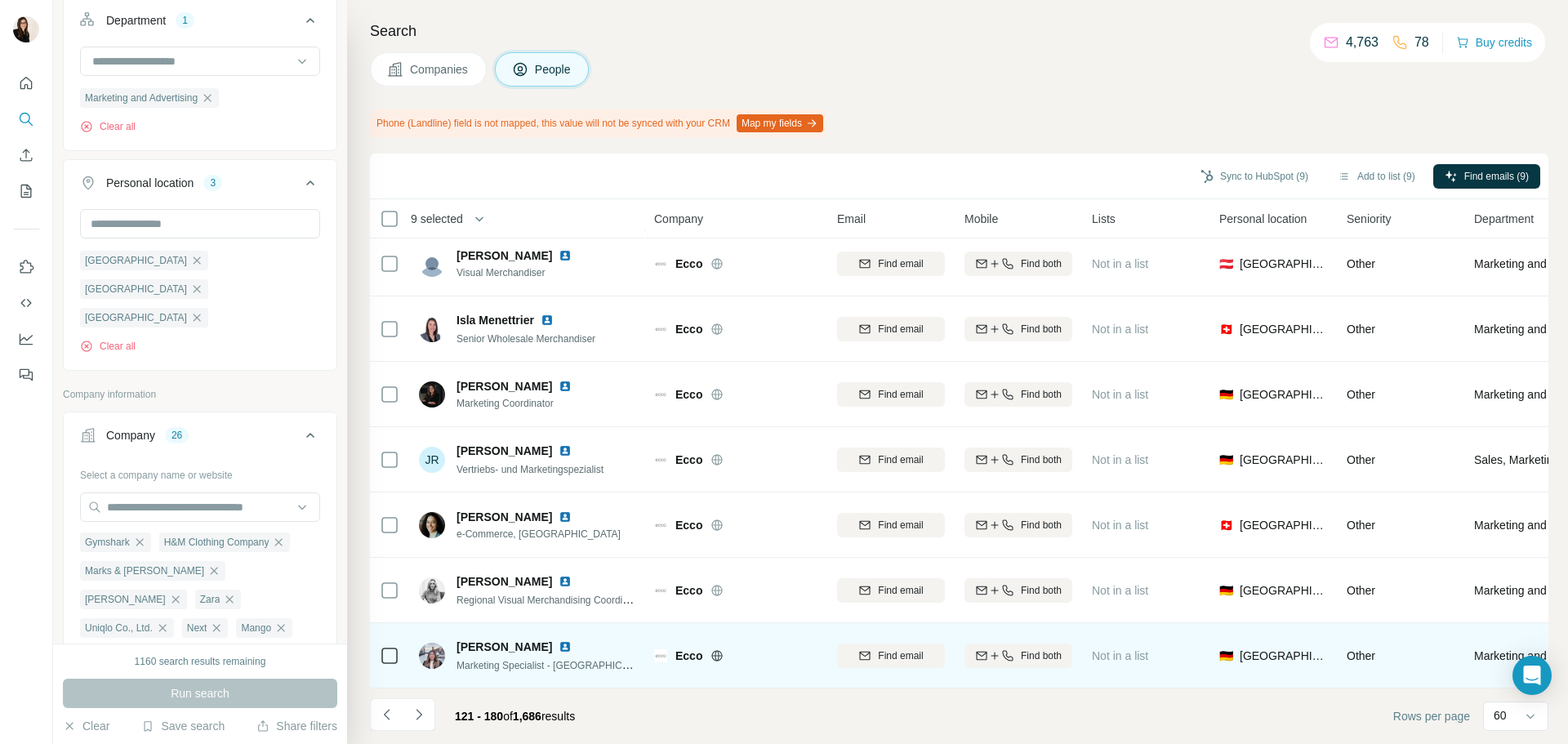
click at [387, 660] on div at bounding box center [390, 655] width 19 height 45
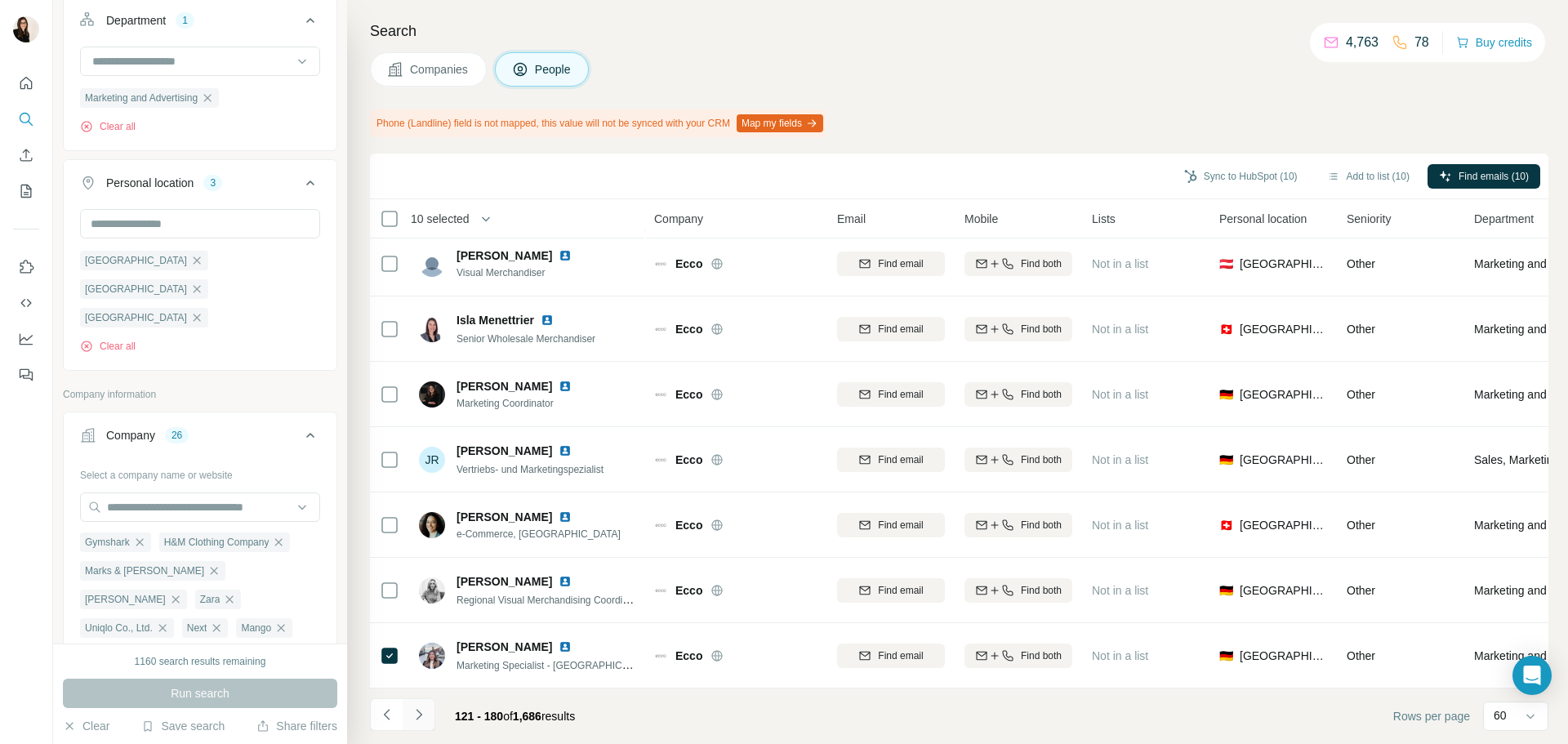
click at [420, 720] on icon "Navigate to next page" at bounding box center [418, 714] width 17 height 17
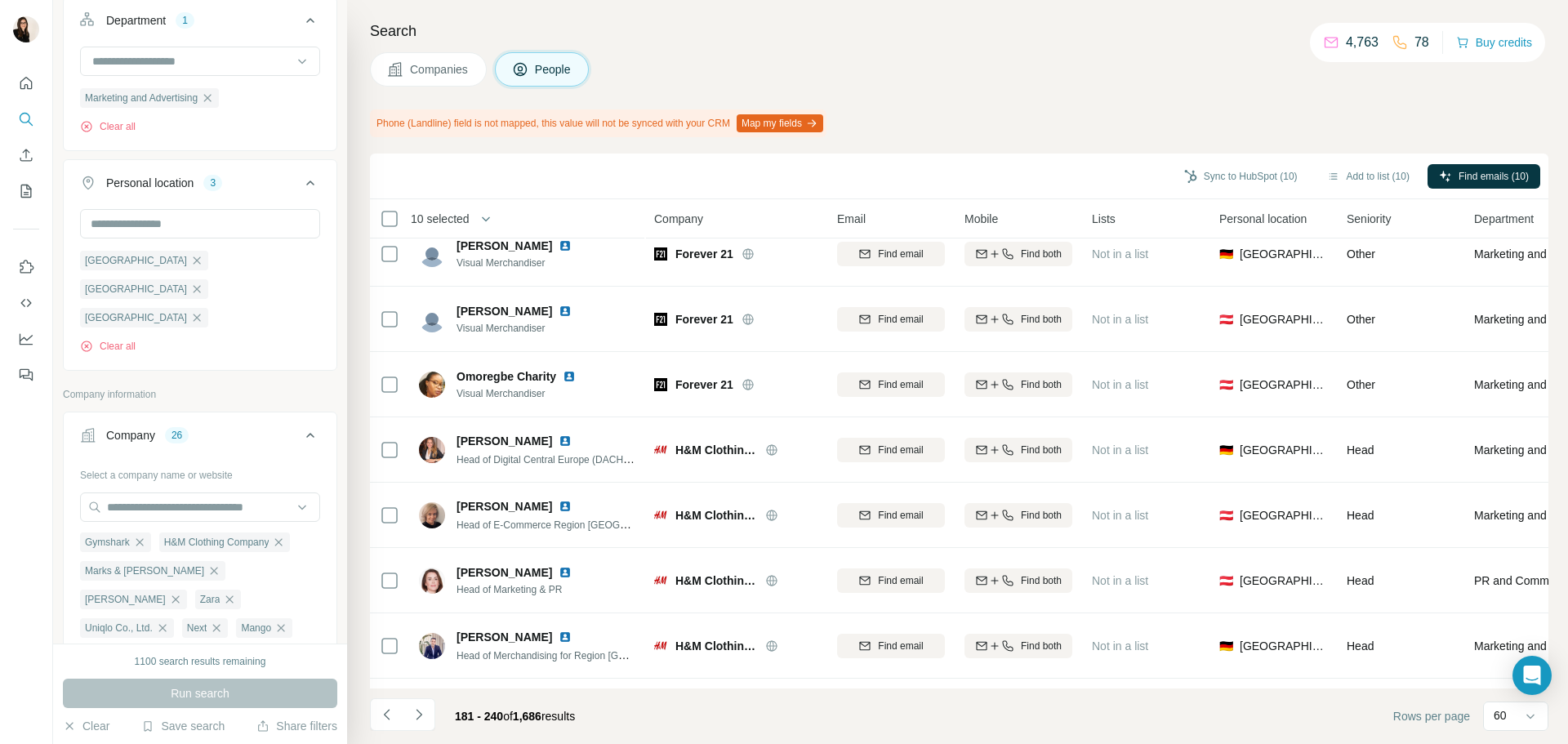
scroll to position [0, 0]
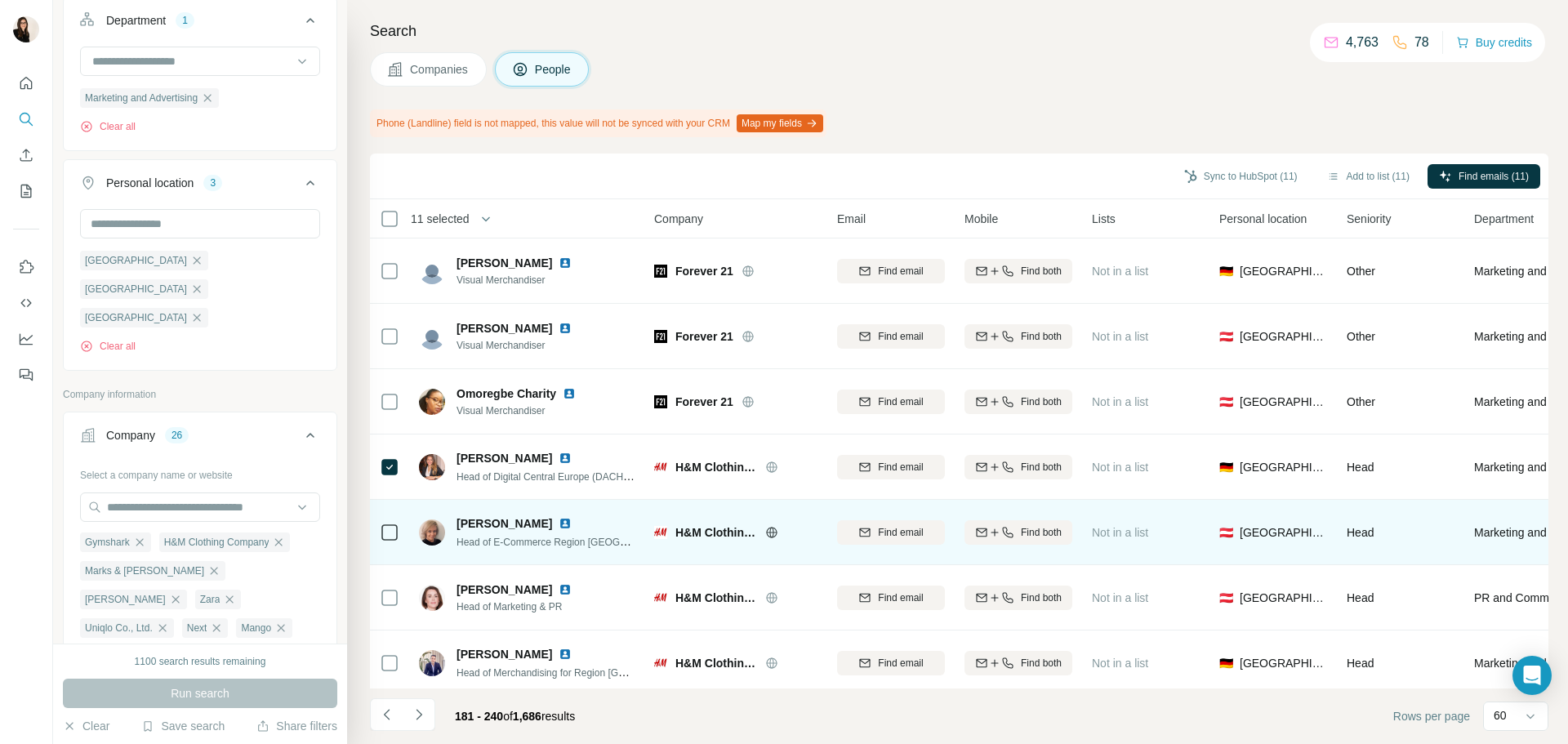
click at [399, 530] on td at bounding box center [390, 532] width 39 height 66
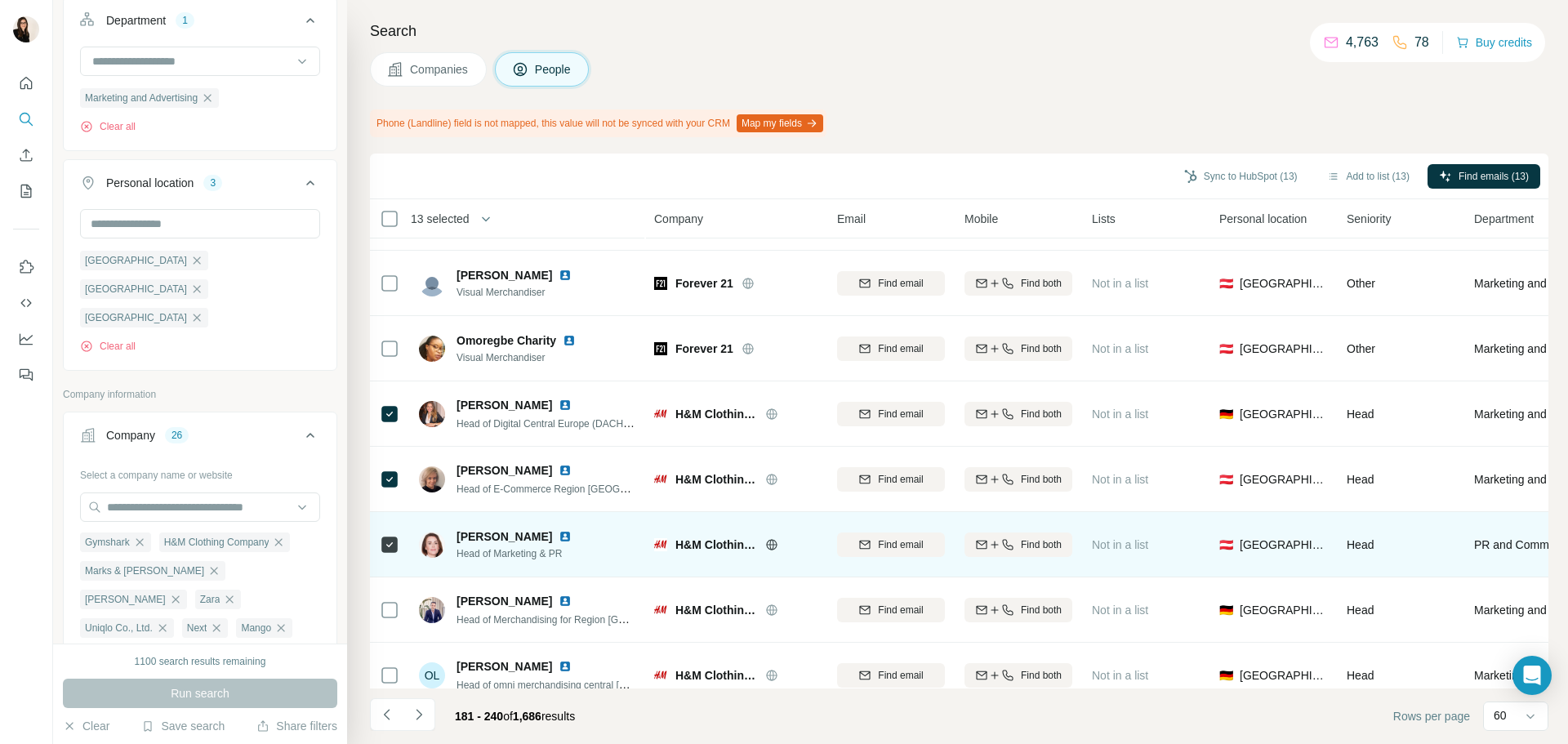
scroll to position [81, 0]
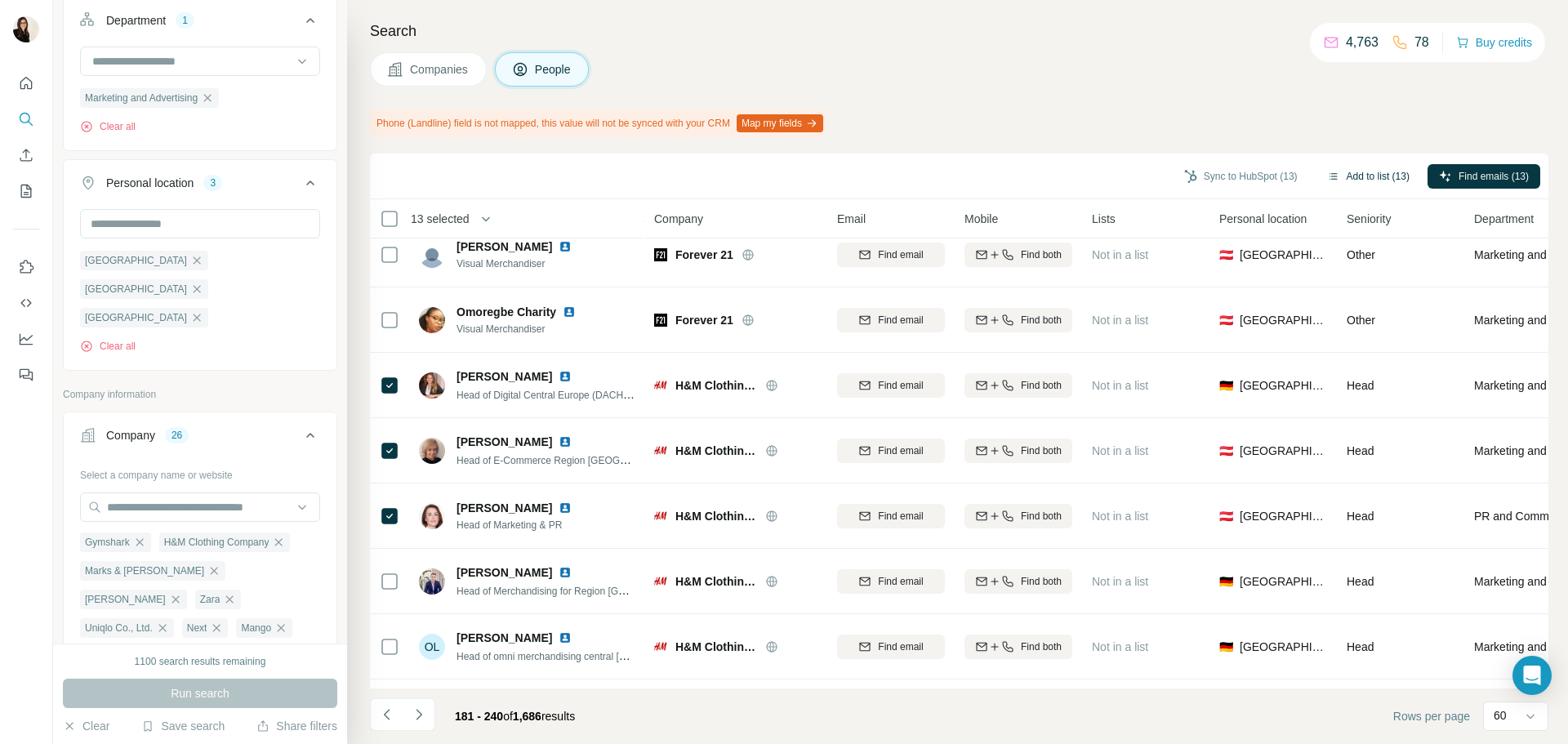
click at [1381, 174] on button "Add to list (13)" at bounding box center [1368, 177] width 105 height 25
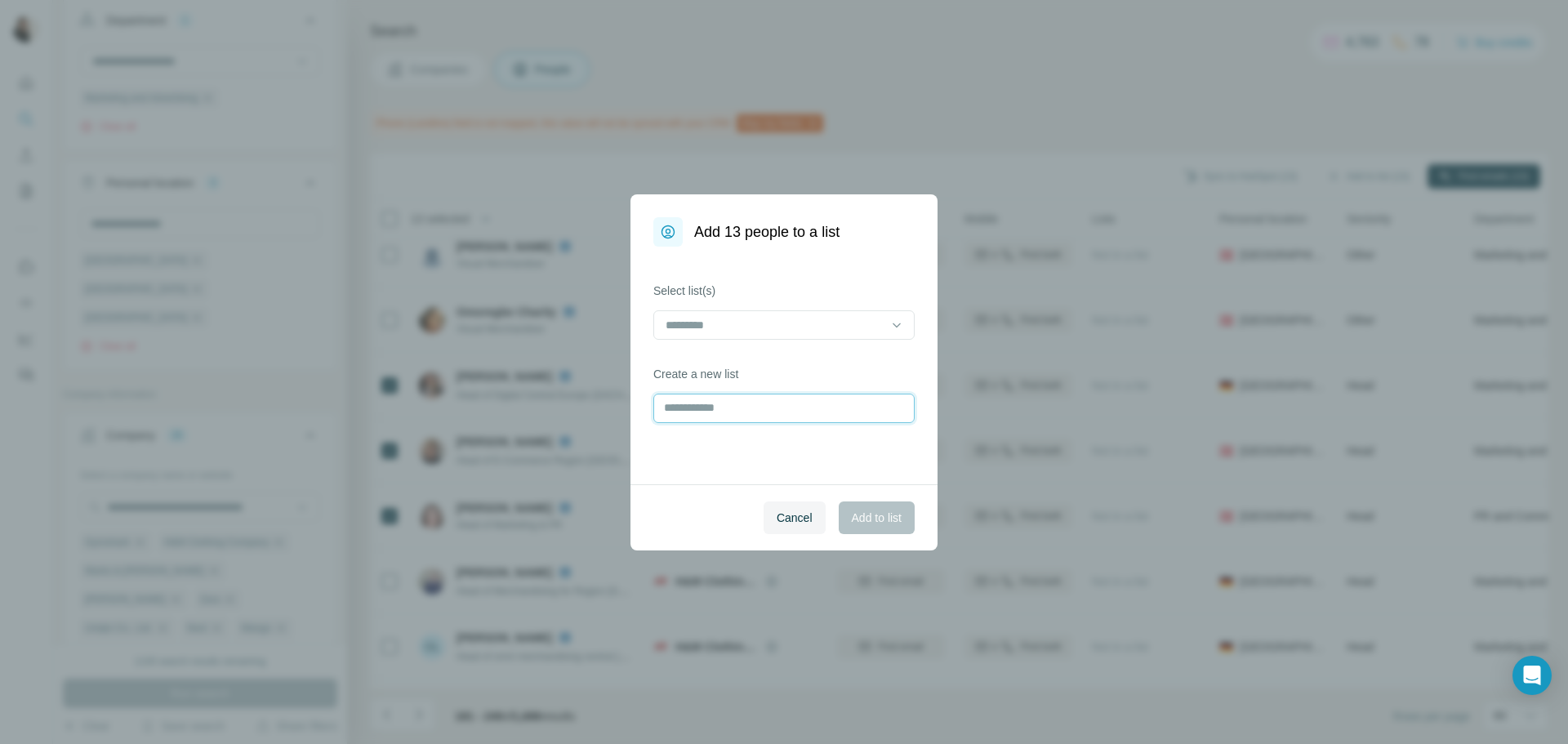
click at [707, 401] on input "text" at bounding box center [784, 409] width 262 height 30
type input "*******"
click at [857, 516] on span "Add to list" at bounding box center [876, 517] width 50 height 17
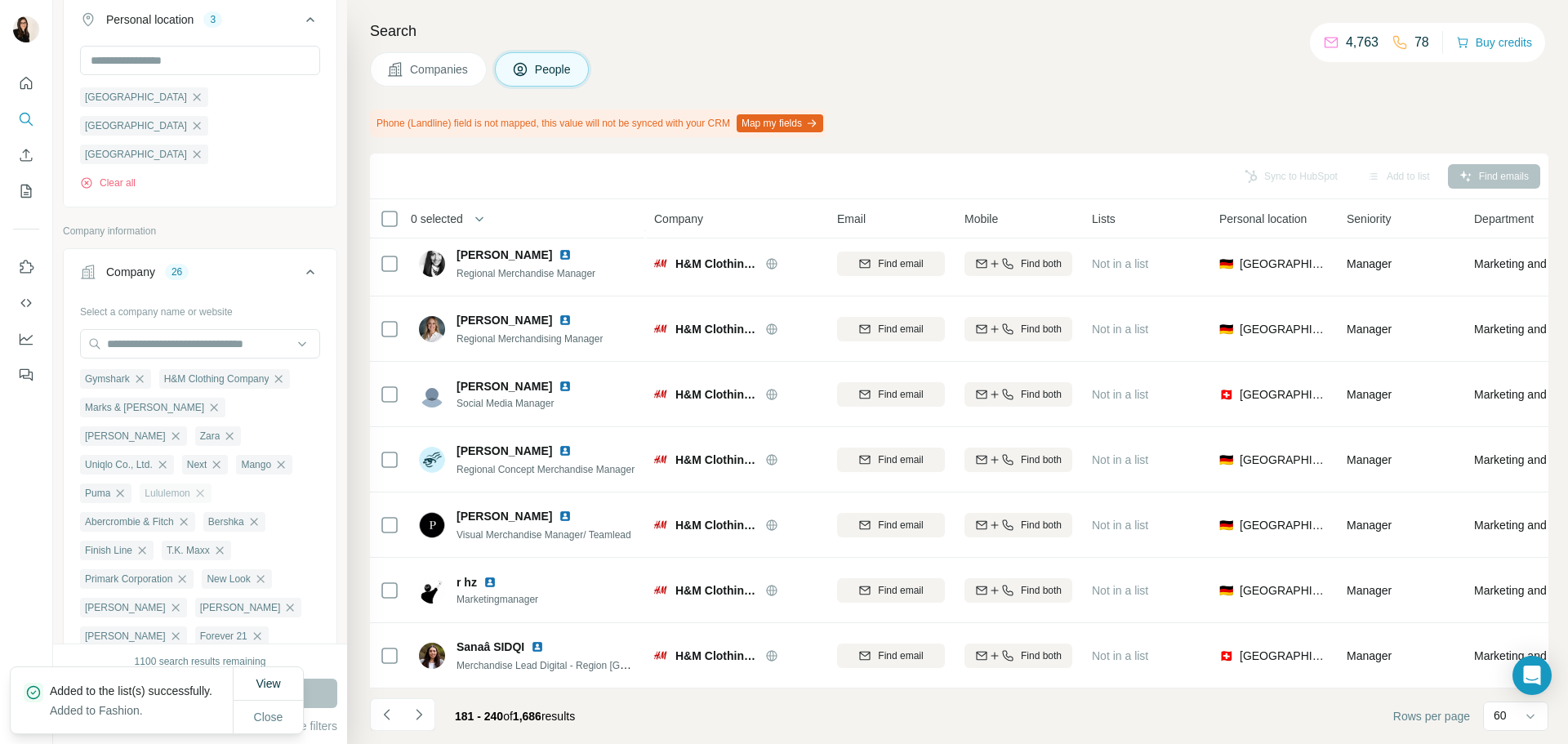
scroll to position [490, 0]
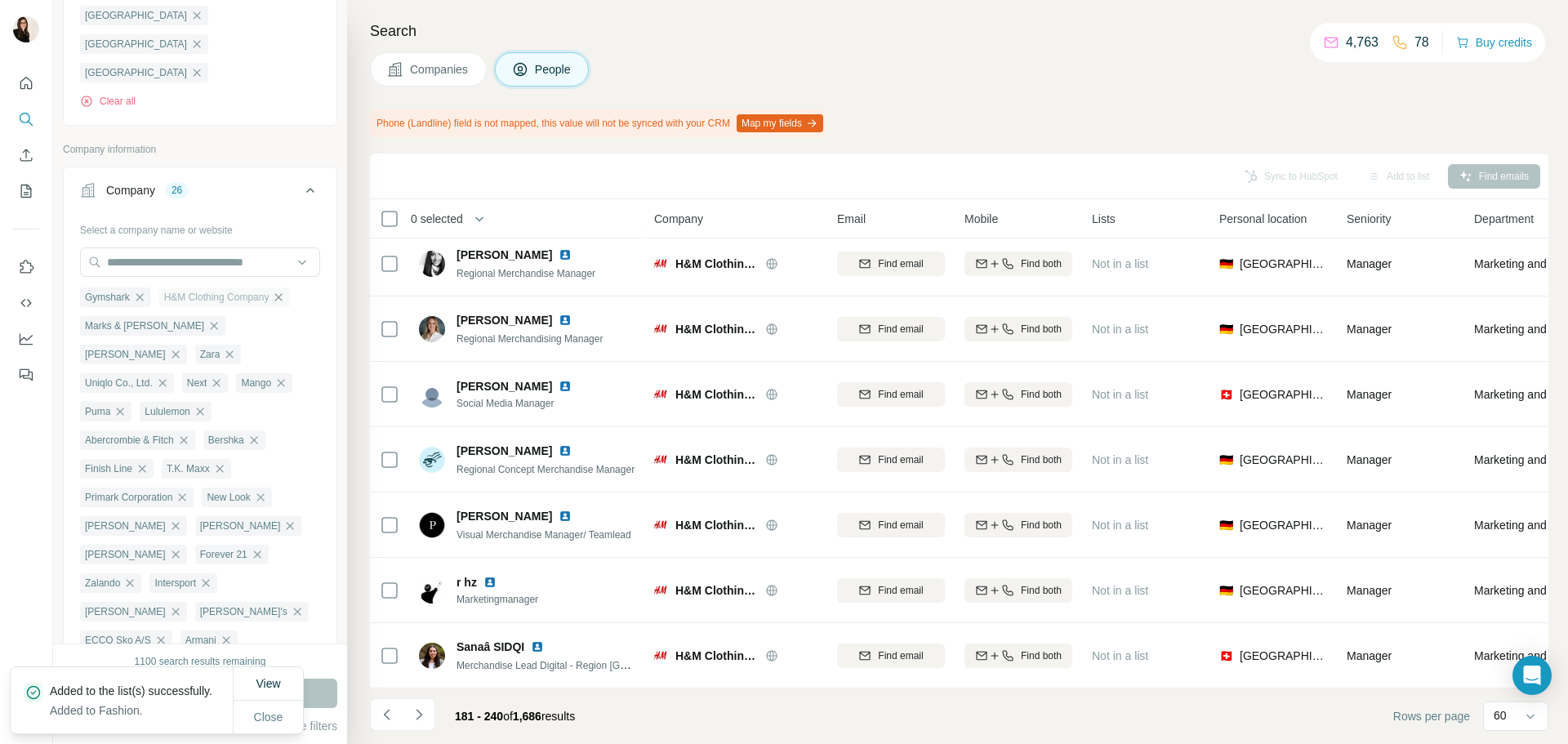
click at [279, 291] on icon "button" at bounding box center [278, 297] width 13 height 13
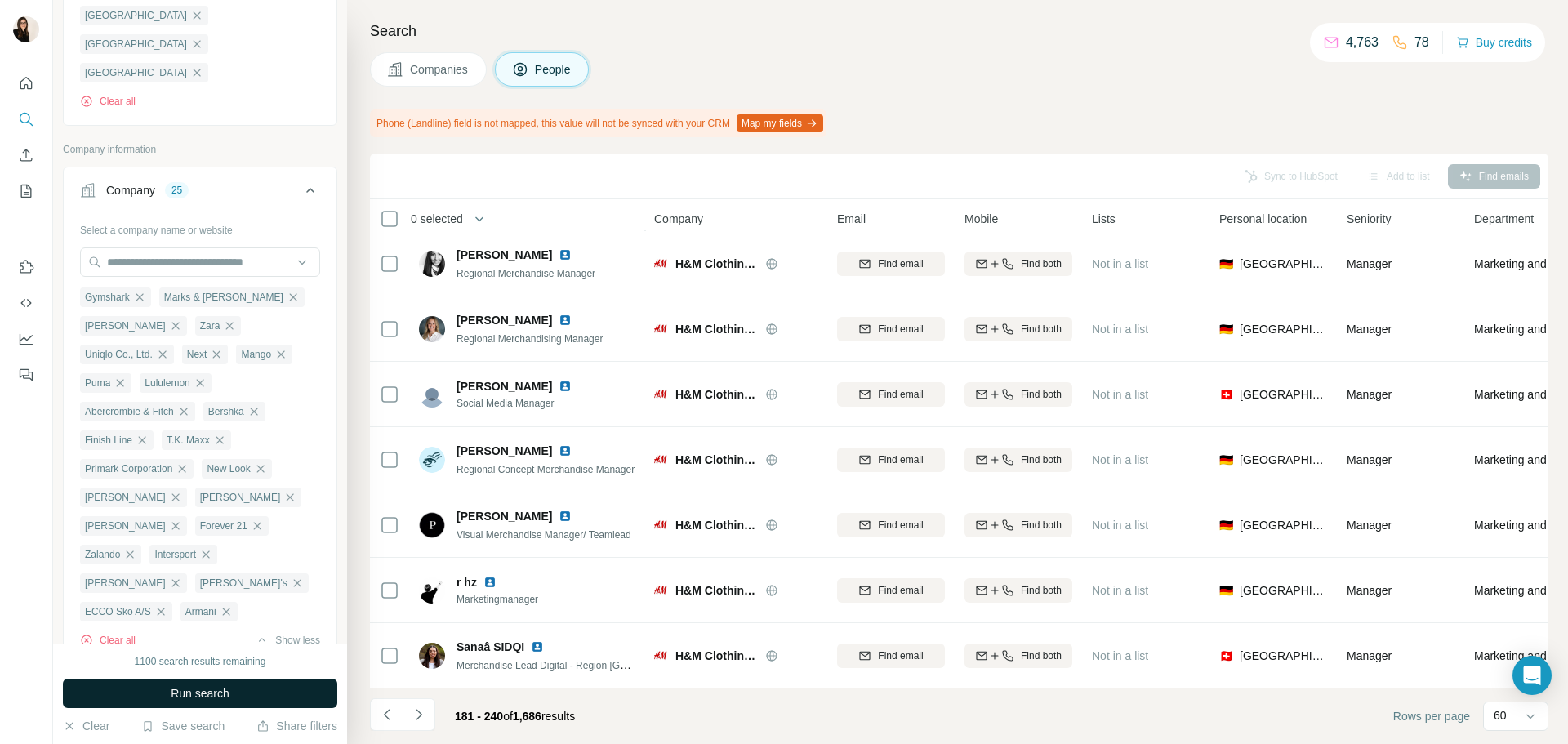
click at [223, 699] on span "Run search" at bounding box center [200, 693] width 59 height 17
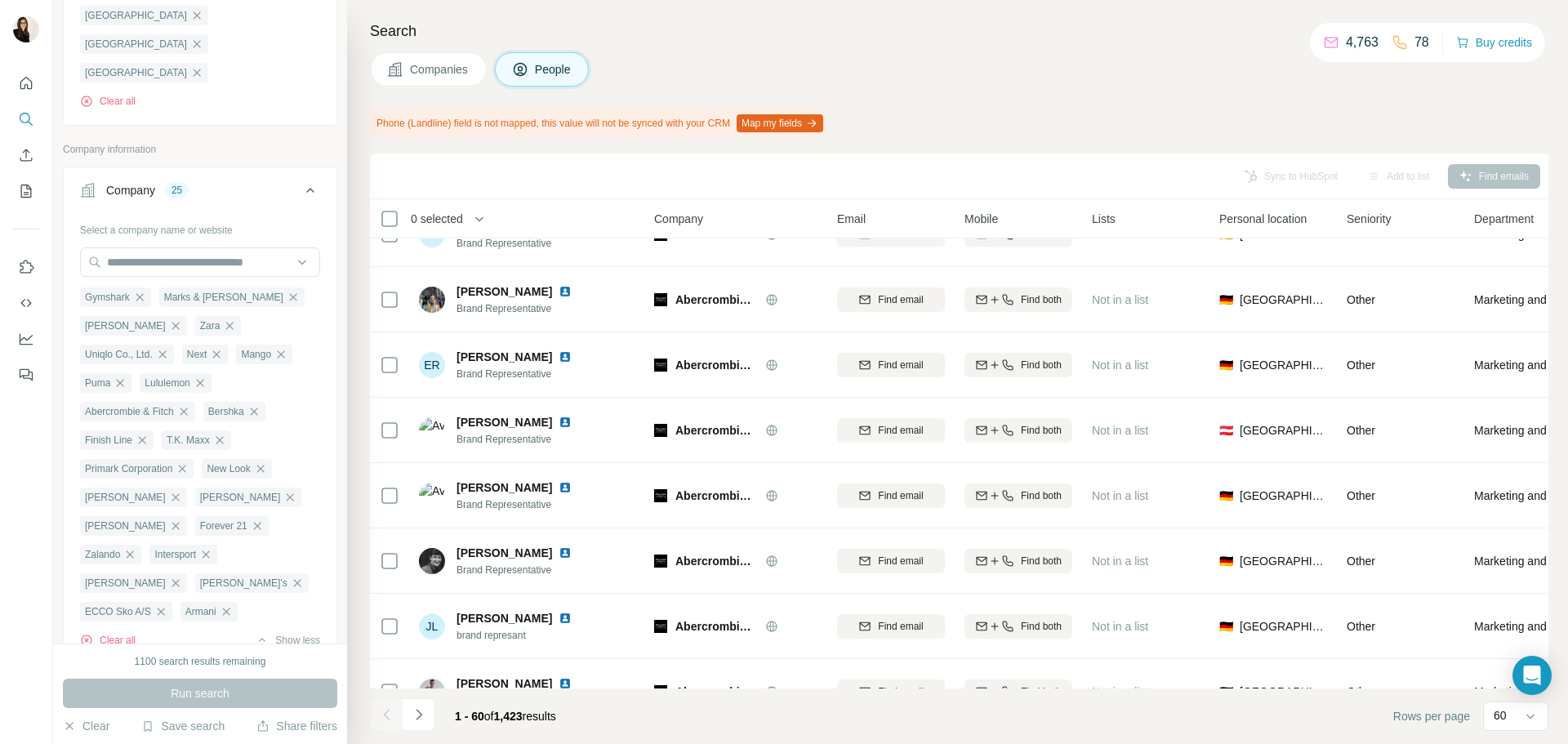
scroll to position [3478, 0]
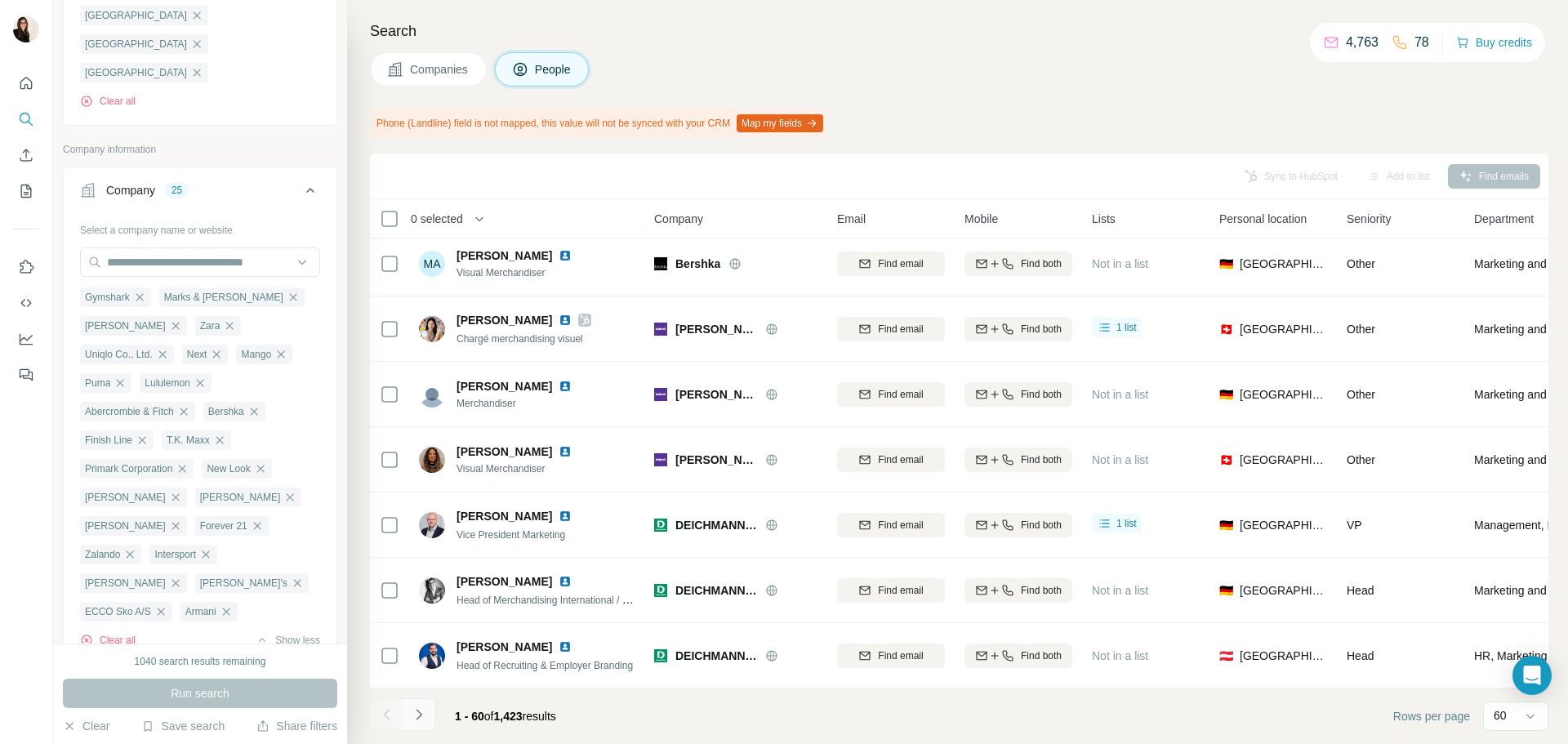
click at [414, 712] on icon "Navigate to next page" at bounding box center [418, 714] width 17 height 17
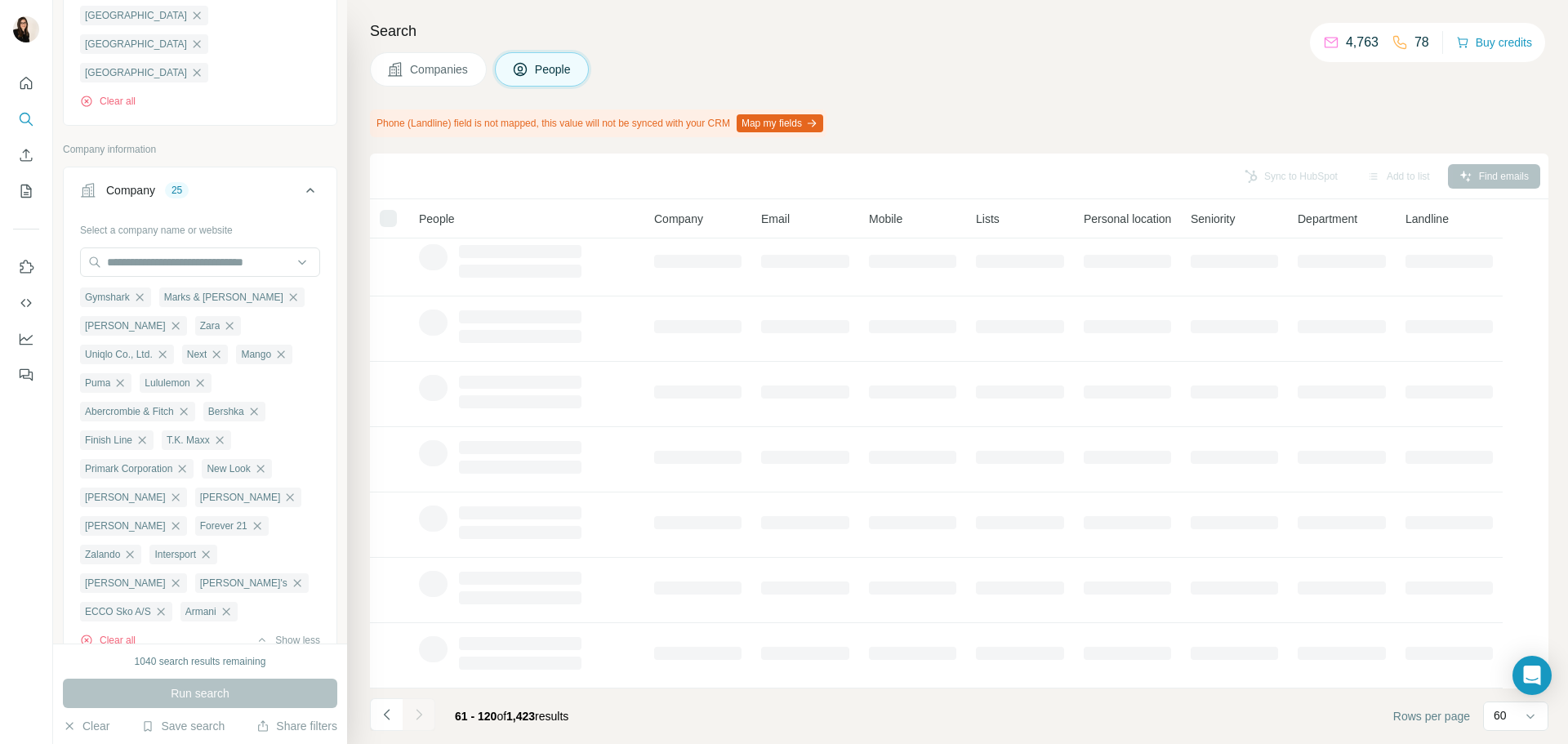
scroll to position [212, 0]
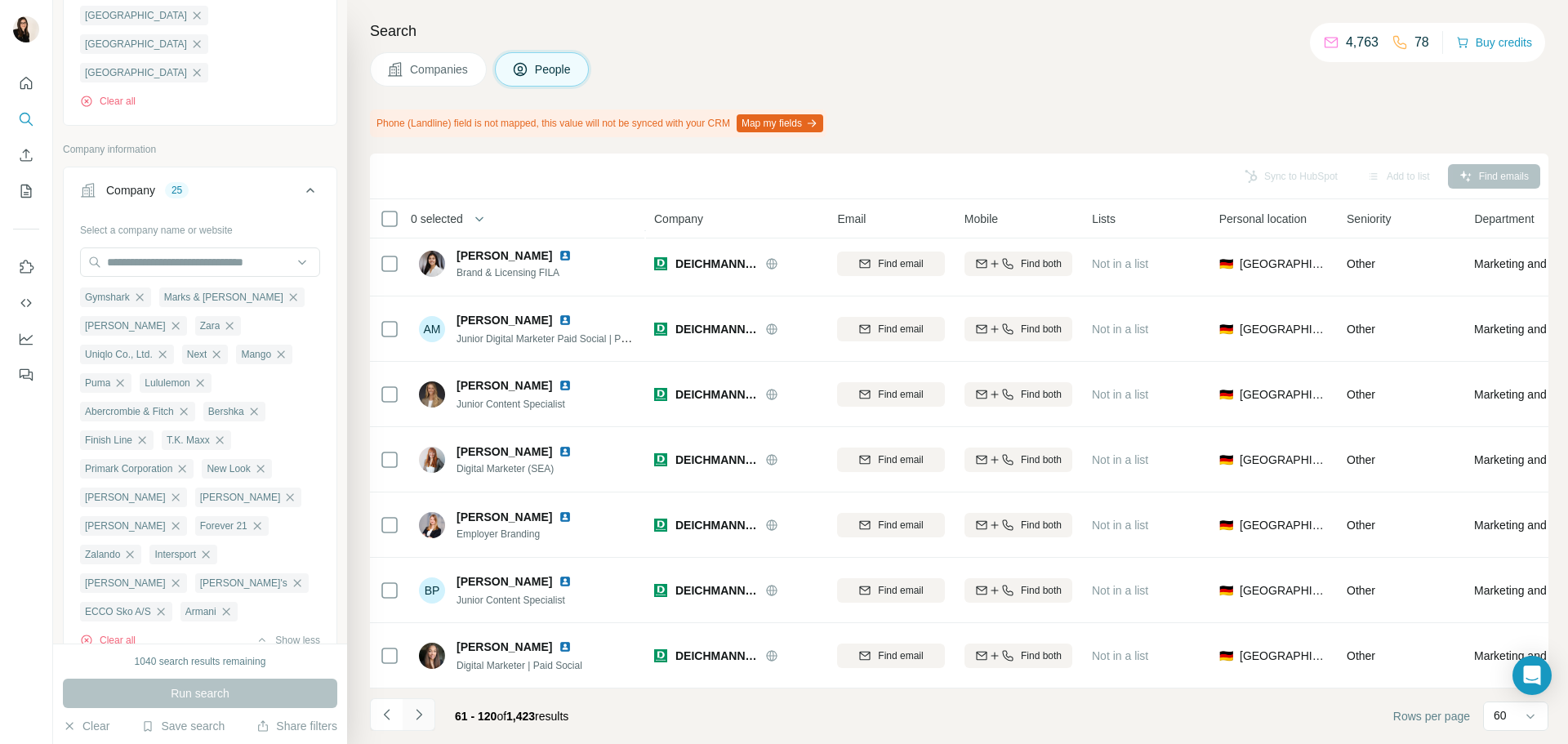
click at [414, 712] on icon "Navigate to next page" at bounding box center [418, 714] width 17 height 17
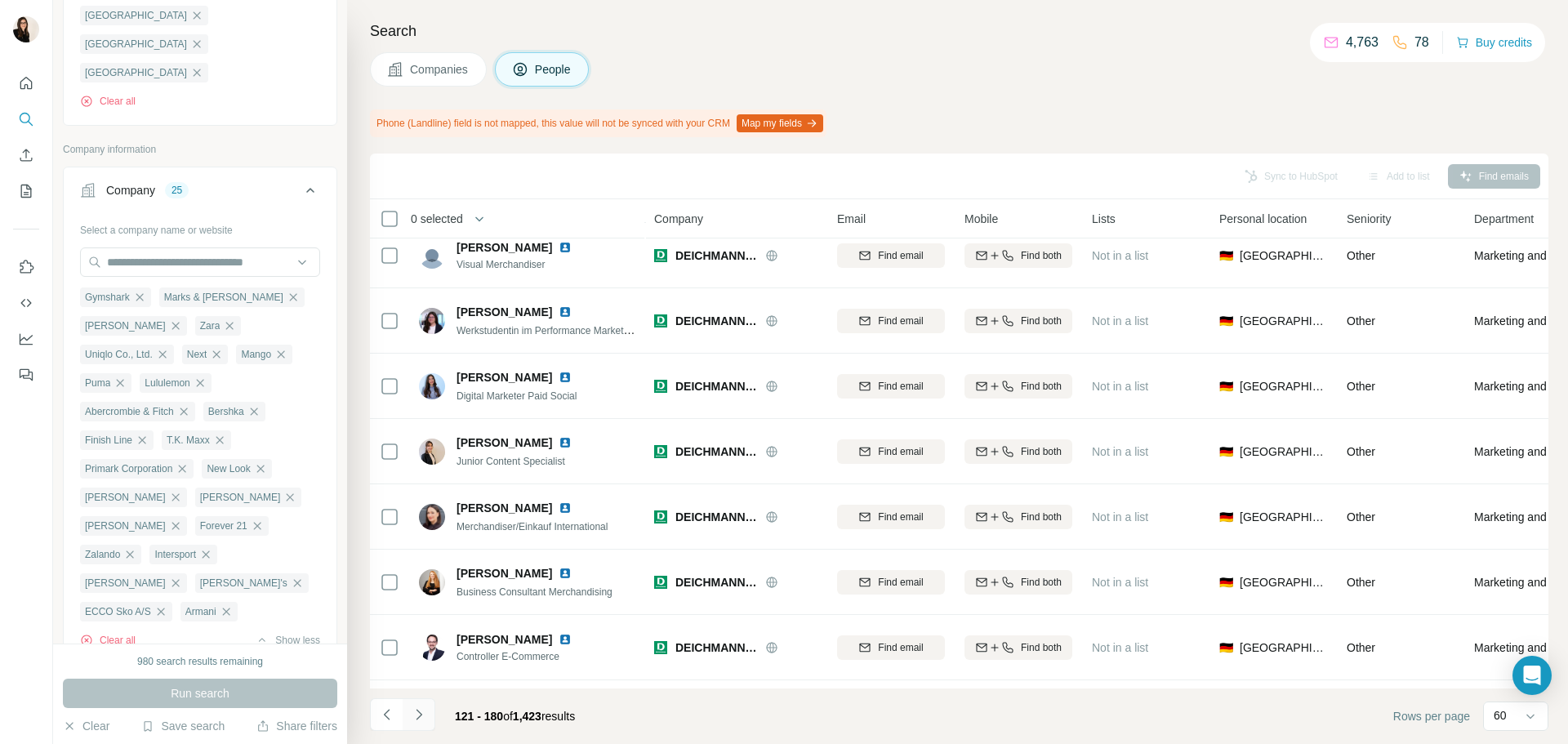
scroll to position [3478, 0]
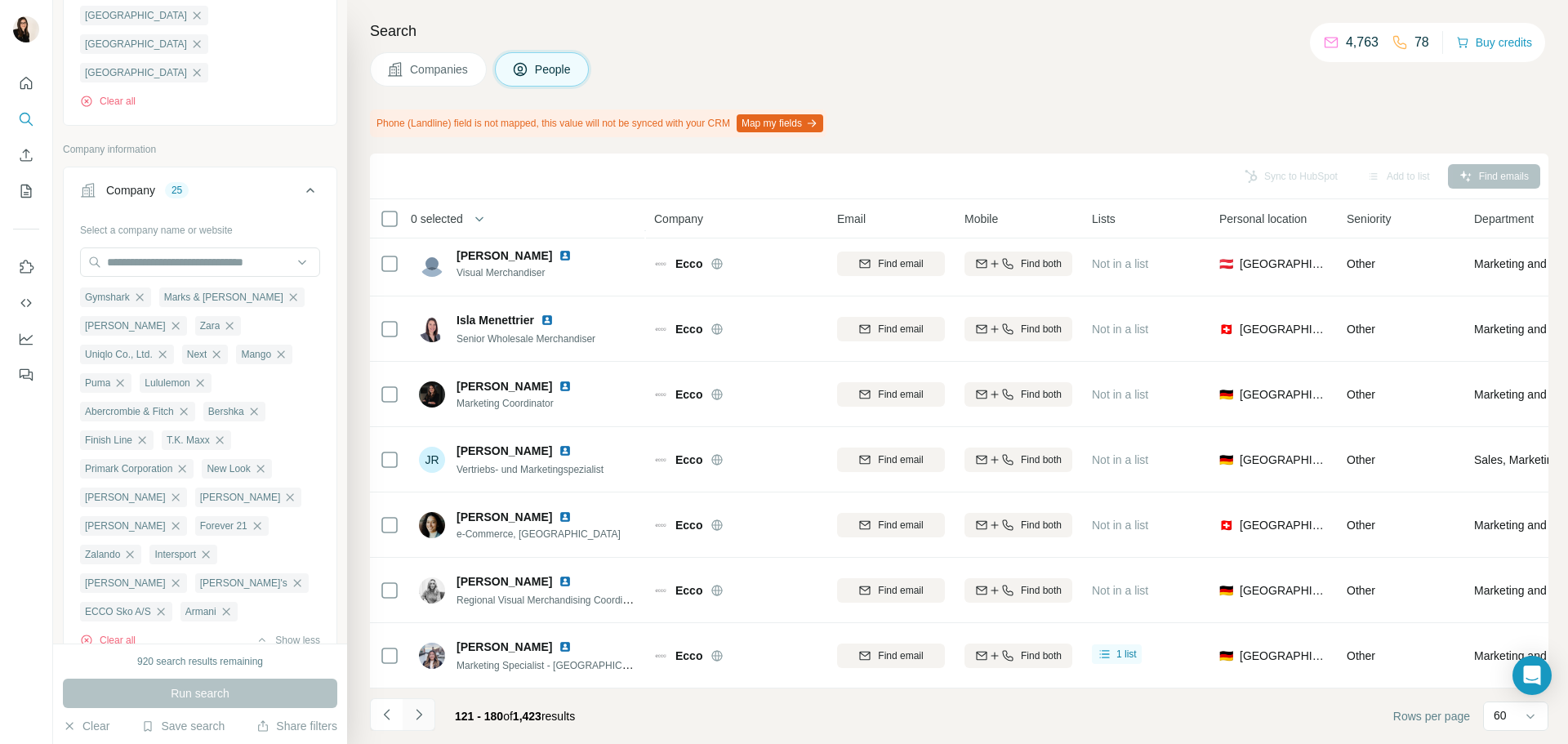
click at [414, 712] on icon "Navigate to next page" at bounding box center [418, 714] width 17 height 17
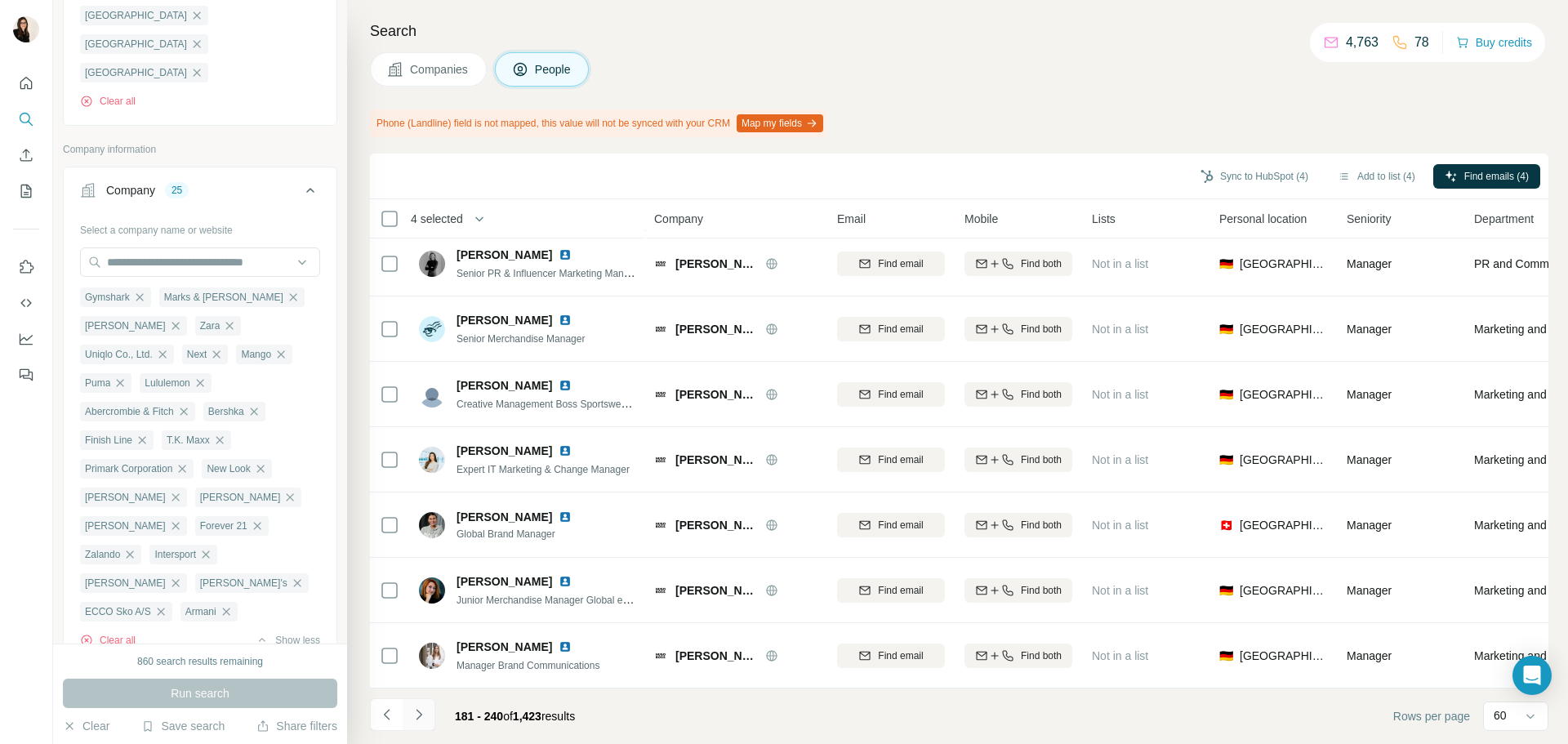
click at [411, 707] on icon "Navigate to next page" at bounding box center [418, 714] width 17 height 17
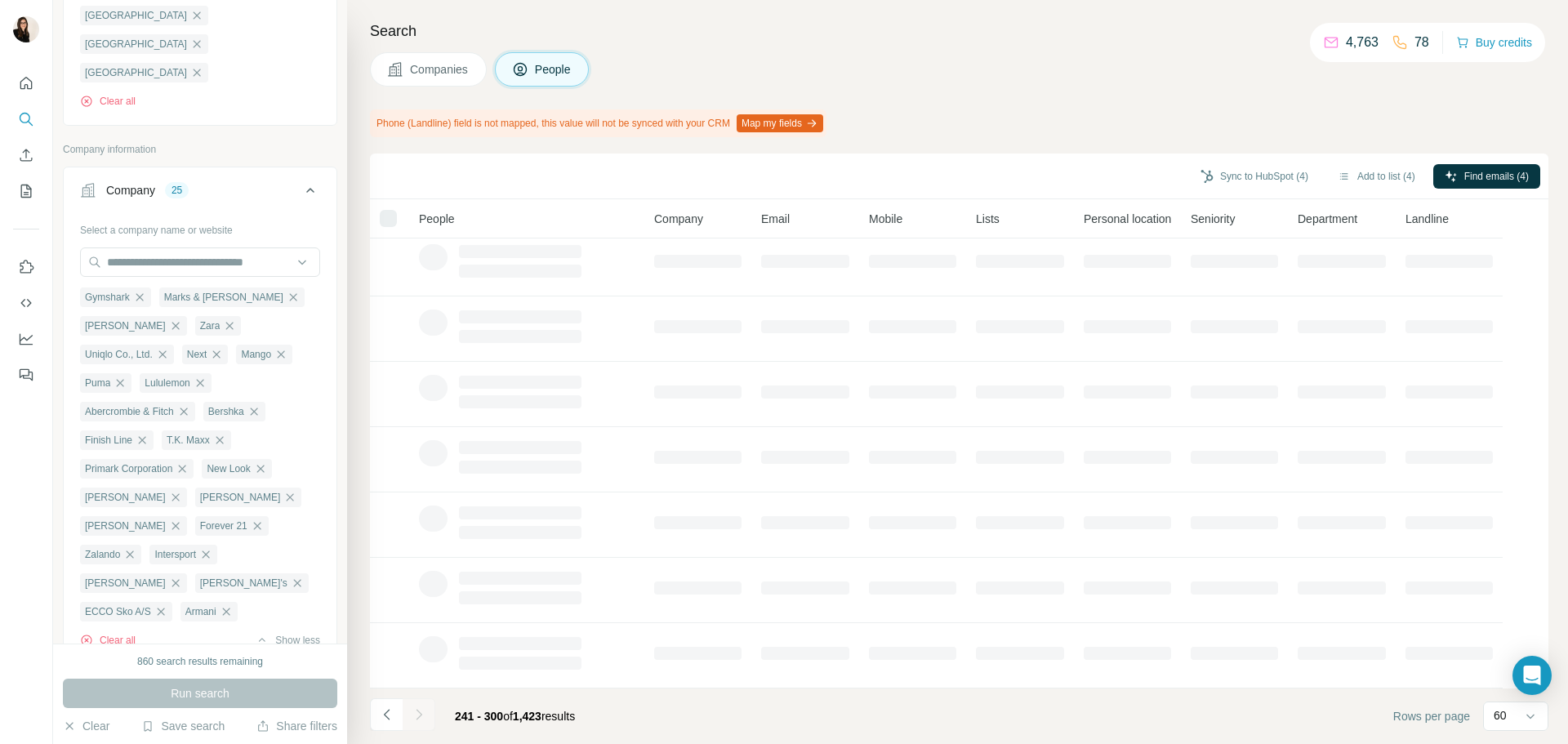
scroll to position [212, 0]
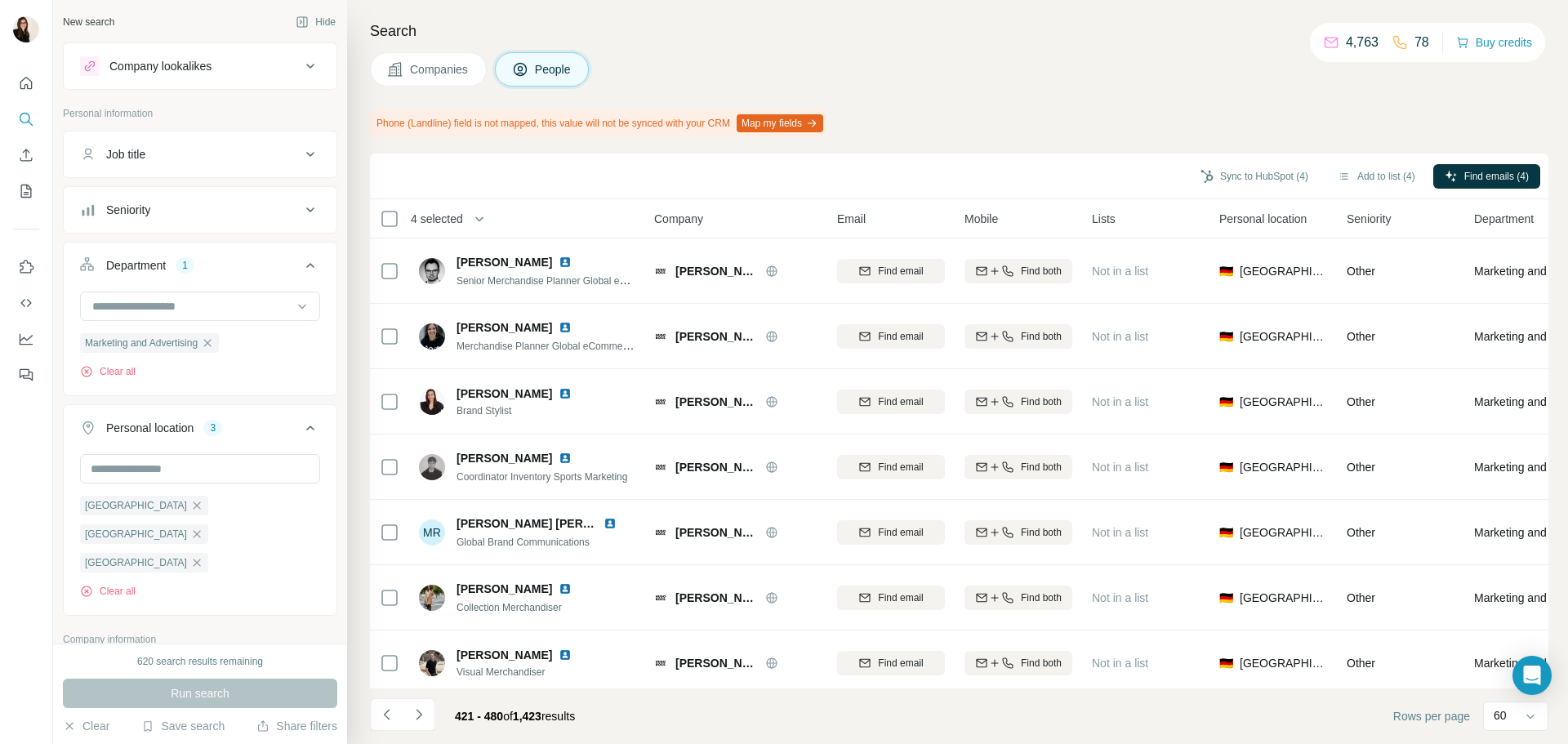
scroll to position [3478, 0]
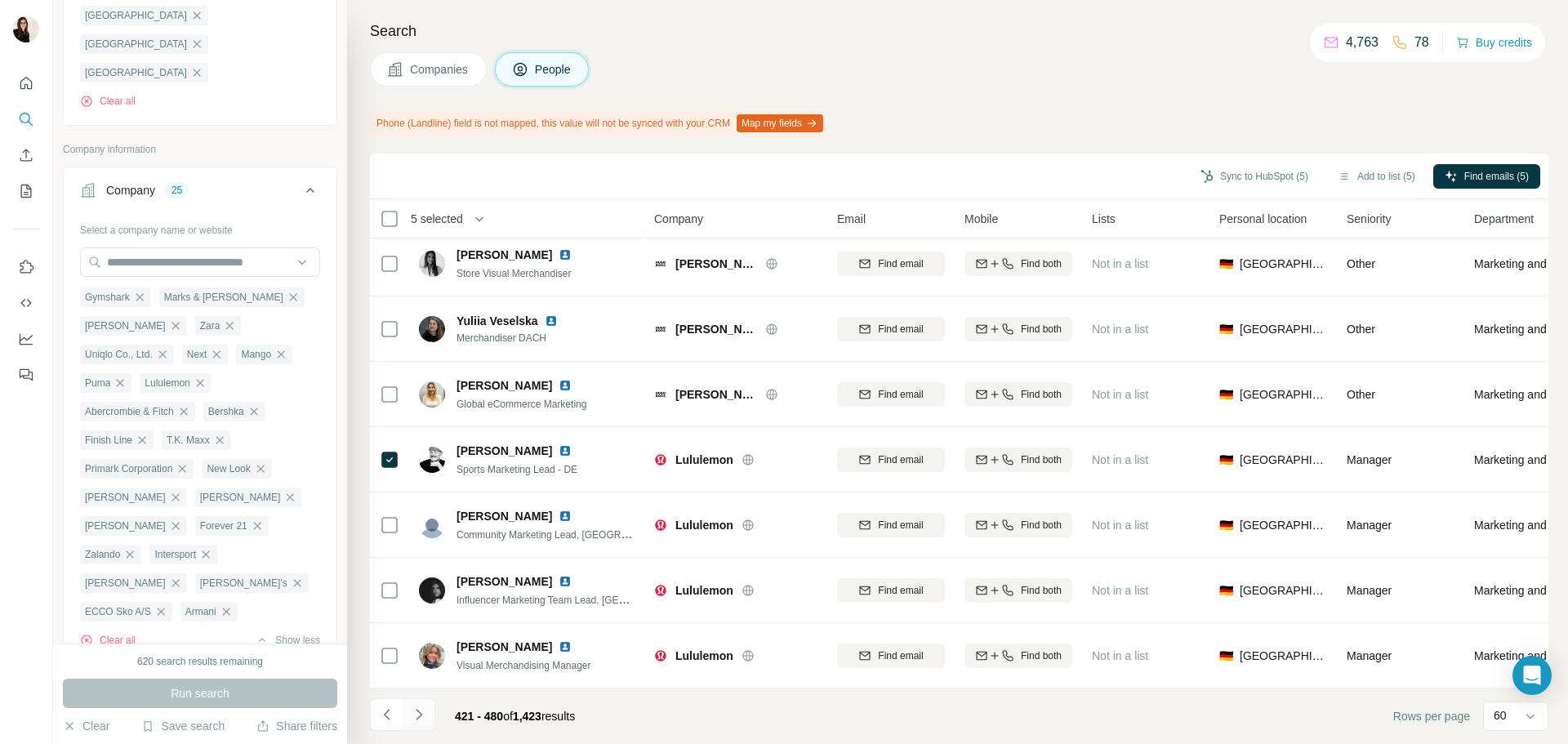
click at [422, 719] on icon "Navigate to next page" at bounding box center [418, 714] width 17 height 17
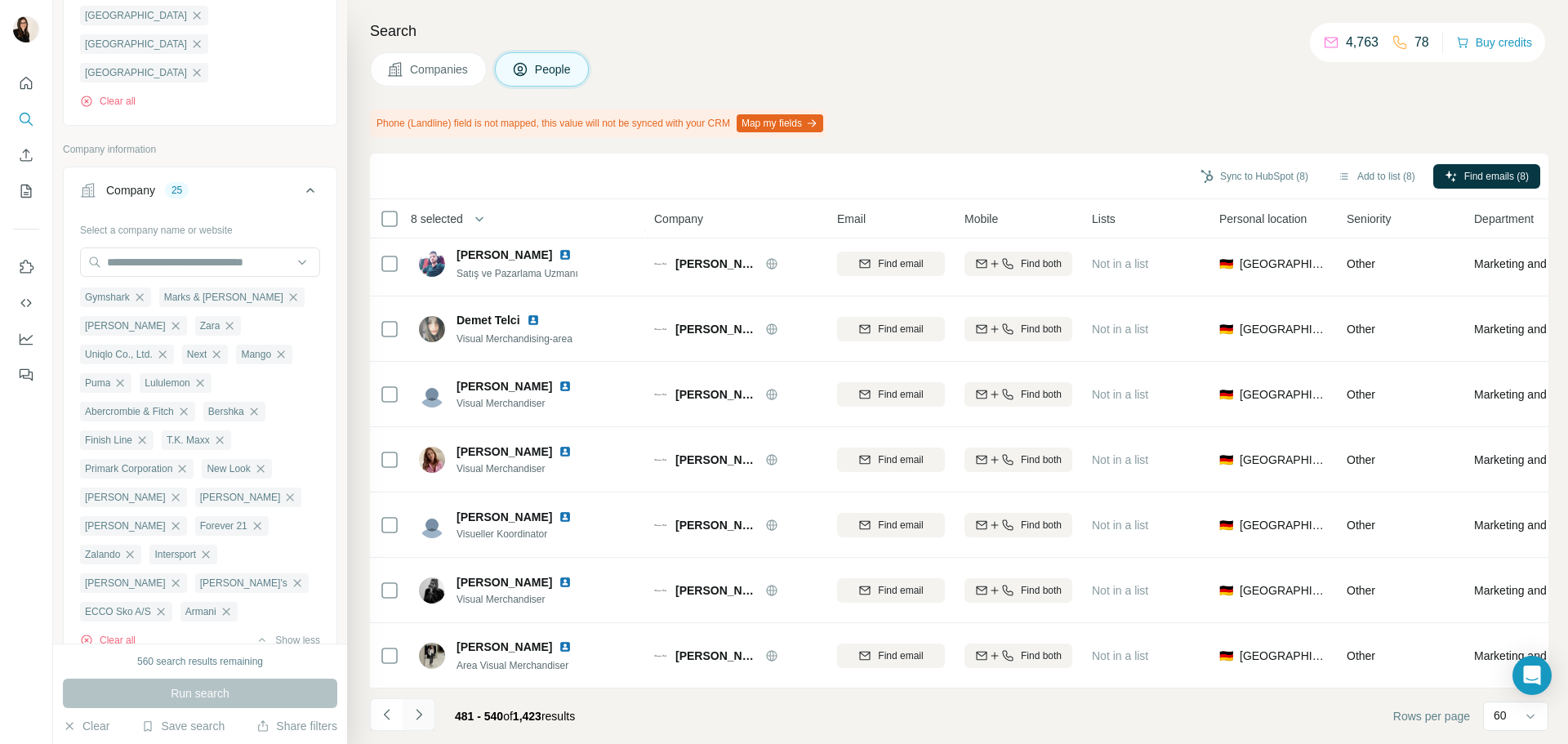
click at [432, 712] on button "Navigate to next page" at bounding box center [418, 714] width 32 height 32
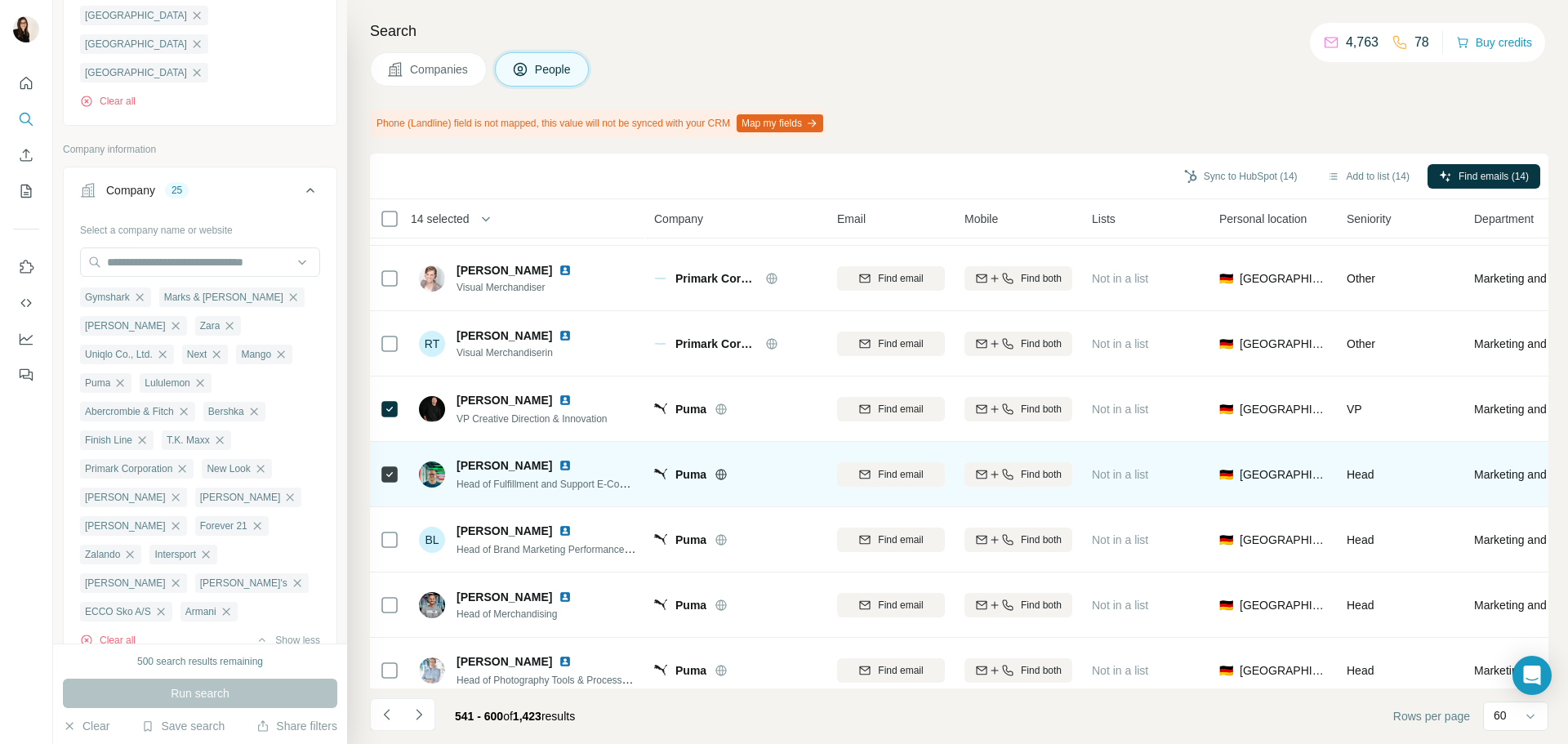
scroll to position [2123, 0]
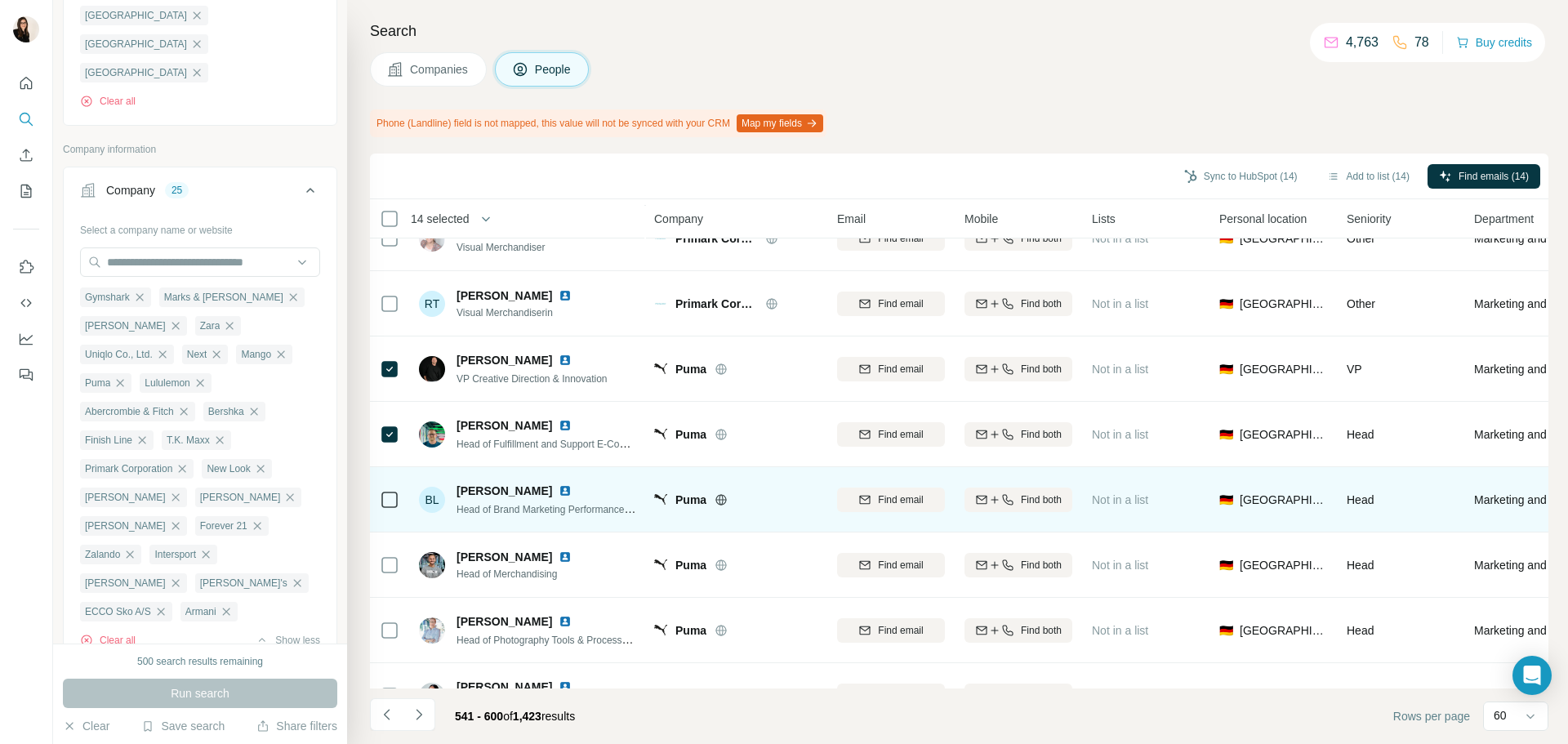
click at [384, 508] on icon at bounding box center [390, 500] width 19 height 19
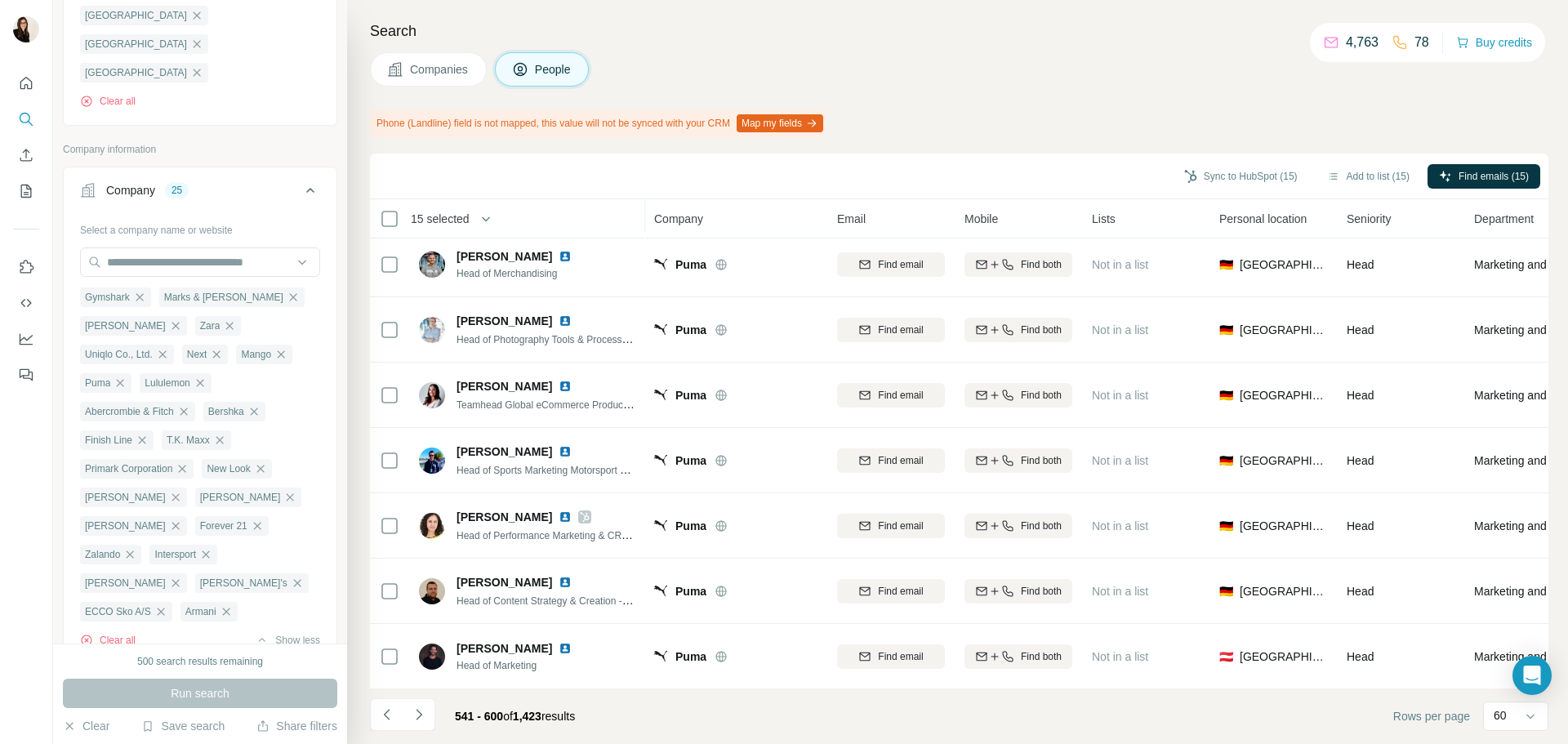
scroll to position [2450, 0]
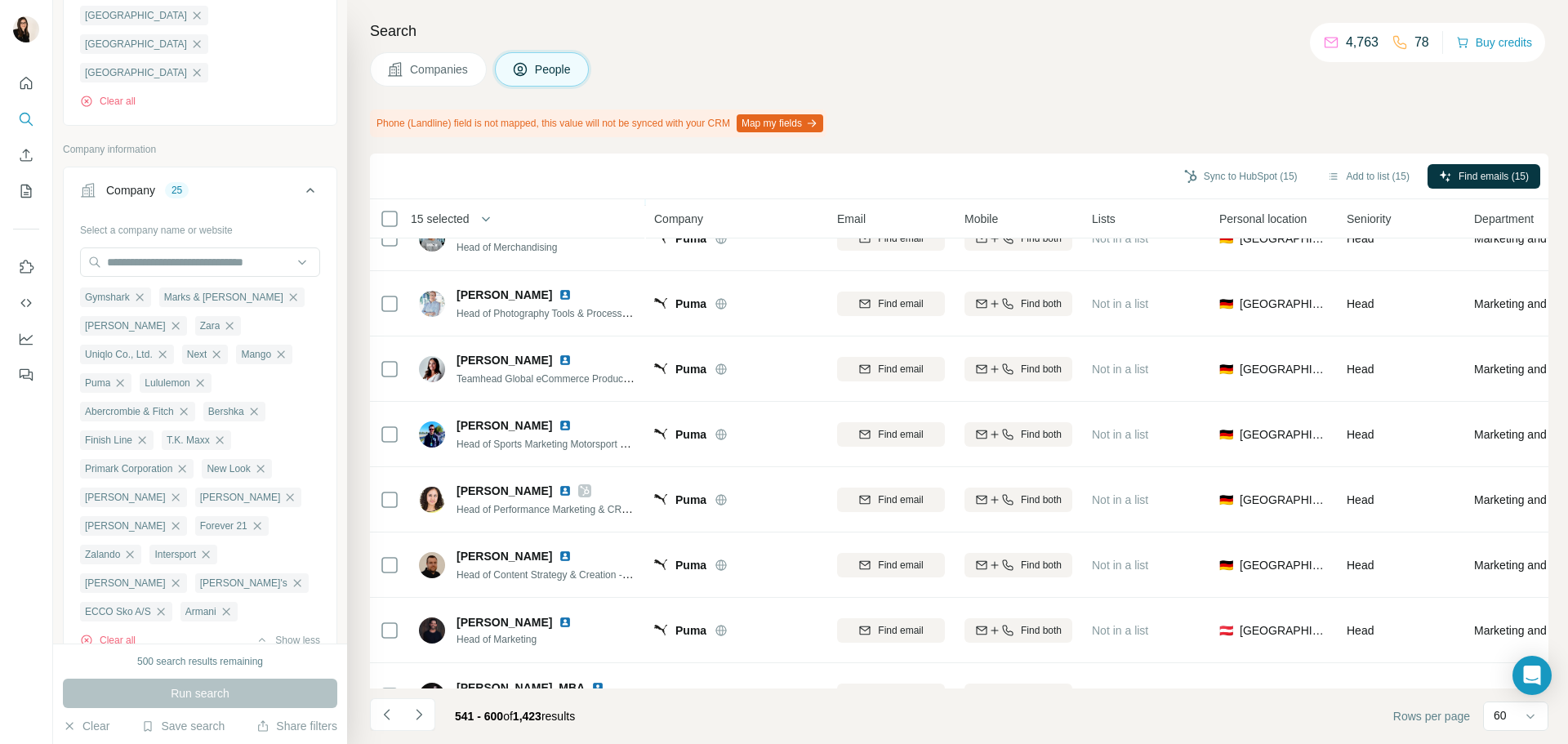
click at [384, 508] on icon at bounding box center [390, 500] width 19 height 19
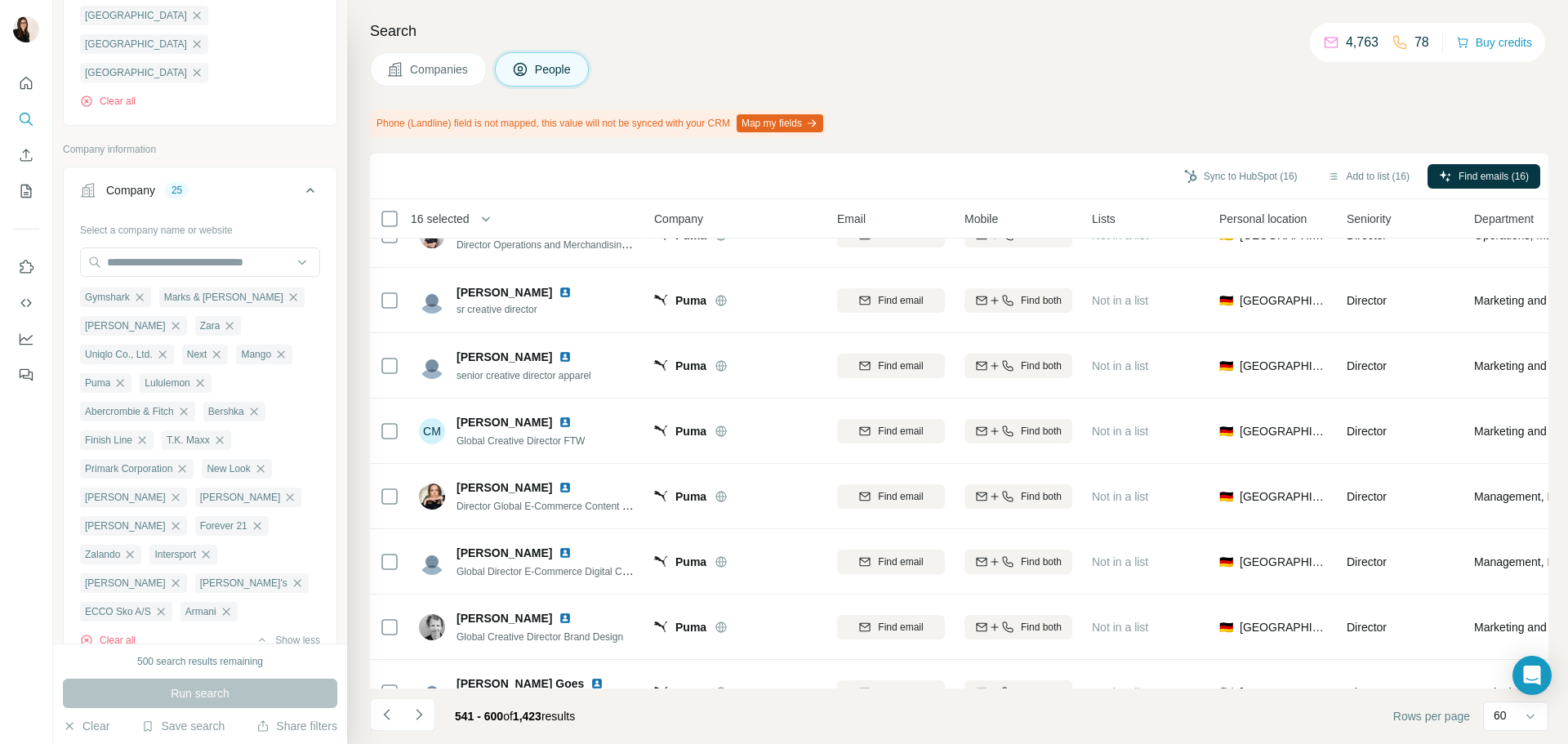
scroll to position [3478, 0]
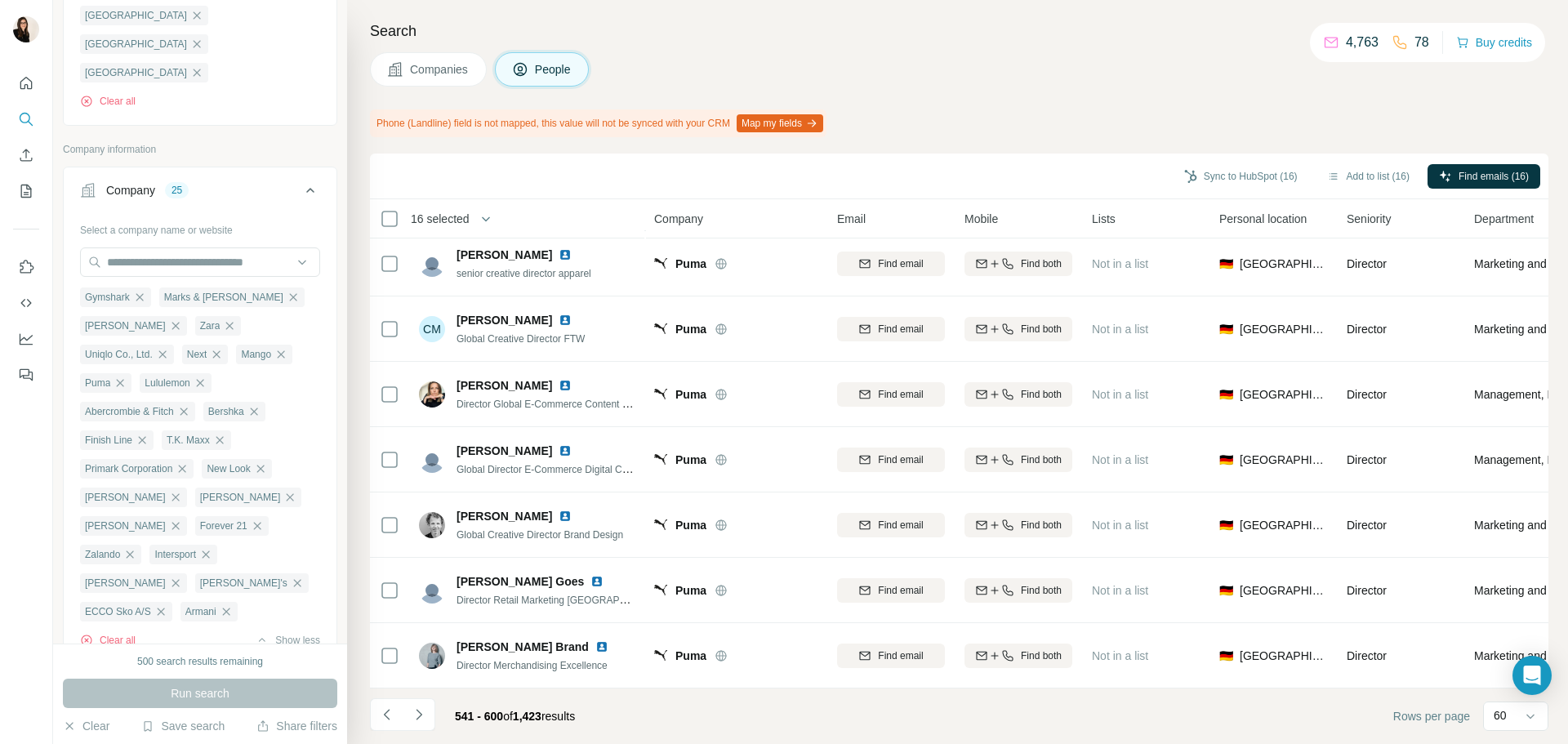
drag, startPoint x: 384, startPoint y: 508, endPoint x: 369, endPoint y: 538, distance: 33.5
click at [369, 538] on div "Search Companies People Phone (Landline) field is not mapped, this value will n…" at bounding box center [957, 372] width 1221 height 744
click at [418, 720] on icon "Navigate to next page" at bounding box center [418, 714] width 17 height 17
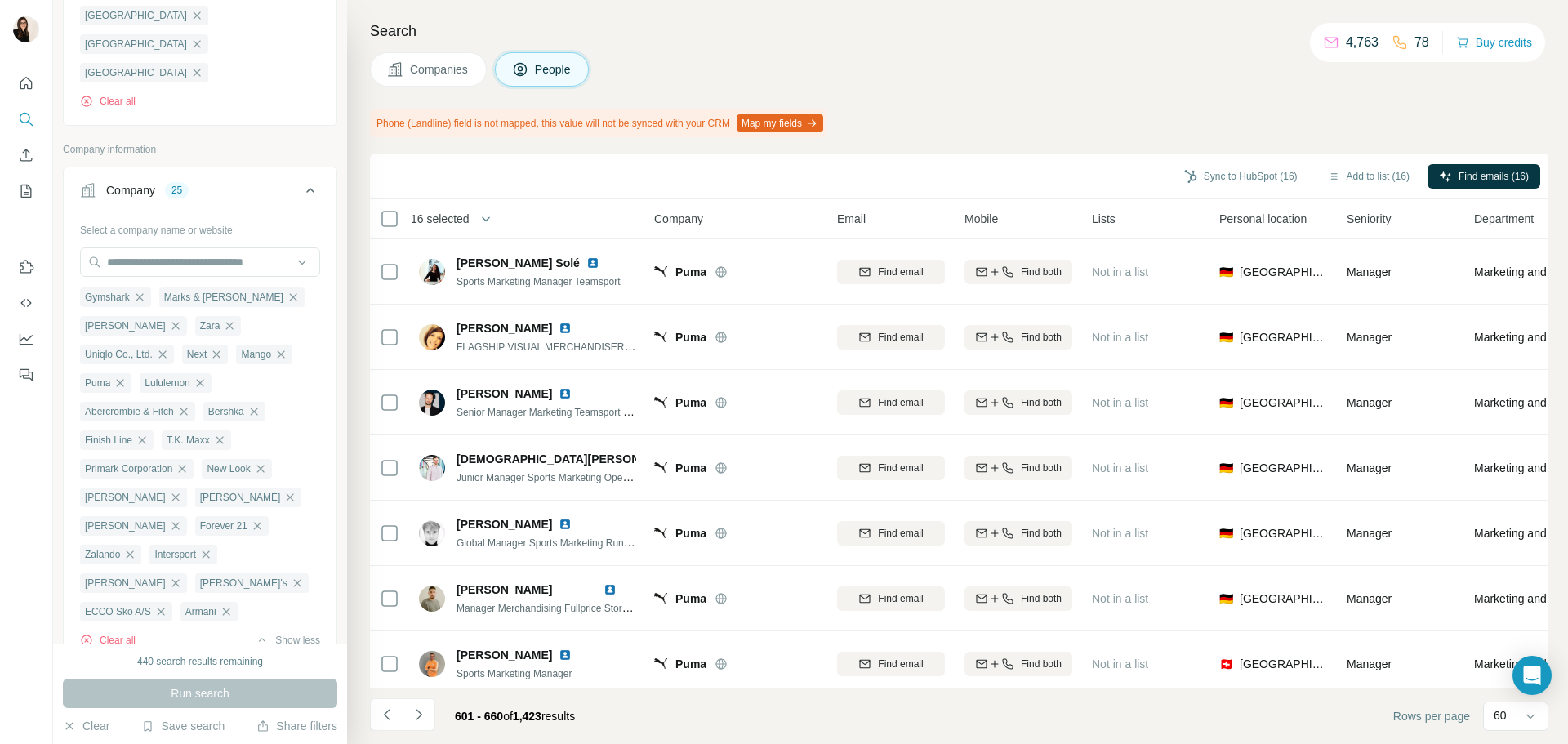
scroll to position [1927, 0]
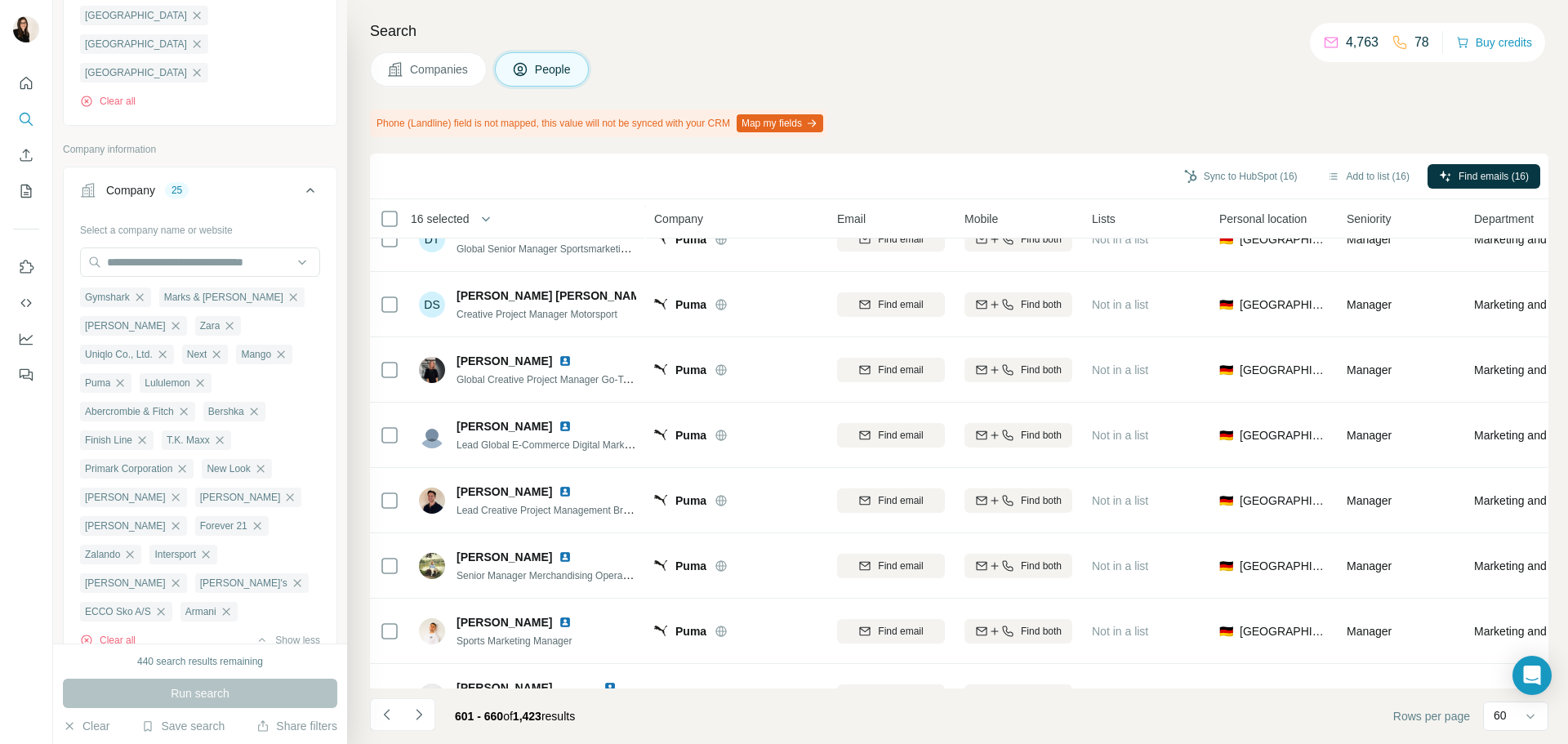
drag, startPoint x: 444, startPoint y: 529, endPoint x: 362, endPoint y: 566, distance: 90.0
click at [362, 566] on div "Search Companies People Phone (Landline) field is not mapped, this value will n…" at bounding box center [957, 372] width 1221 height 744
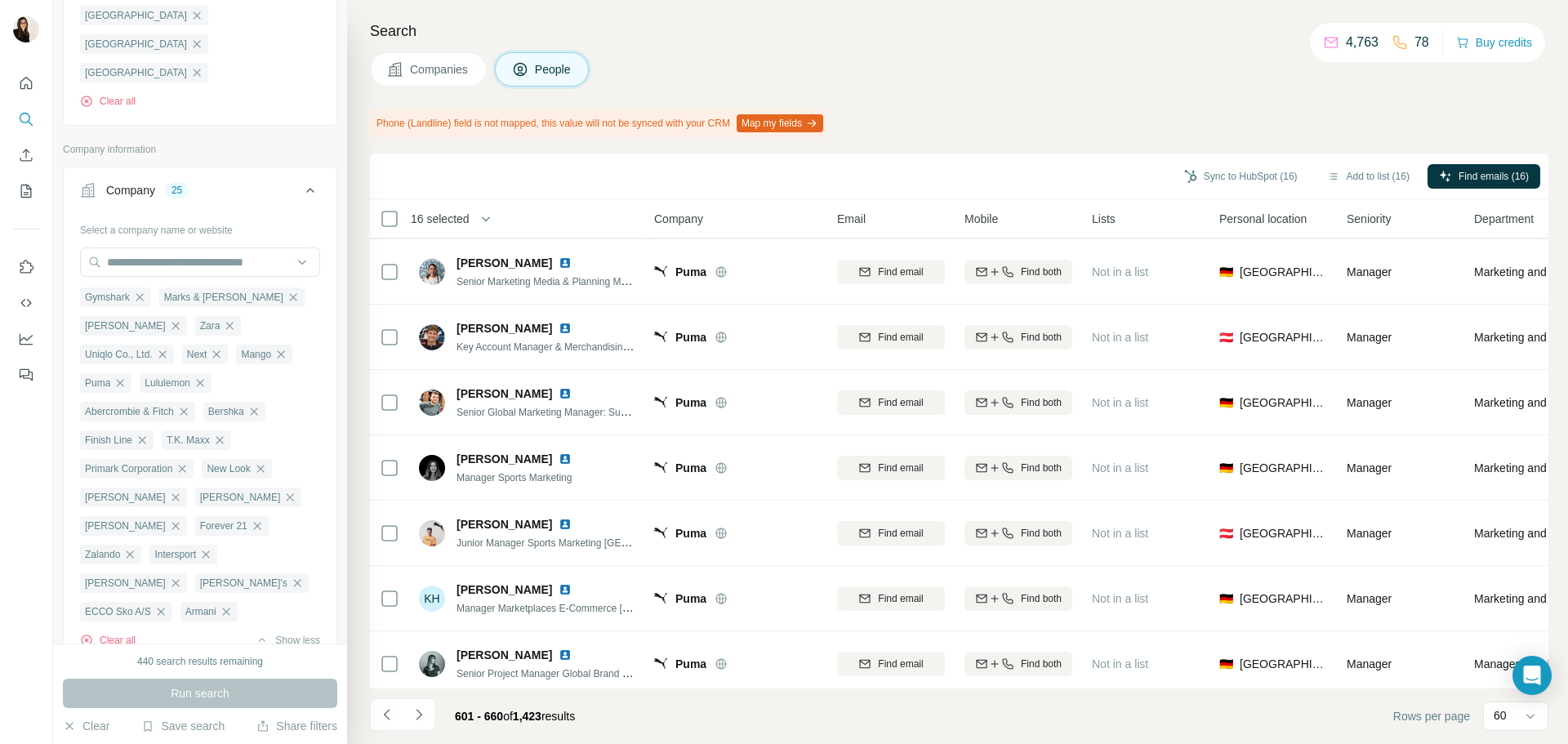
scroll to position [3478, 0]
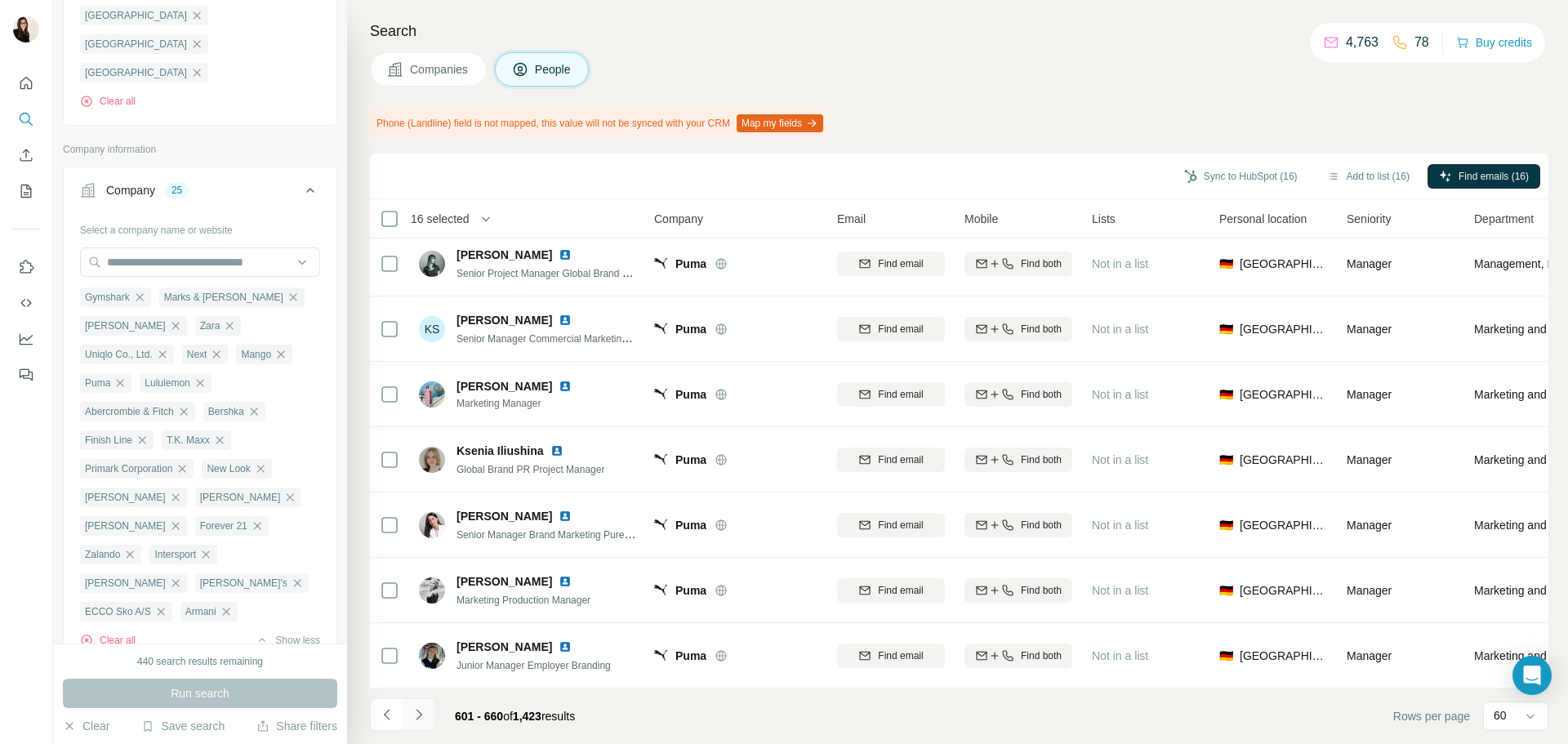
click at [432, 712] on button "Navigate to next page" at bounding box center [418, 714] width 32 height 32
click at [415, 719] on icon "Navigate to next page" at bounding box center [418, 714] width 17 height 17
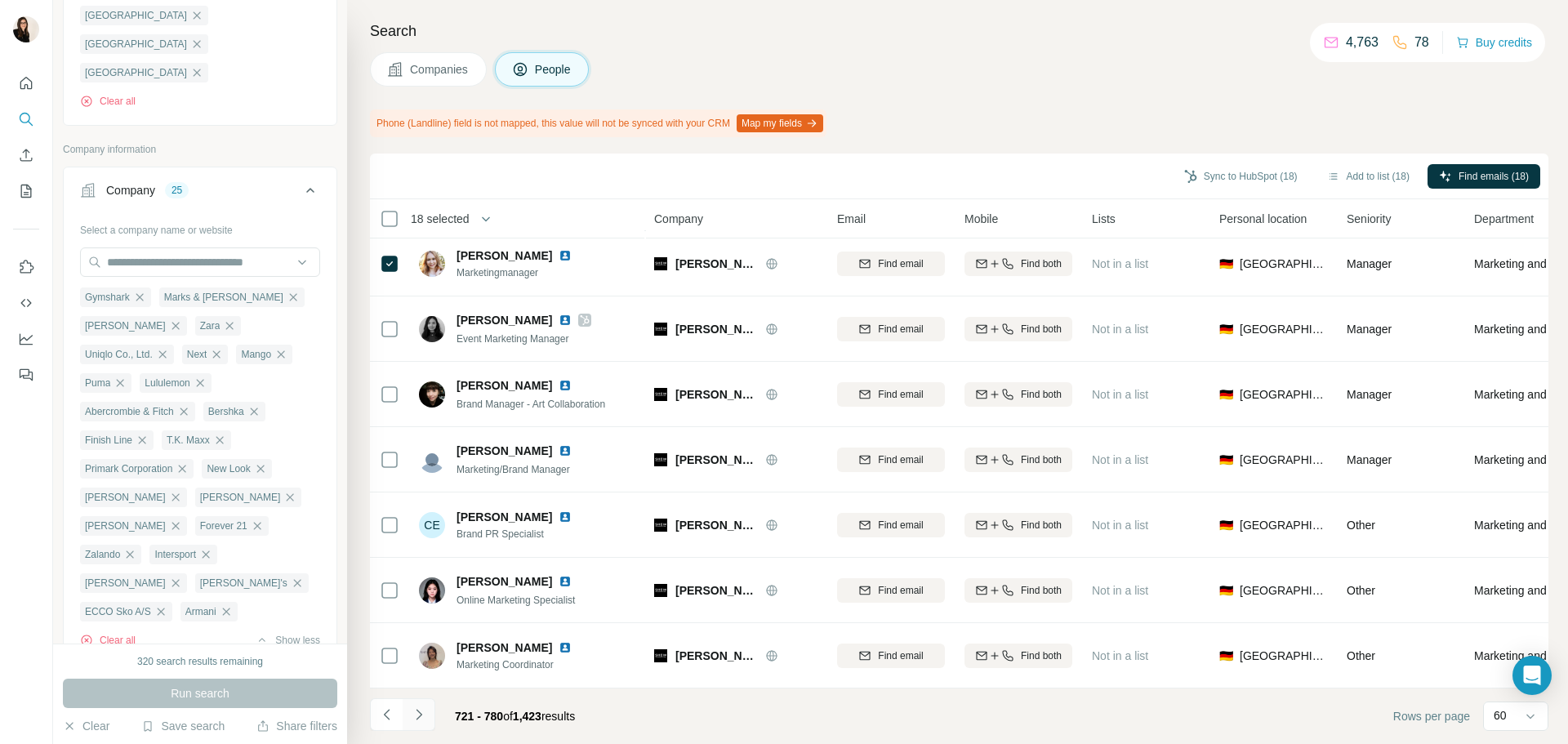
click at [428, 714] on button "Navigate to next page" at bounding box center [418, 714] width 32 height 32
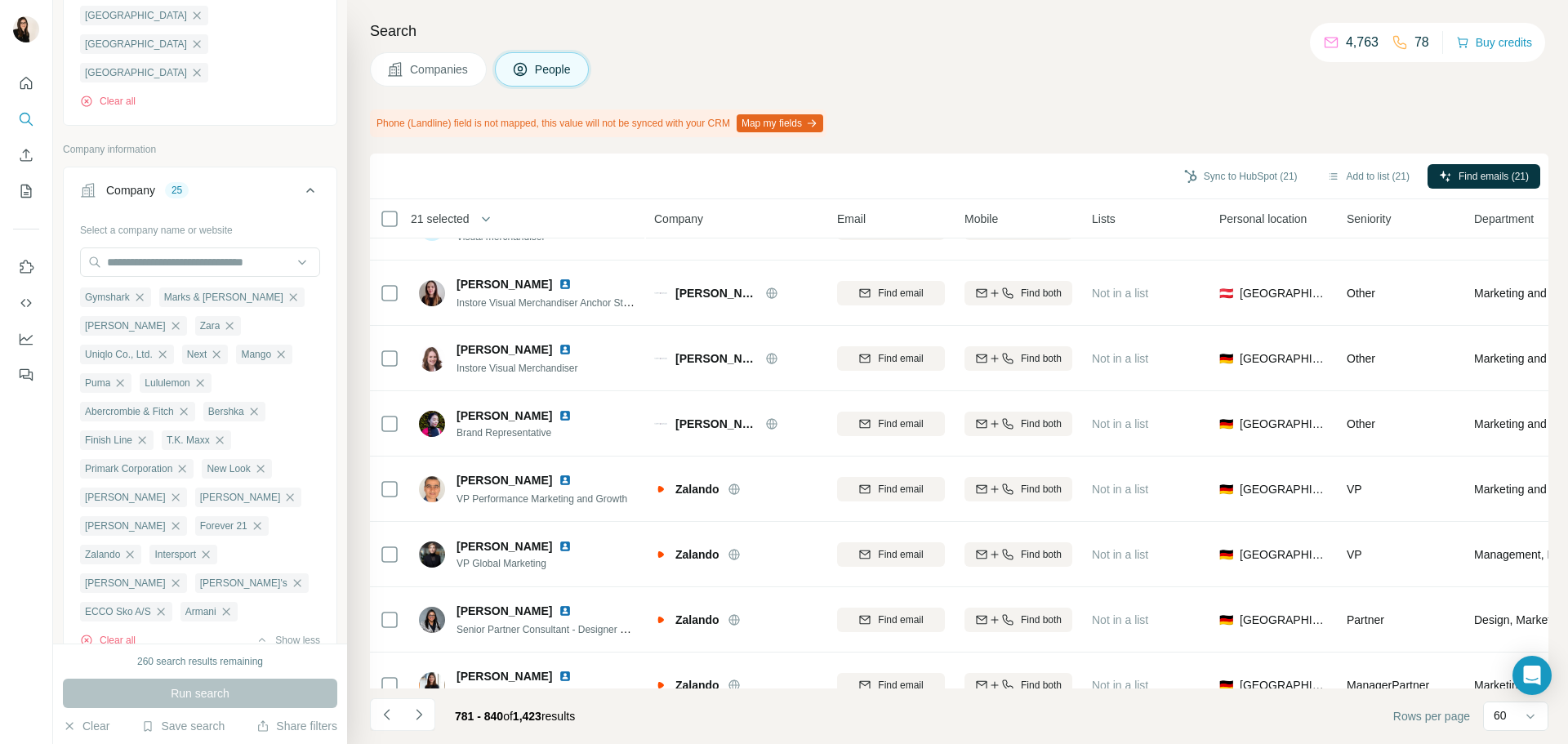
scroll to position [1225, 0]
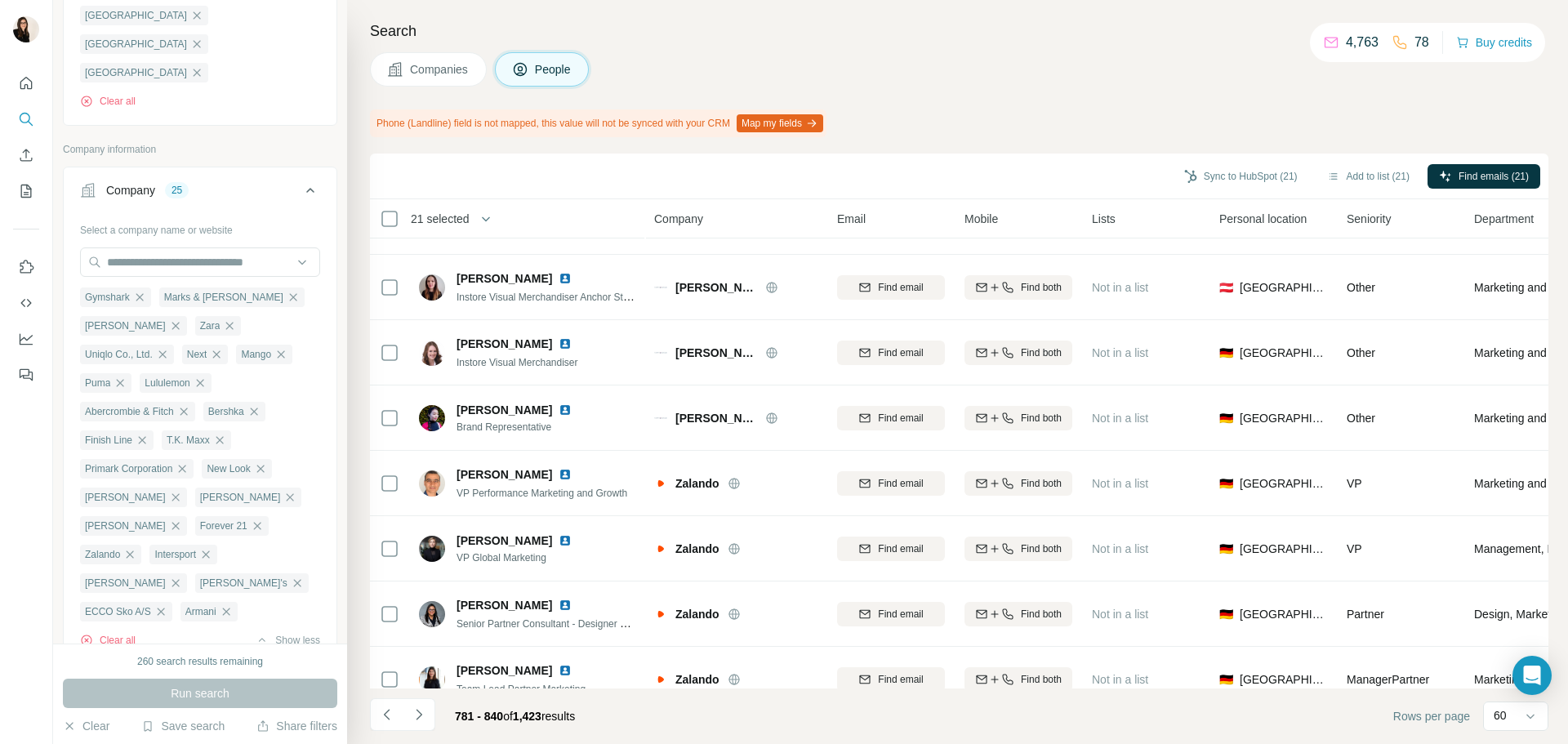
click at [375, 473] on td at bounding box center [390, 483] width 39 height 66
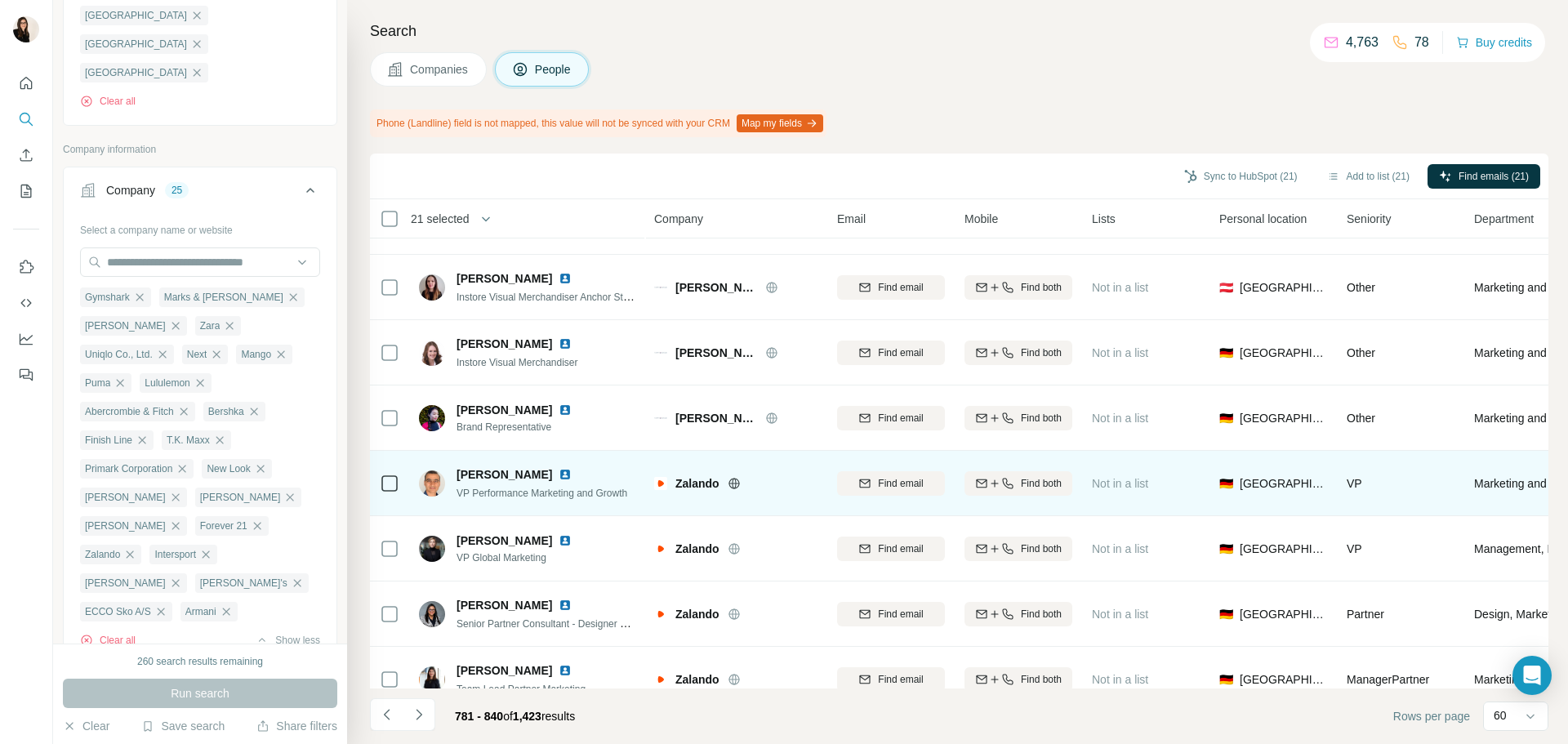
click at [380, 481] on td at bounding box center [390, 483] width 39 height 66
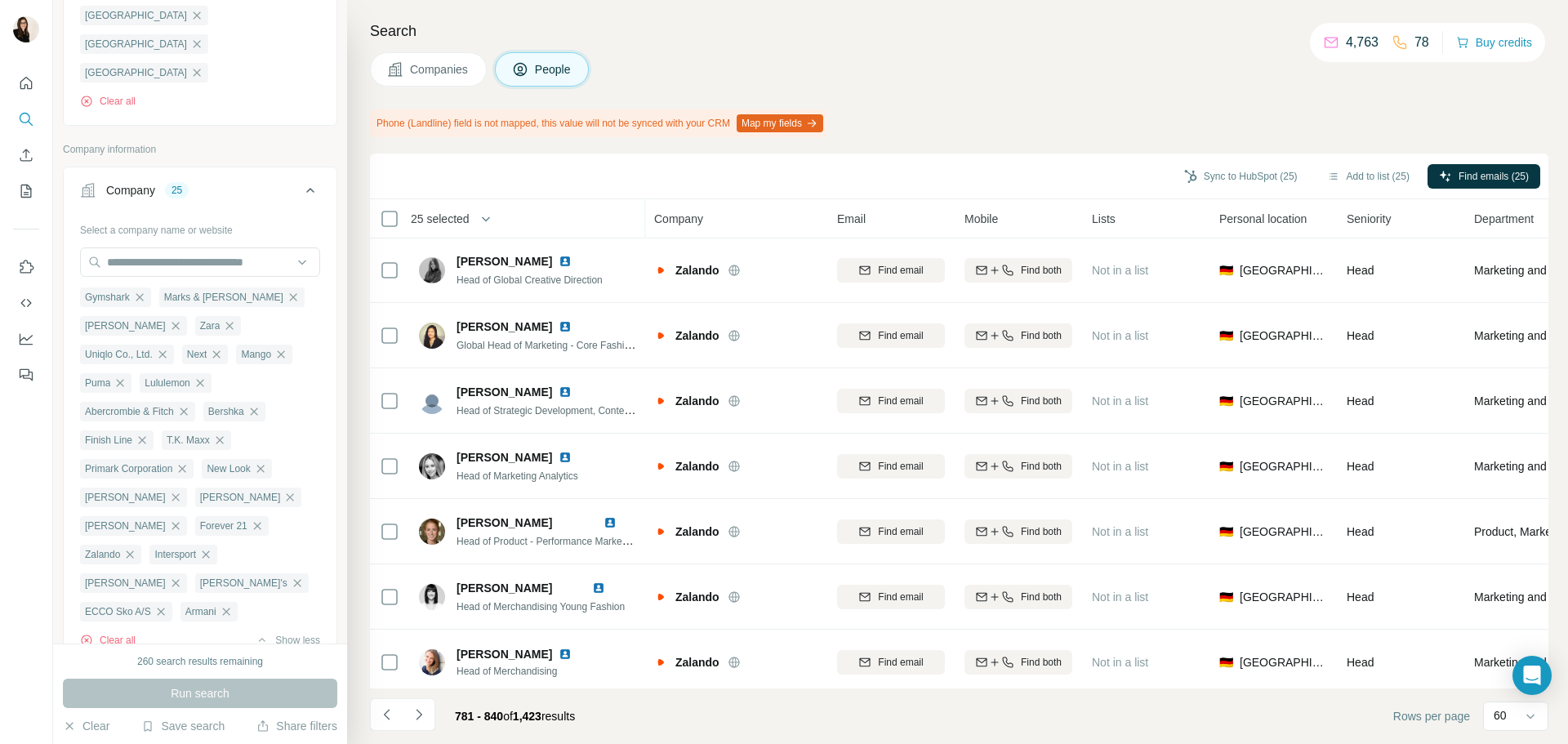
scroll to position [3478, 0]
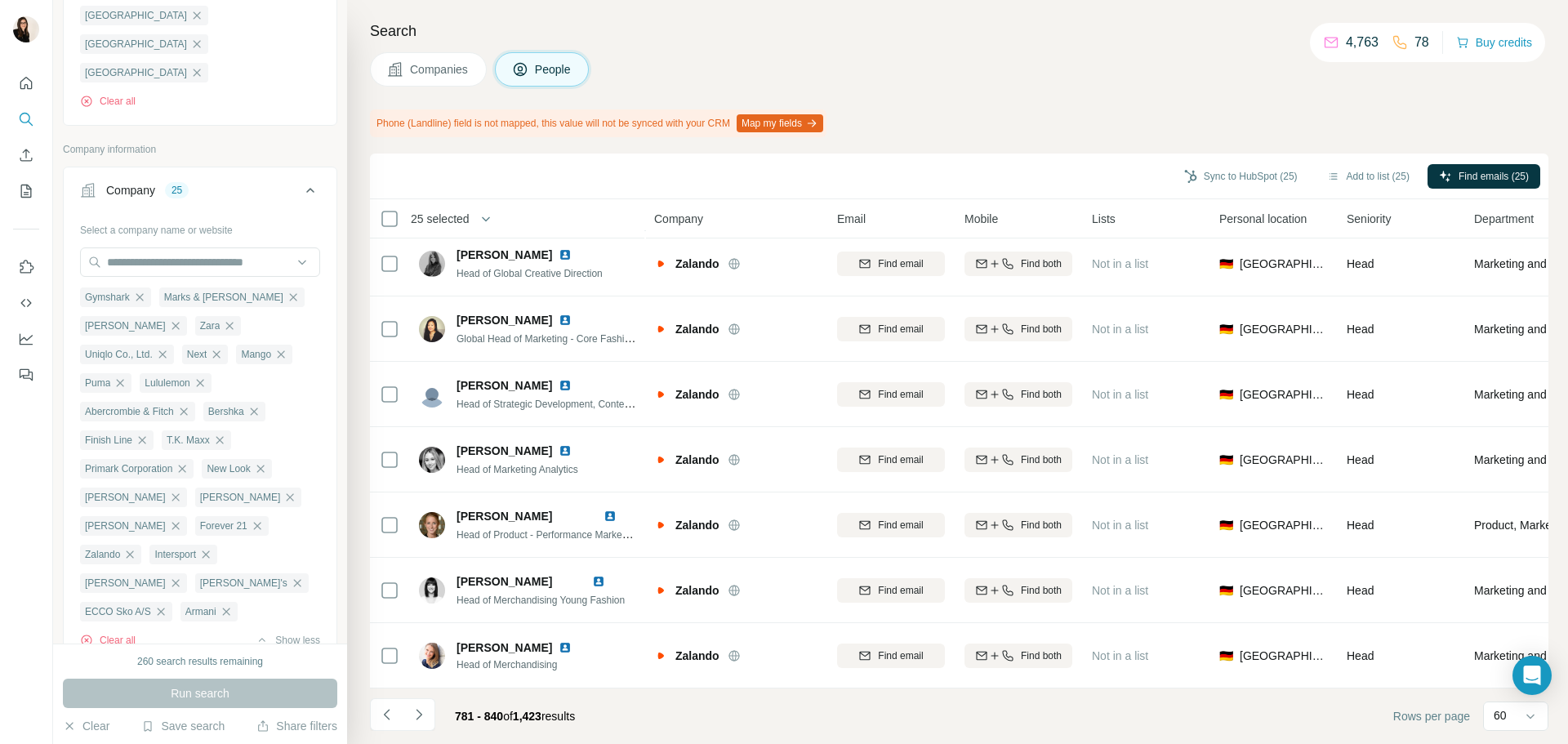
click at [436, 715] on div "781 - 840 of 1,423 results" at bounding box center [479, 716] width 218 height 36
click at [424, 713] on icon "Navigate to next page" at bounding box center [418, 714] width 17 height 17
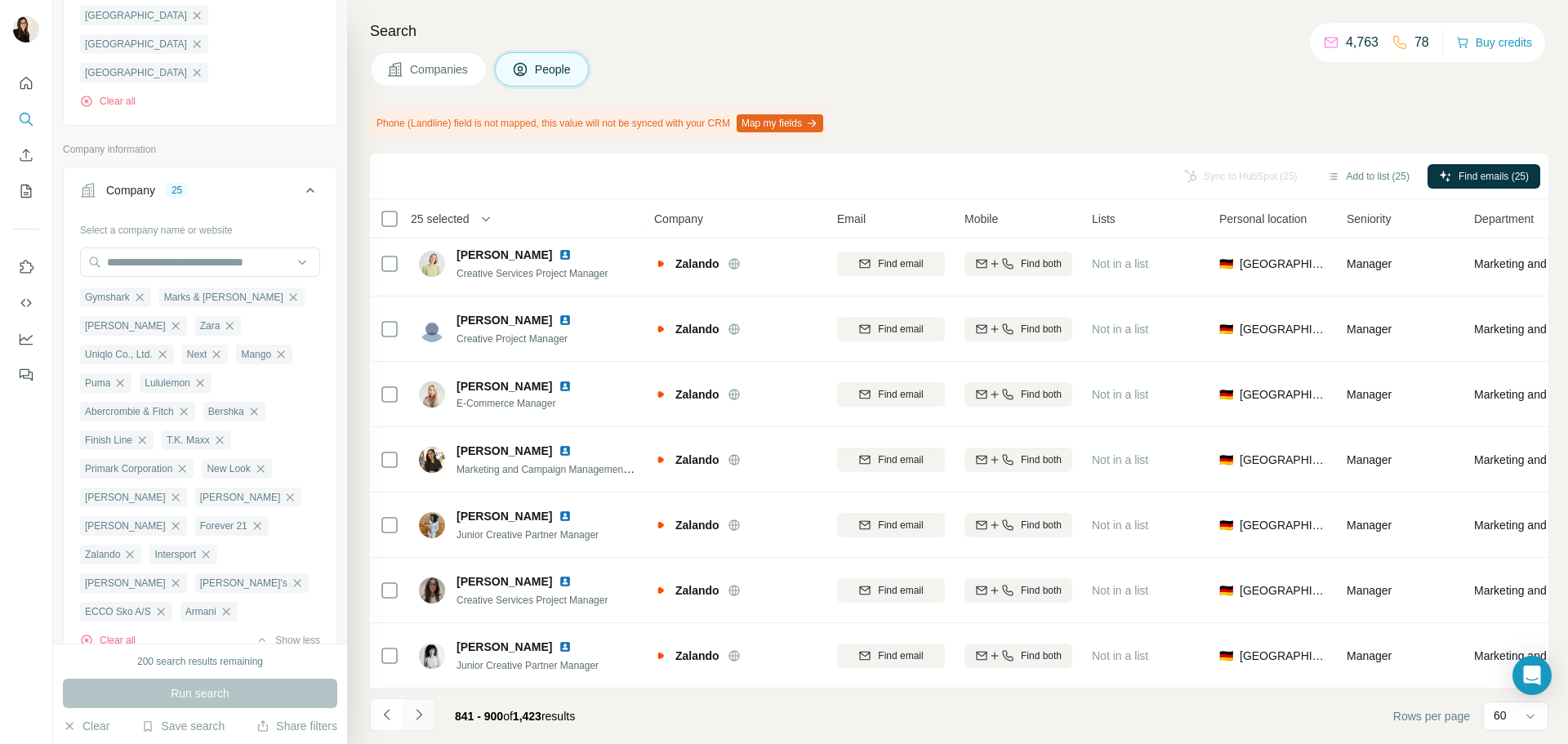
click at [422, 719] on icon "Navigate to next page" at bounding box center [418, 714] width 17 height 17
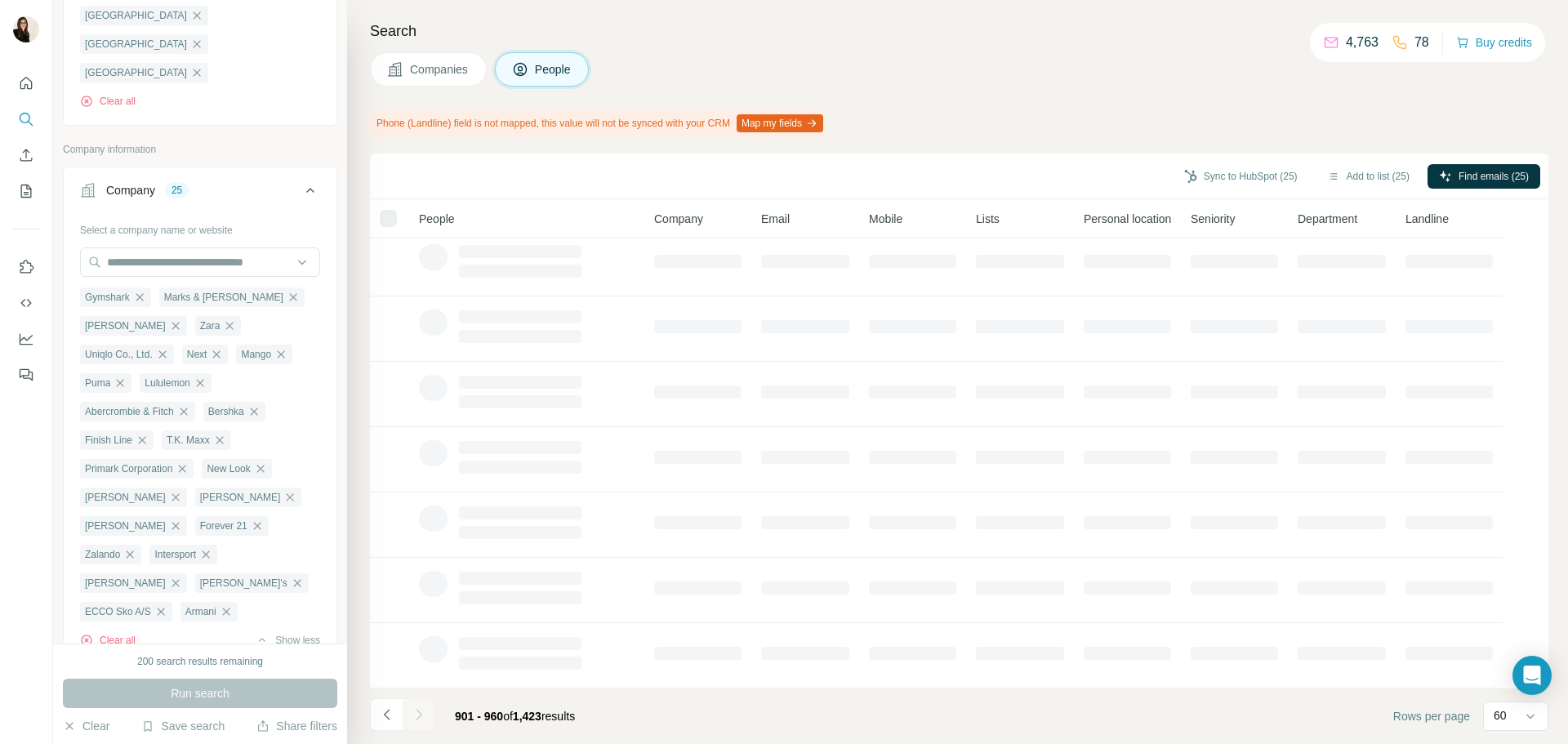
scroll to position [212, 0]
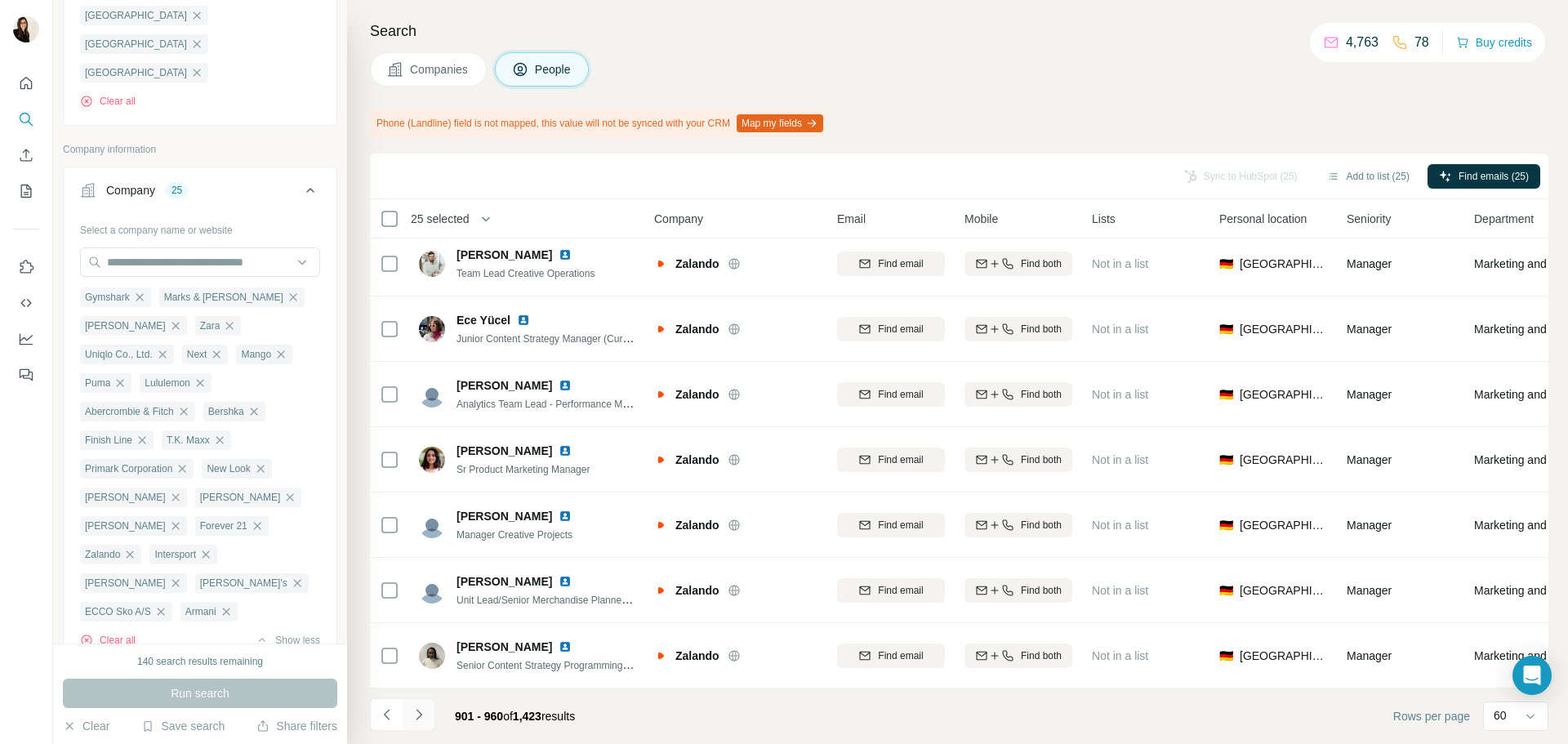
click at [422, 719] on icon "Navigate to next page" at bounding box center [418, 714] width 17 height 17
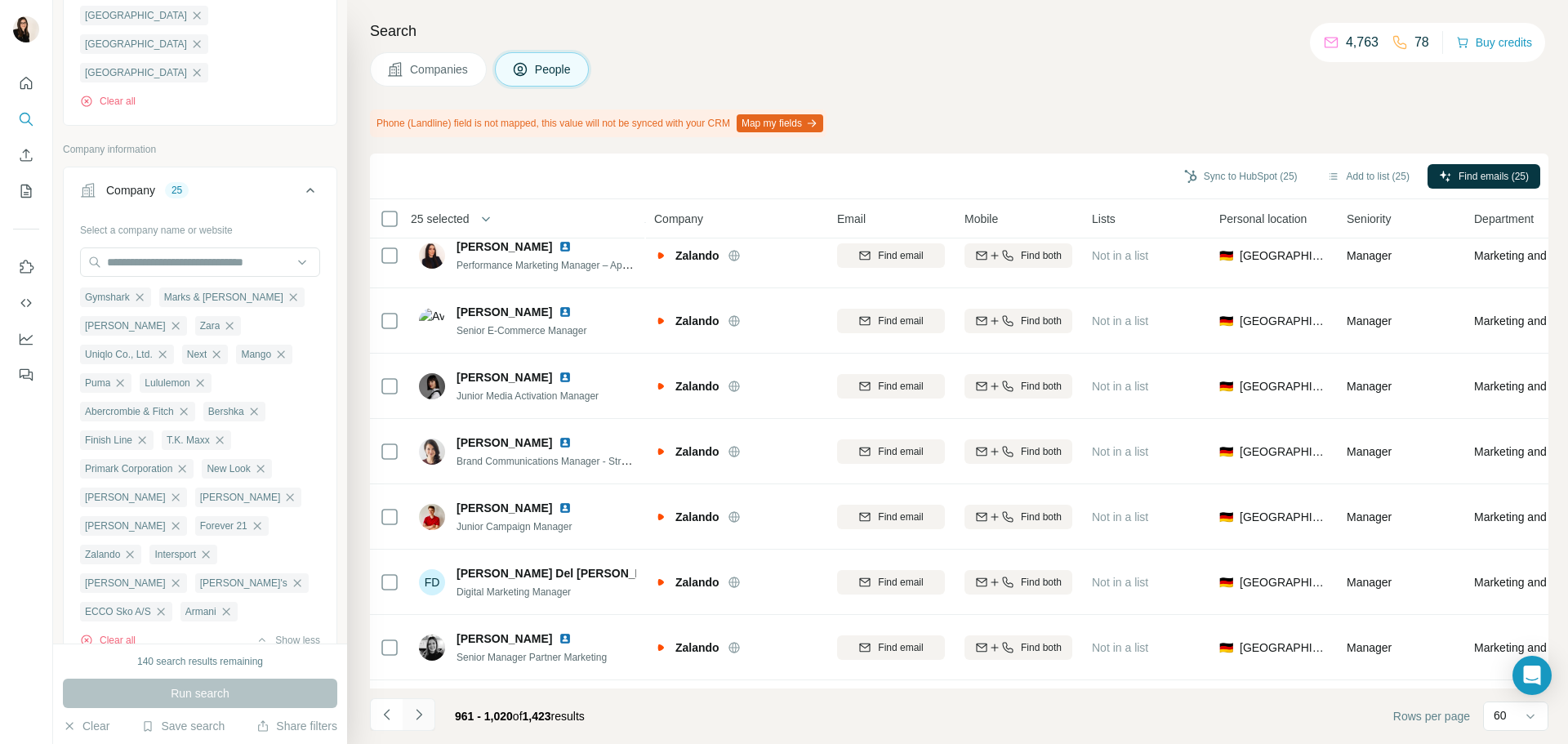
click at [422, 719] on icon "Navigate to next page" at bounding box center [418, 714] width 17 height 17
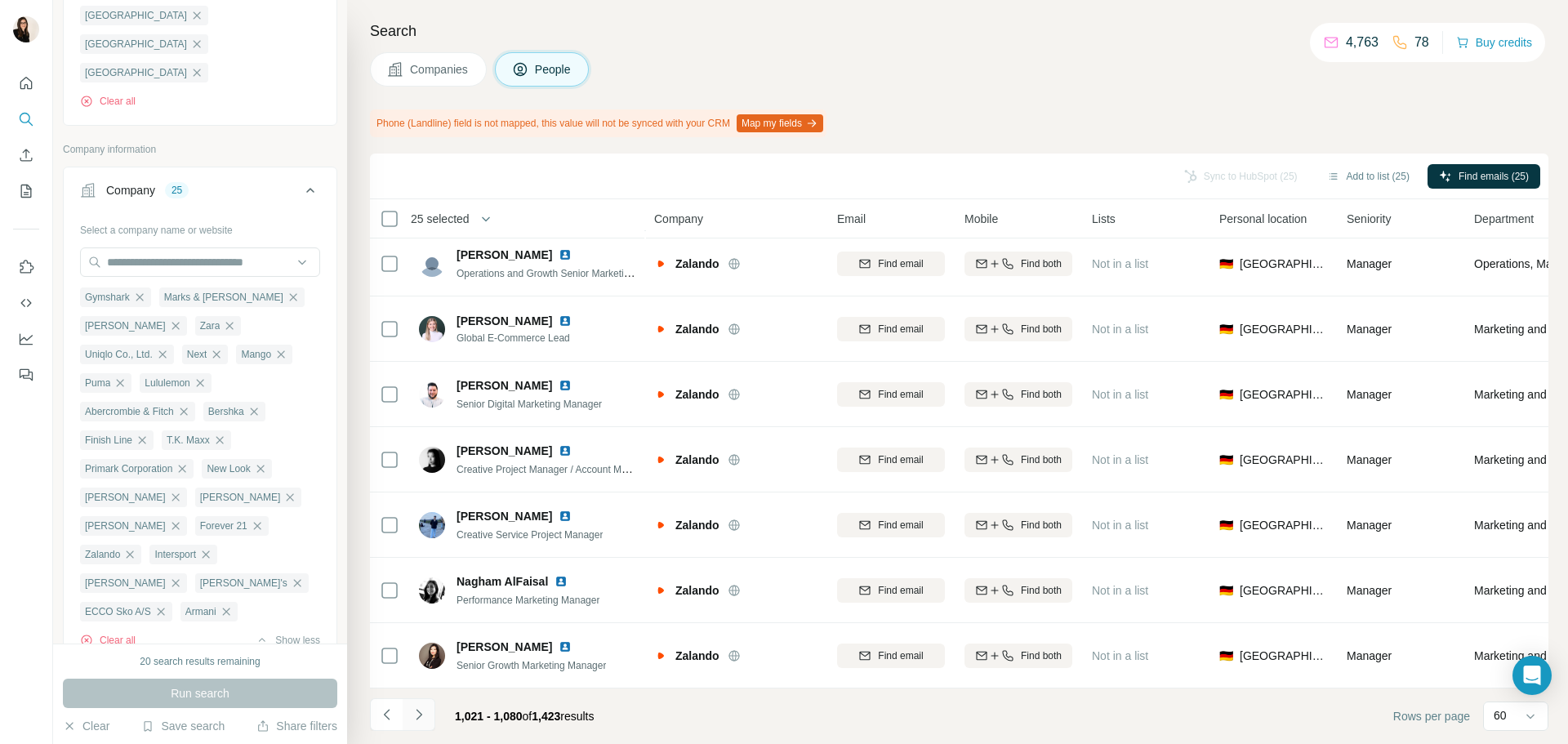
click at [422, 719] on icon "Navigate to next page" at bounding box center [418, 714] width 17 height 17
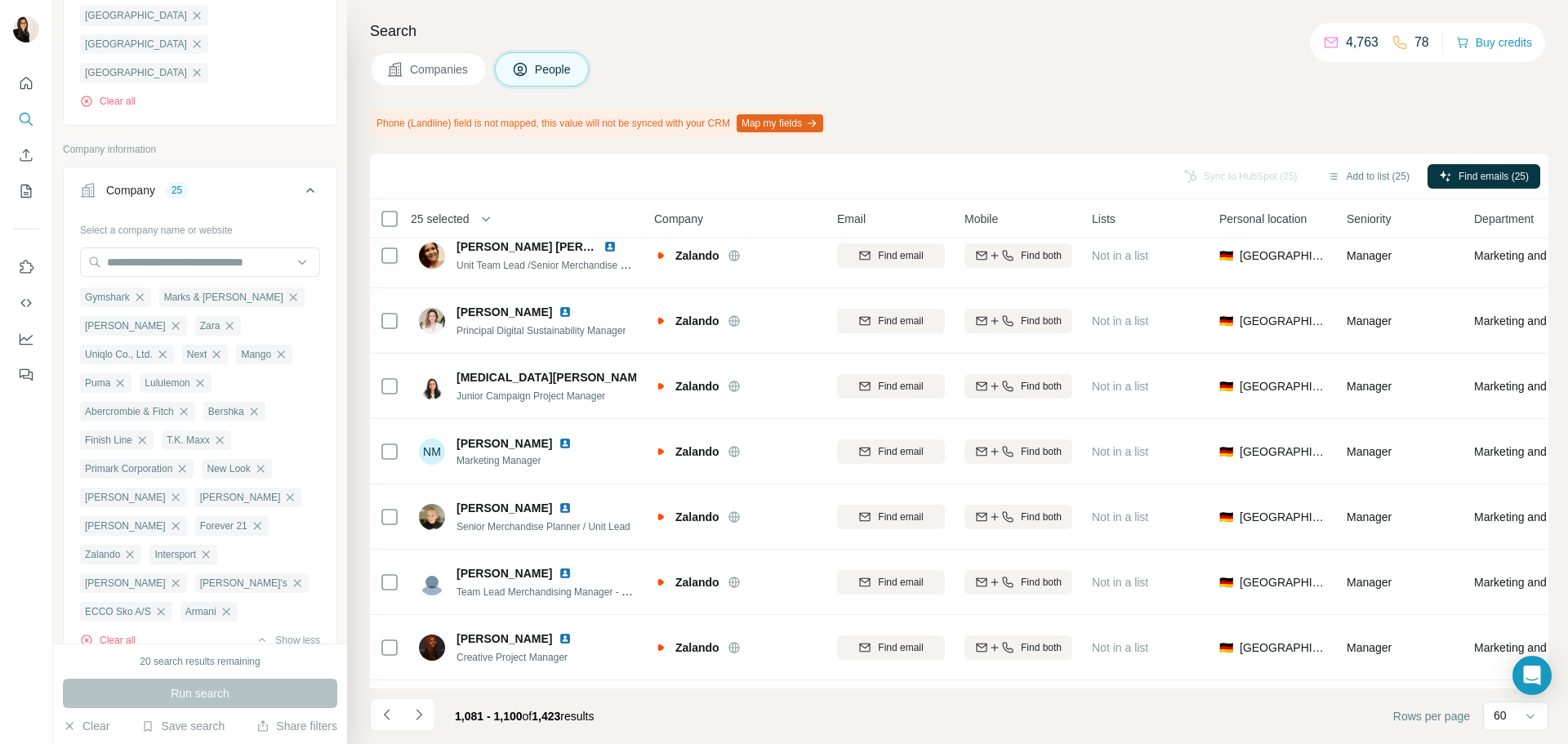
scroll to position [865, 0]
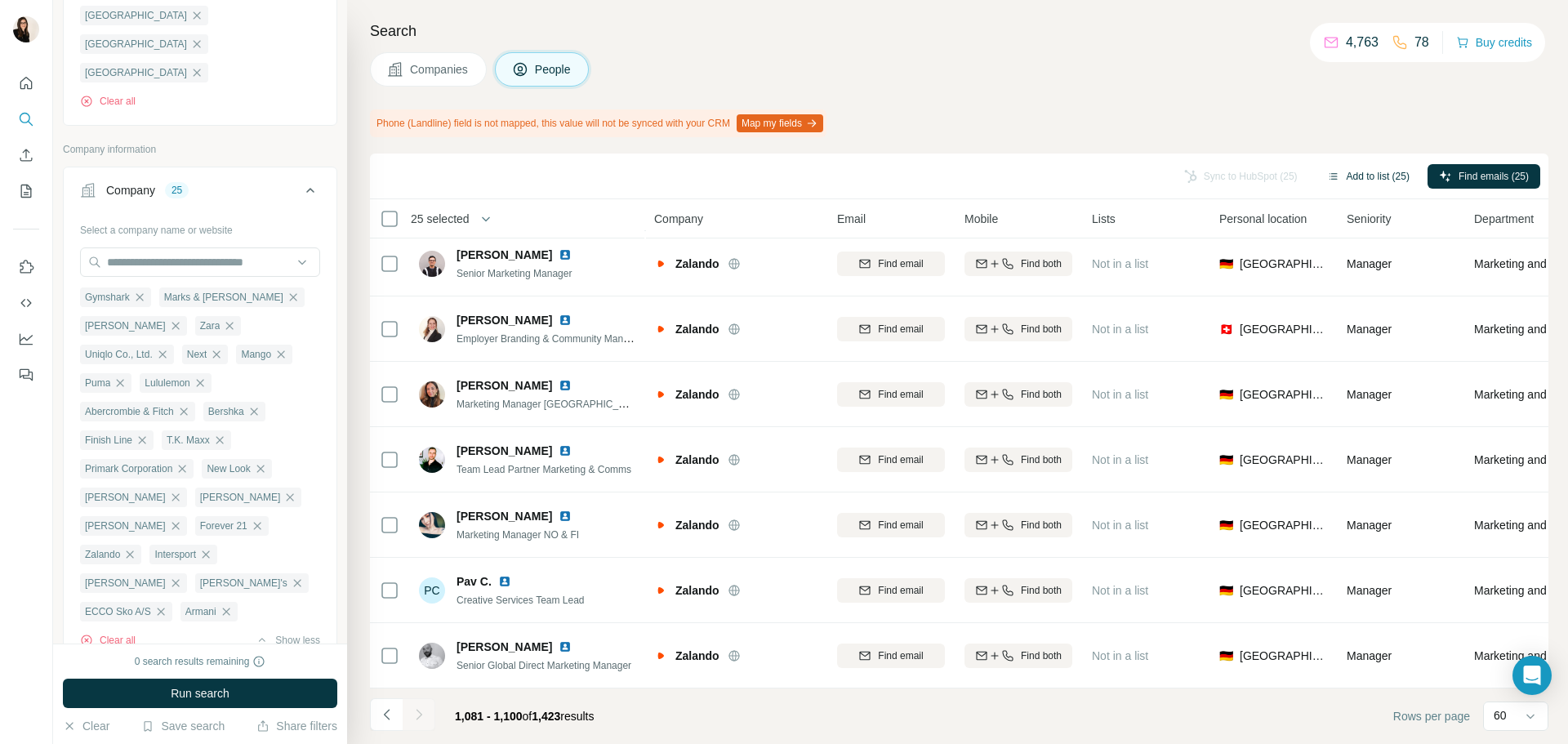
click at [1372, 178] on button "Add to list (25)" at bounding box center [1368, 177] width 105 height 25
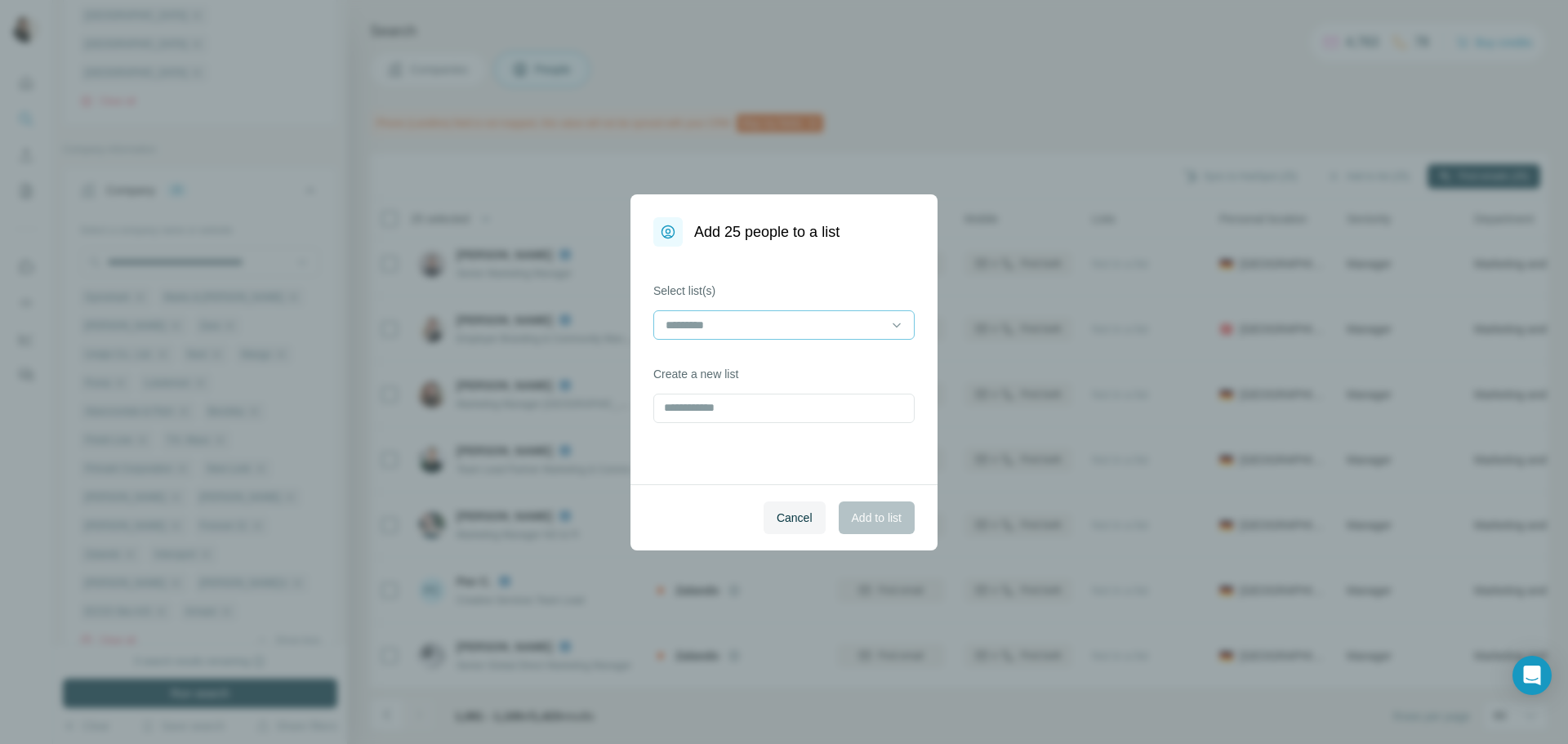
click at [829, 316] on input at bounding box center [774, 325] width 221 height 18
click at [792, 362] on div "Fashion" at bounding box center [784, 361] width 234 height 17
click at [852, 512] on span "Add to list" at bounding box center [876, 517] width 50 height 17
